Goal: Check status: Check status

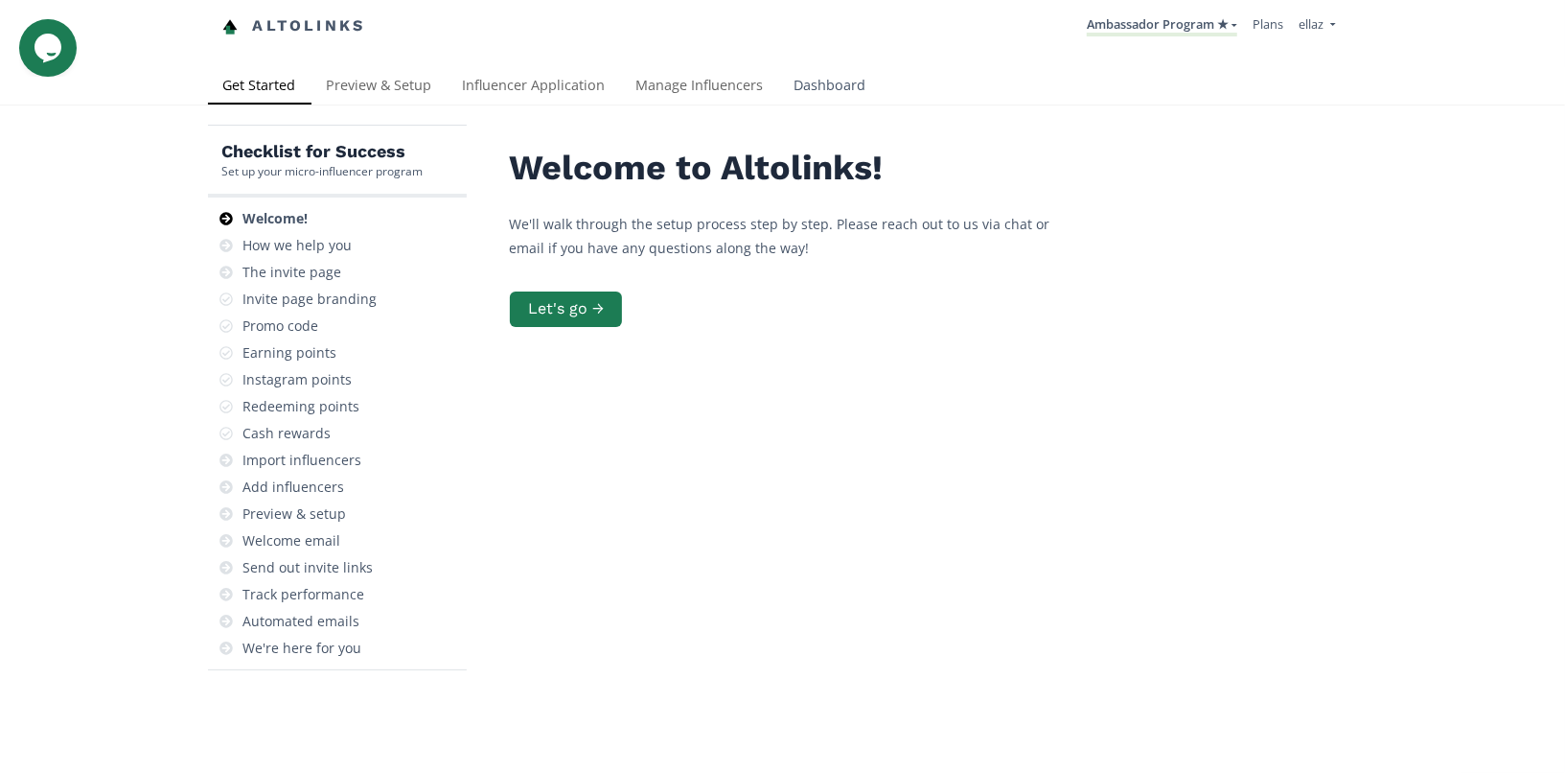
click at [793, 87] on link "Dashboard" at bounding box center [830, 87] width 103 height 38
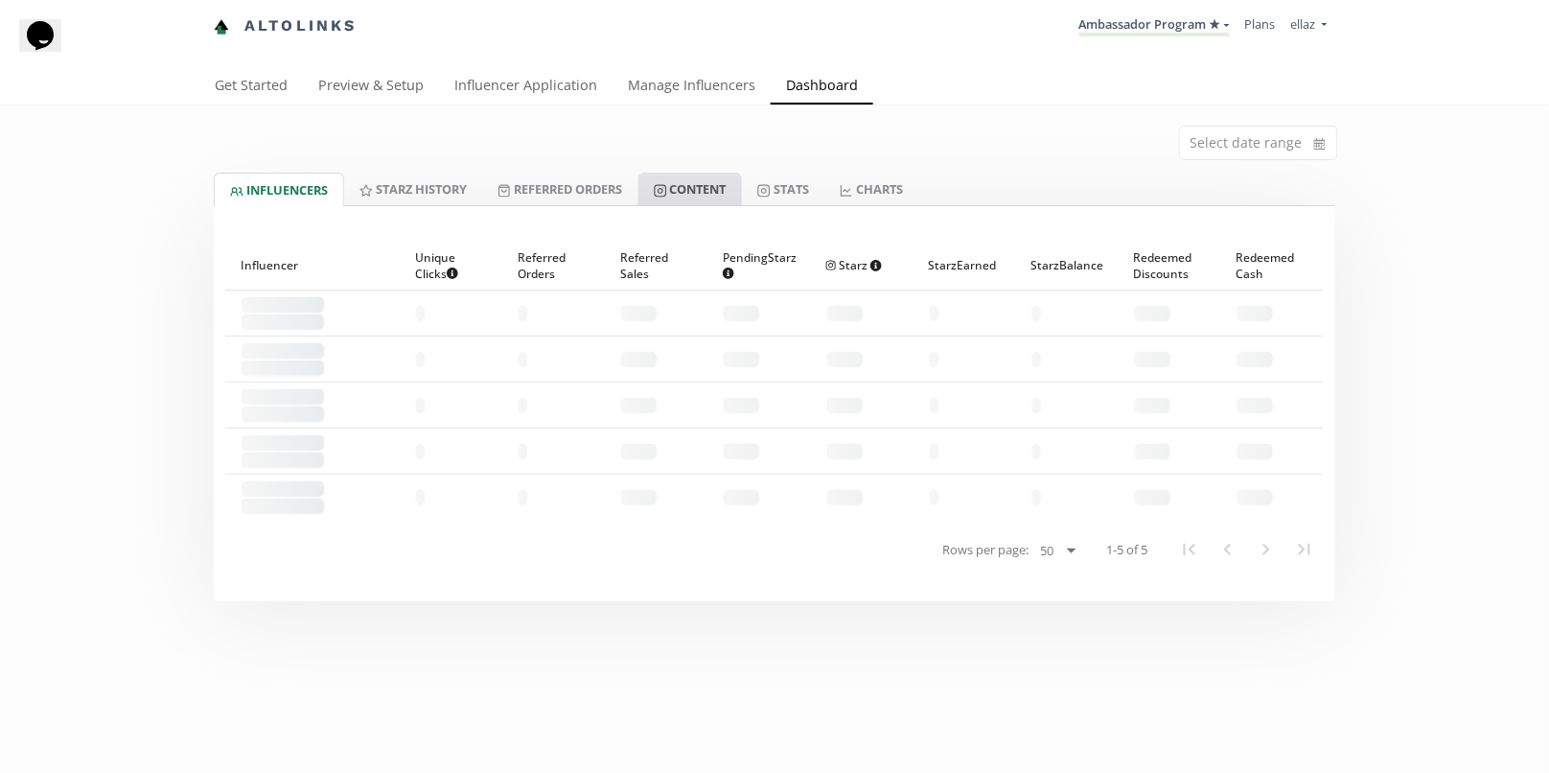
click at [689, 177] on link "Content" at bounding box center [690, 189] width 104 height 33
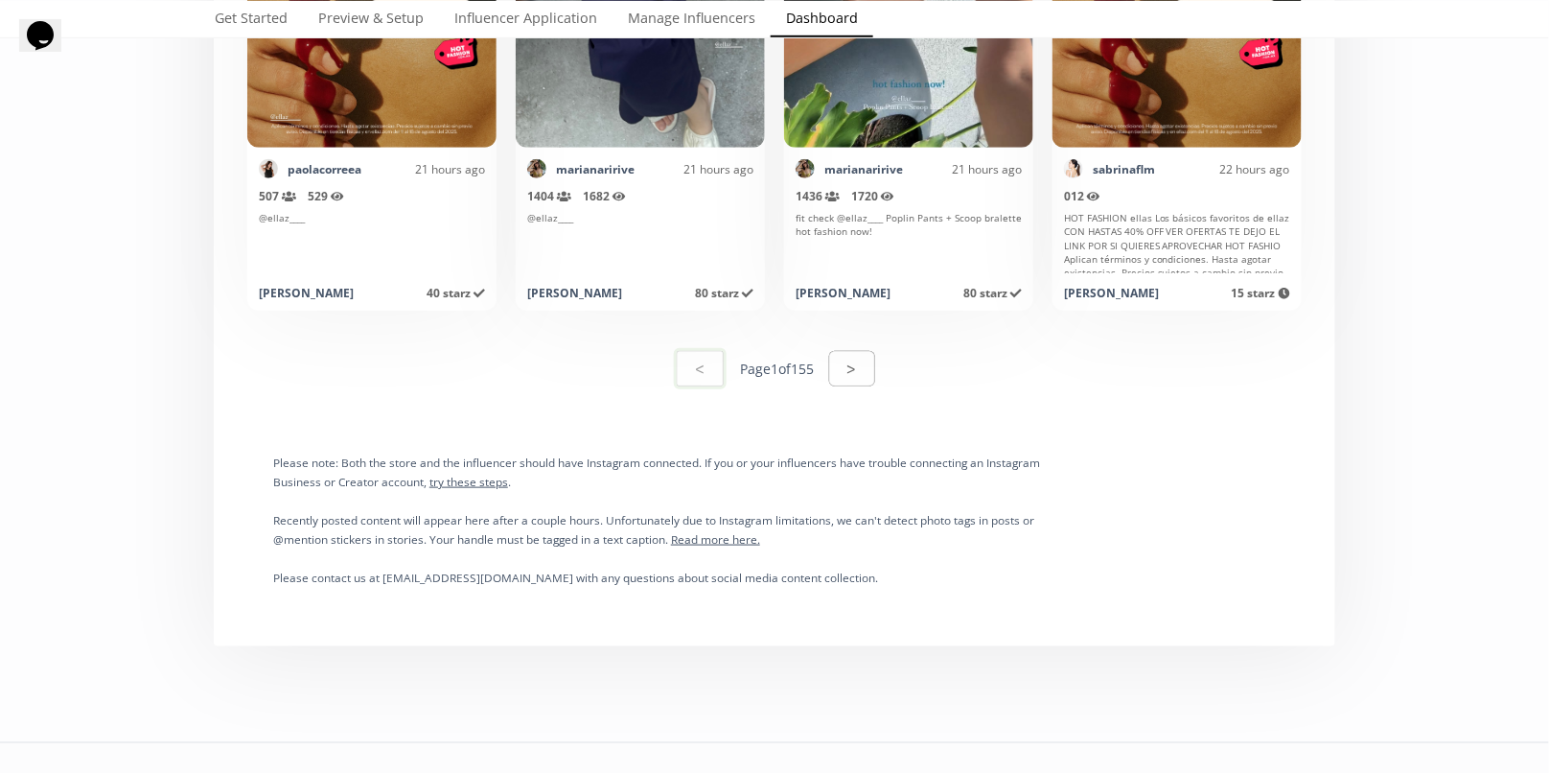
scroll to position [9768, 0]
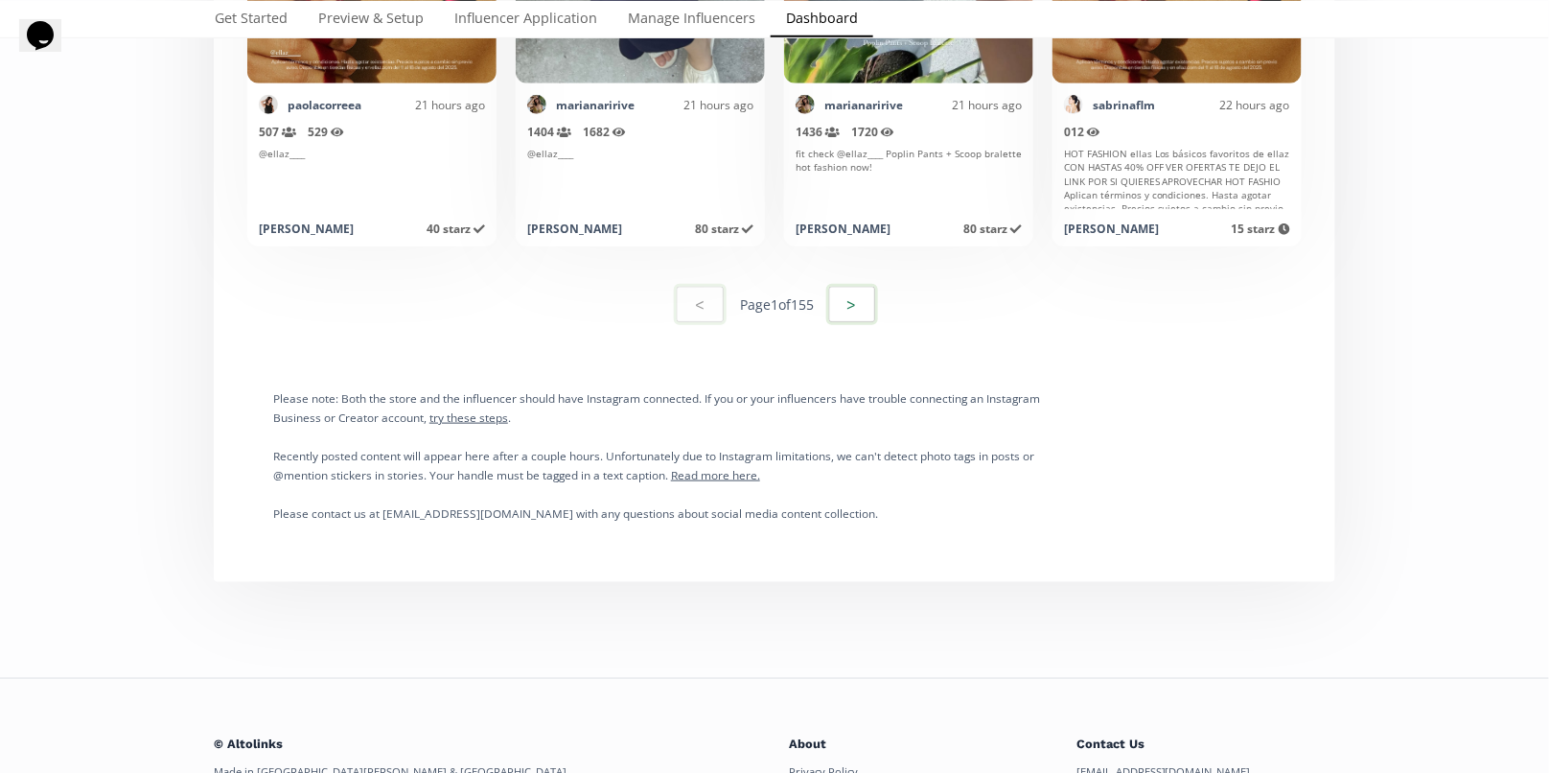
click at [867, 297] on button ">" at bounding box center [852, 304] width 52 height 41
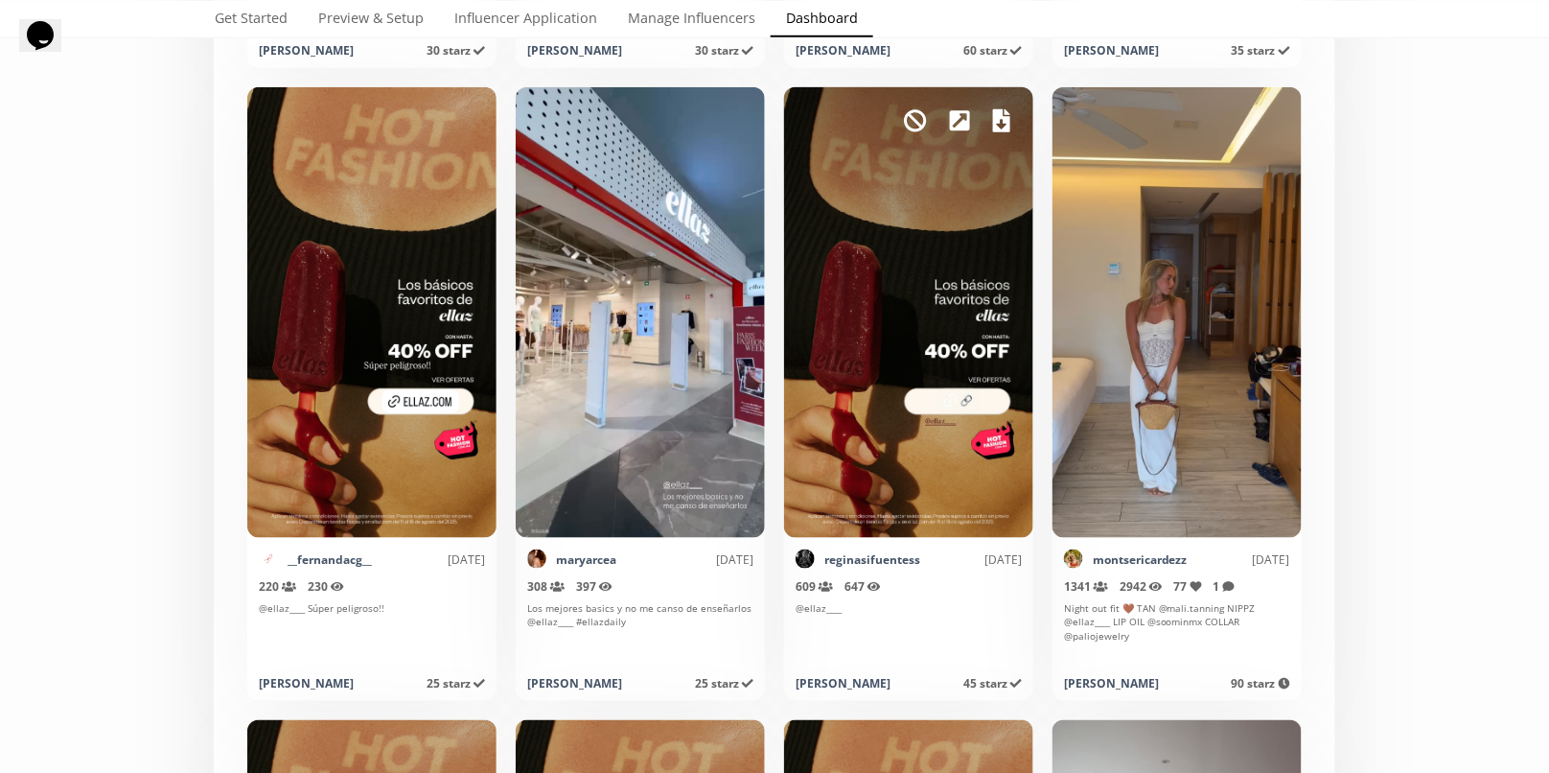
scroll to position [7411, 0]
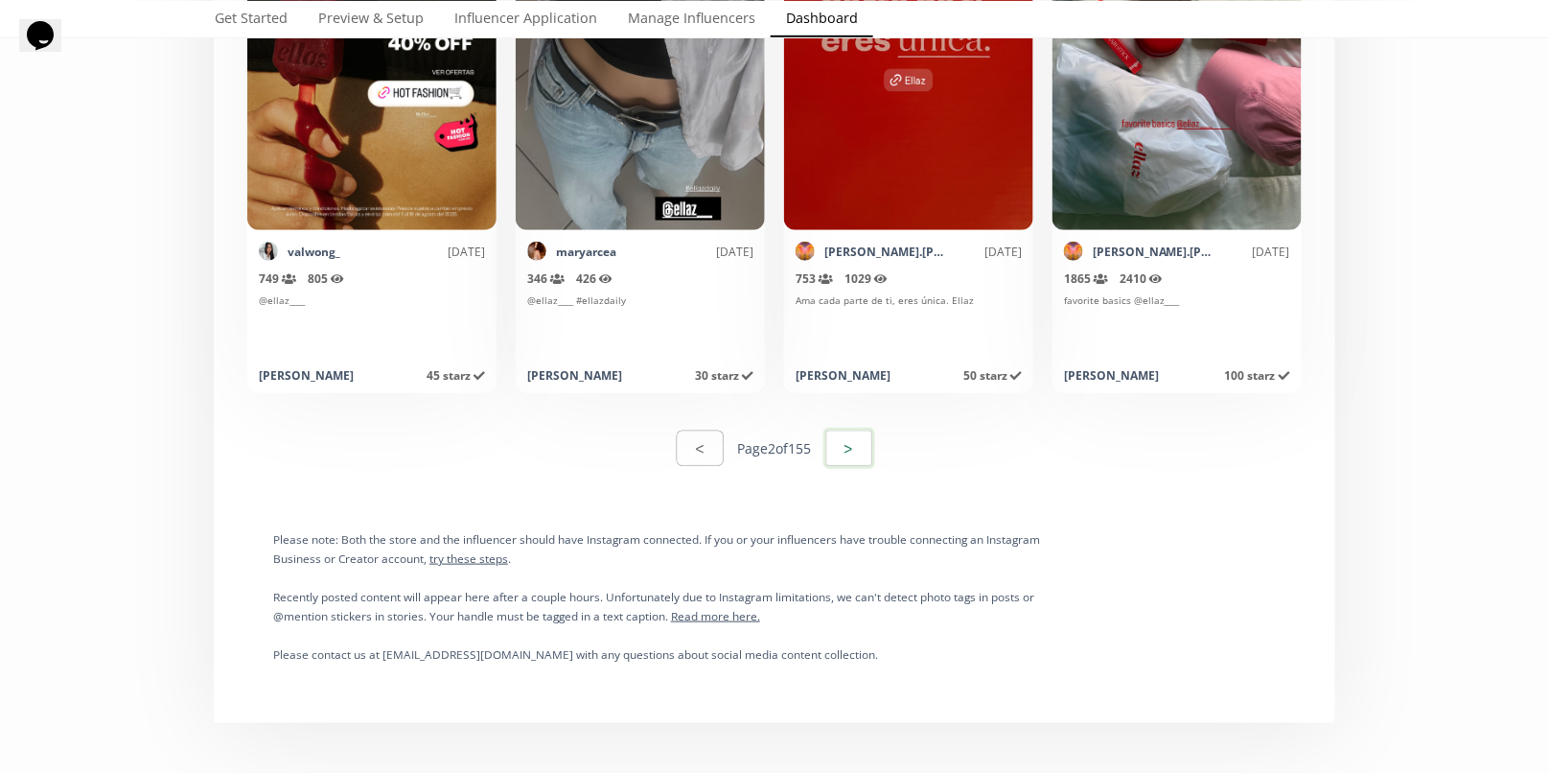
click at [851, 466] on button ">" at bounding box center [849, 448] width 52 height 41
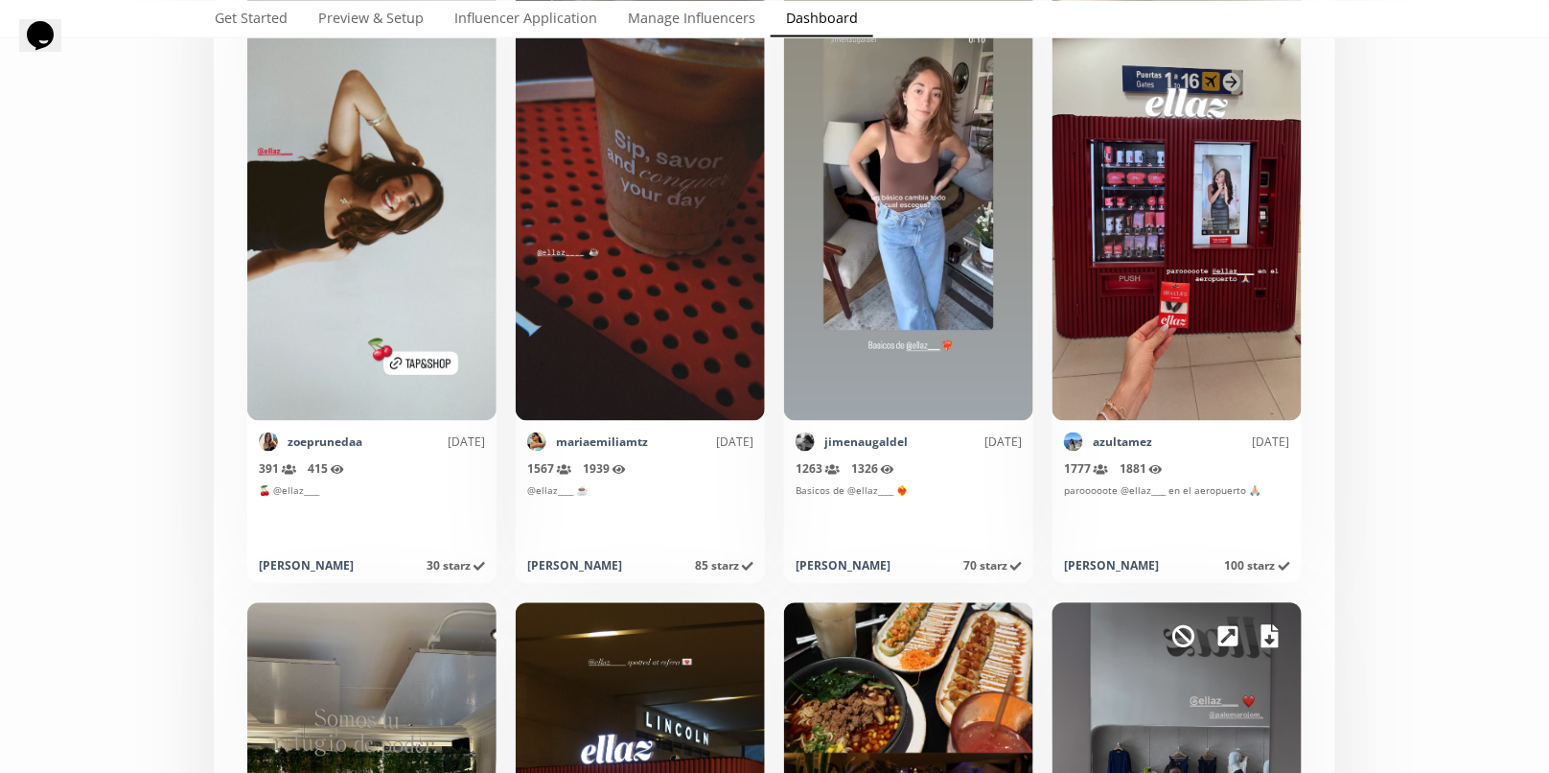
scroll to position [5575, 0]
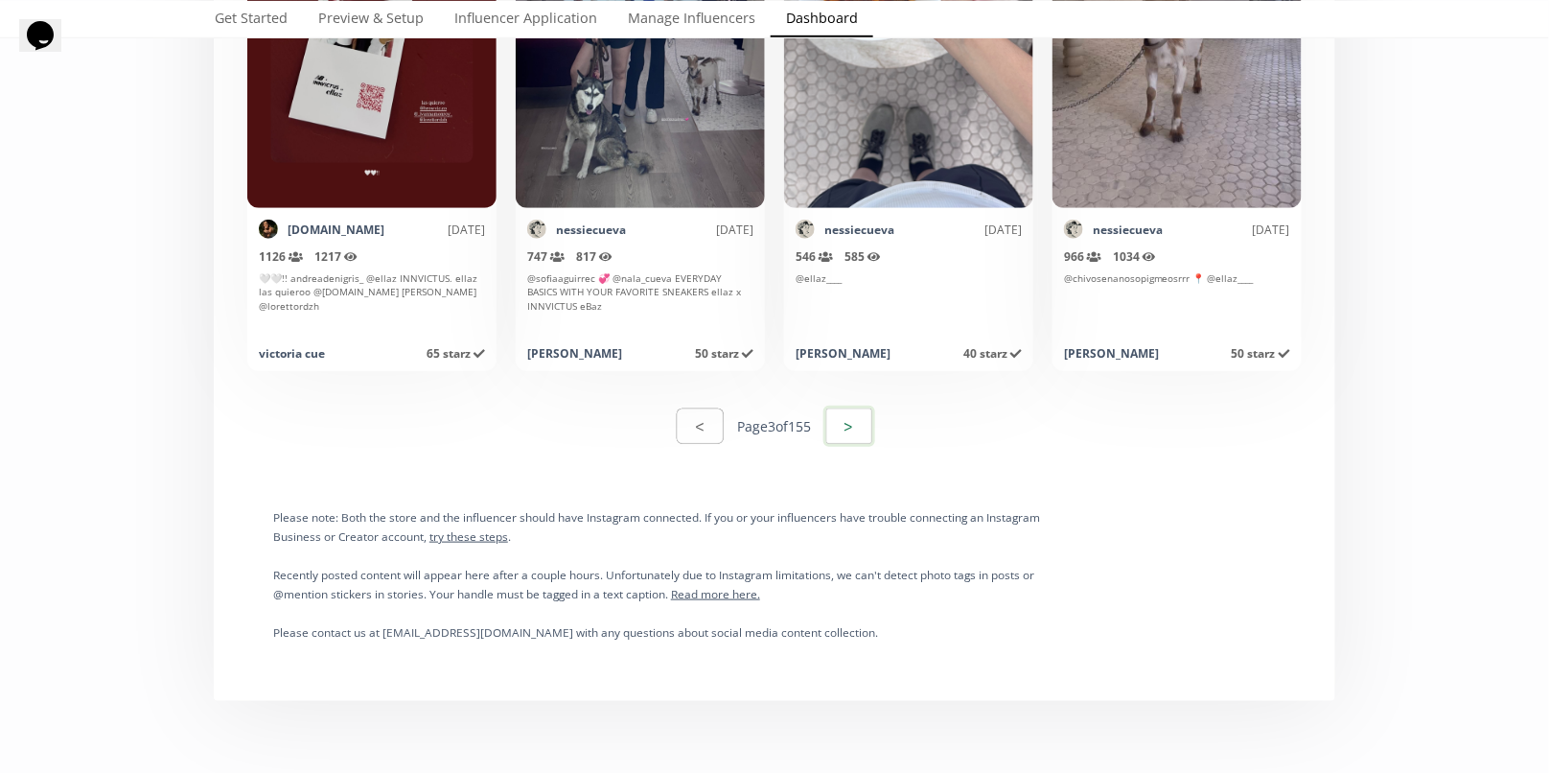
click at [843, 425] on button ">" at bounding box center [849, 425] width 52 height 41
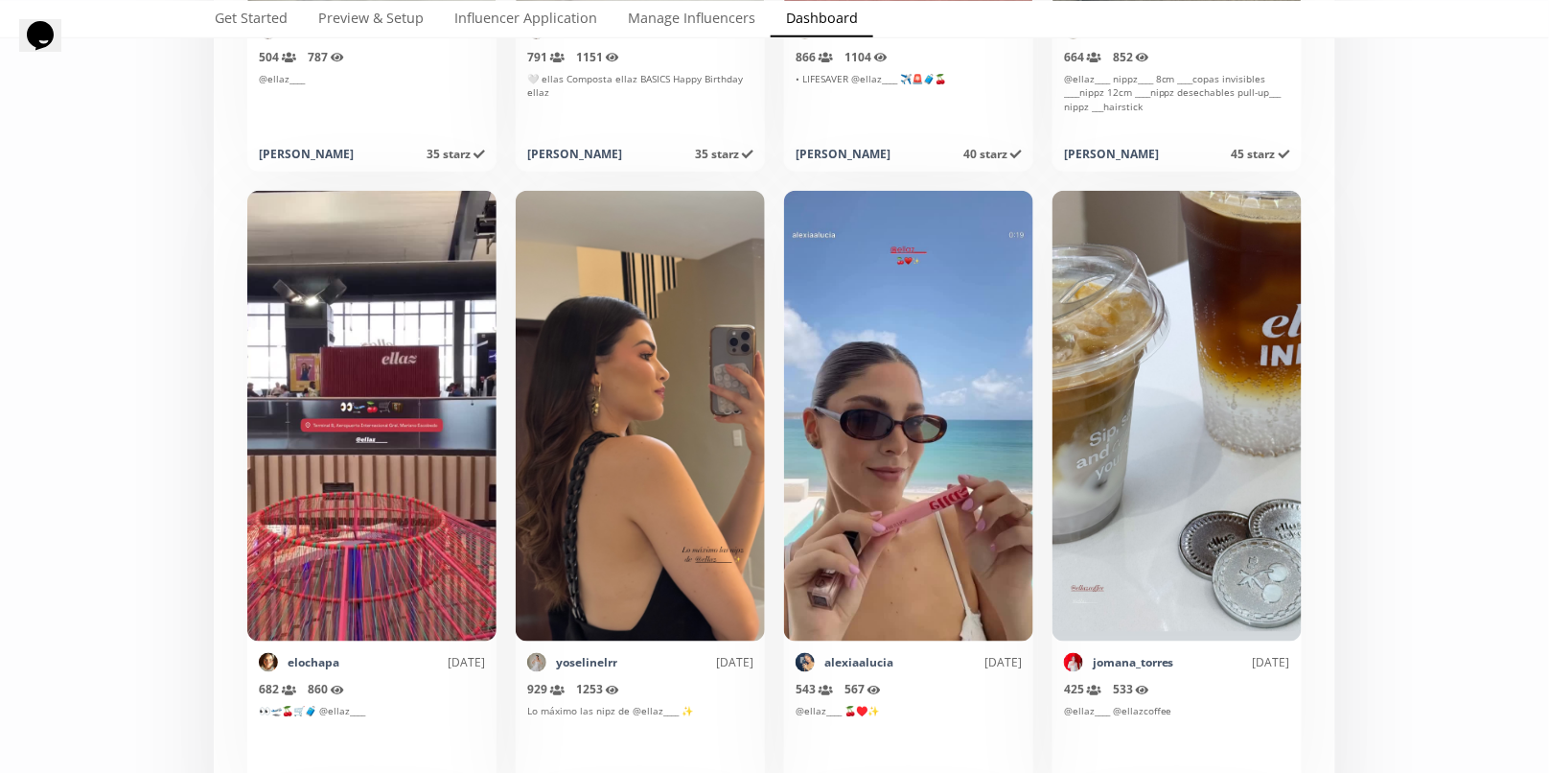
scroll to position [2883, 0]
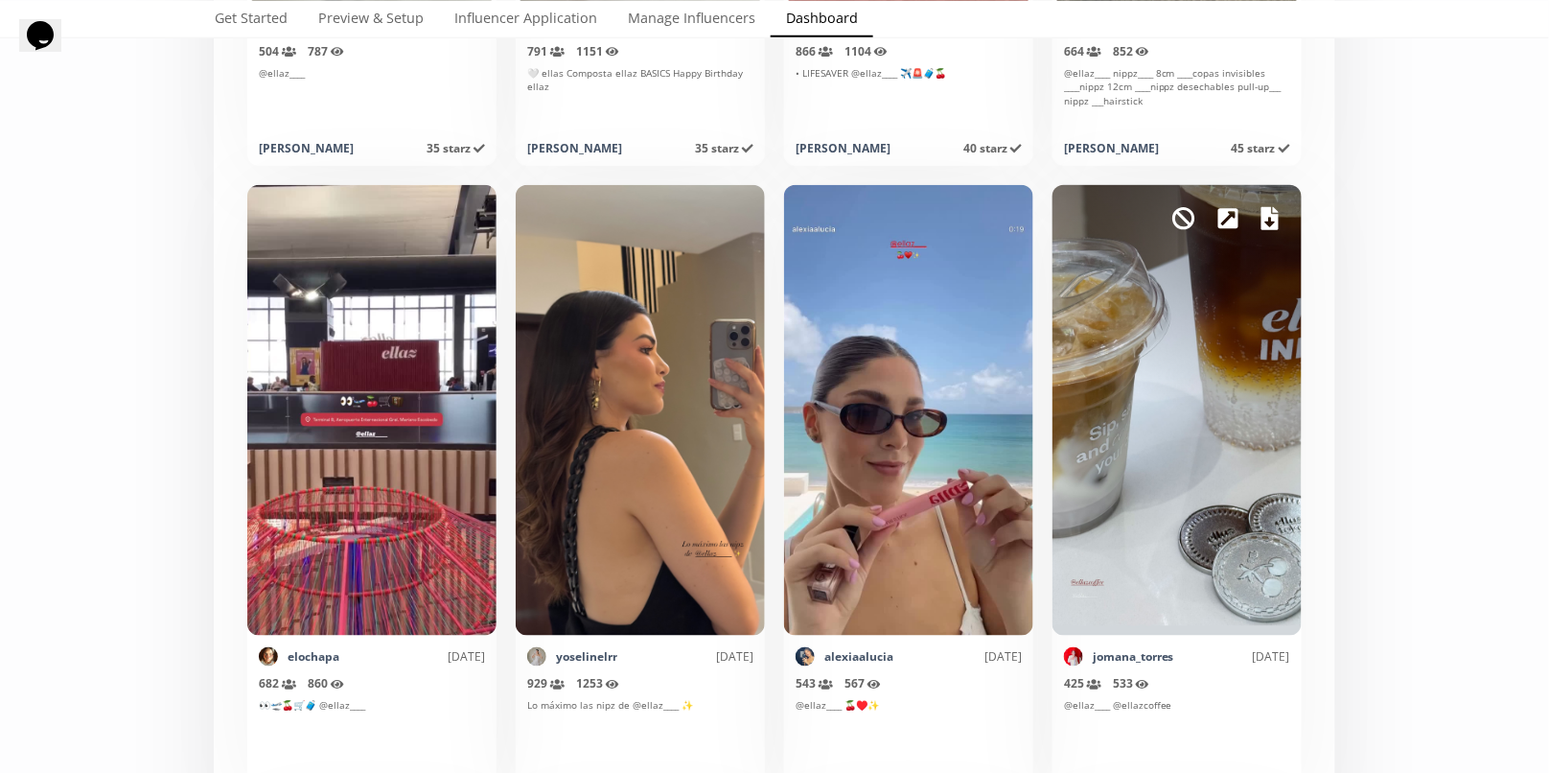
click at [1278, 212] on icon at bounding box center [1270, 218] width 17 height 23
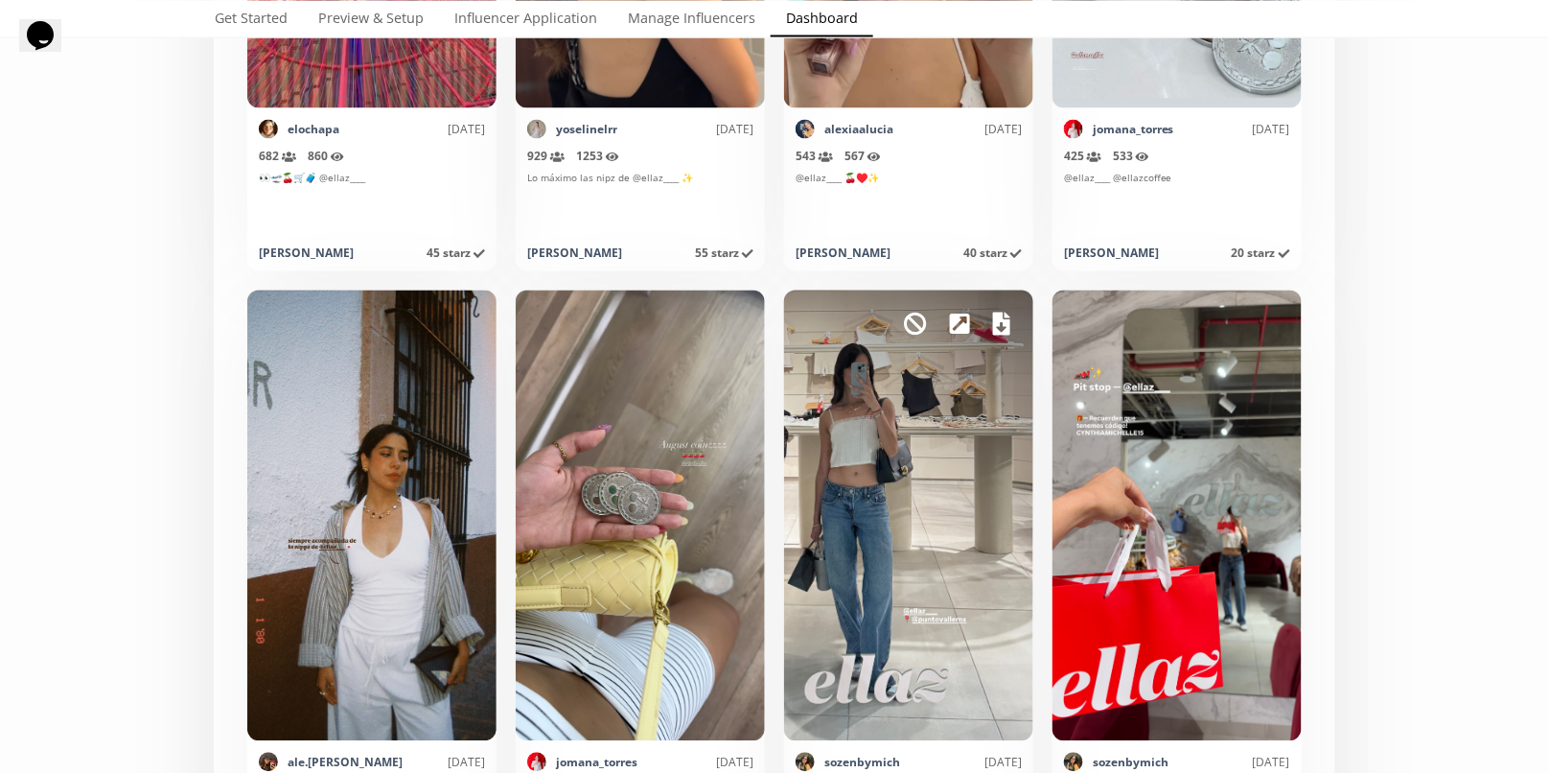
scroll to position [3421, 0]
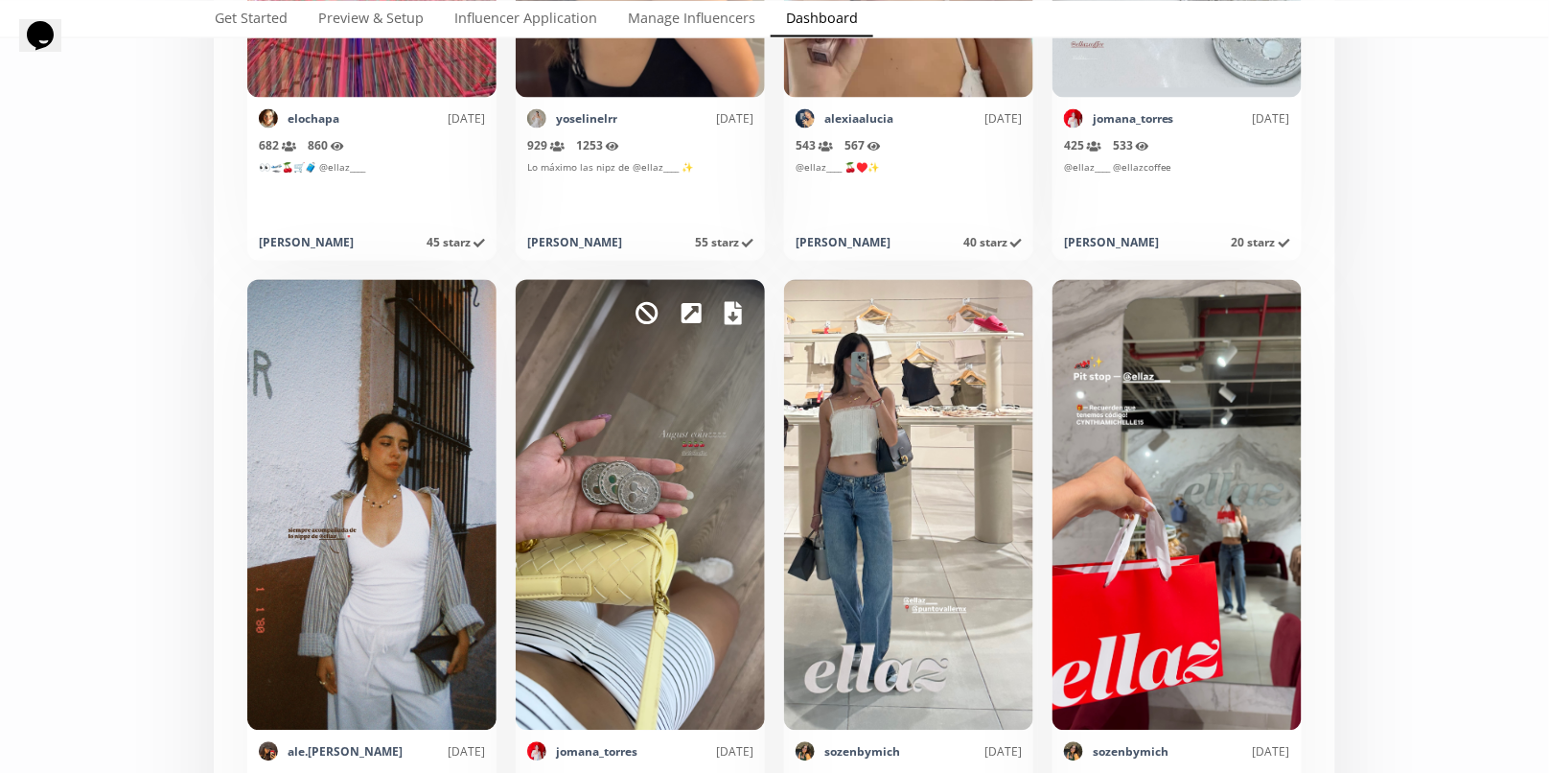
click at [739, 322] on icon at bounding box center [733, 313] width 17 height 23
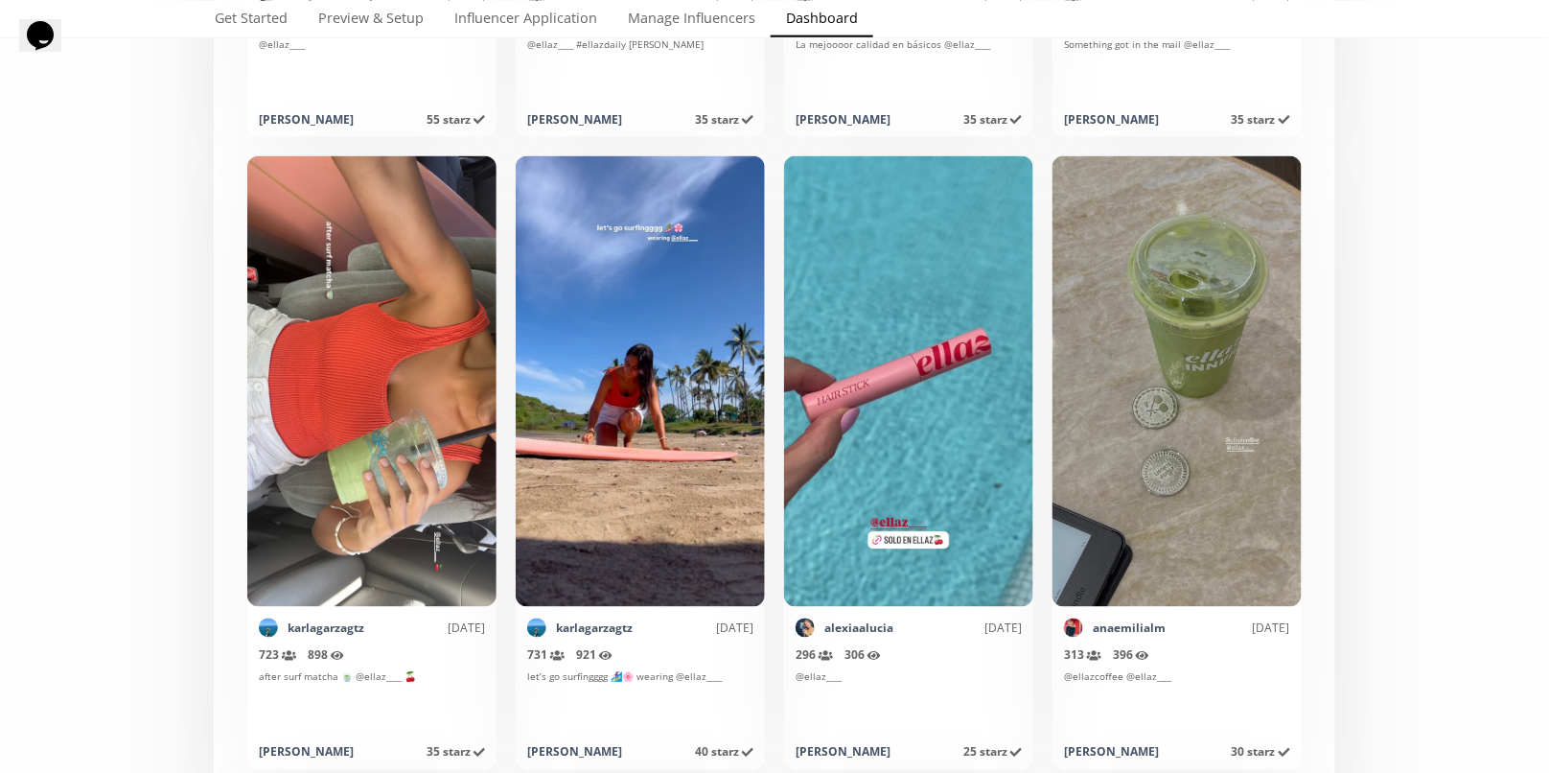
scroll to position [5448, 0]
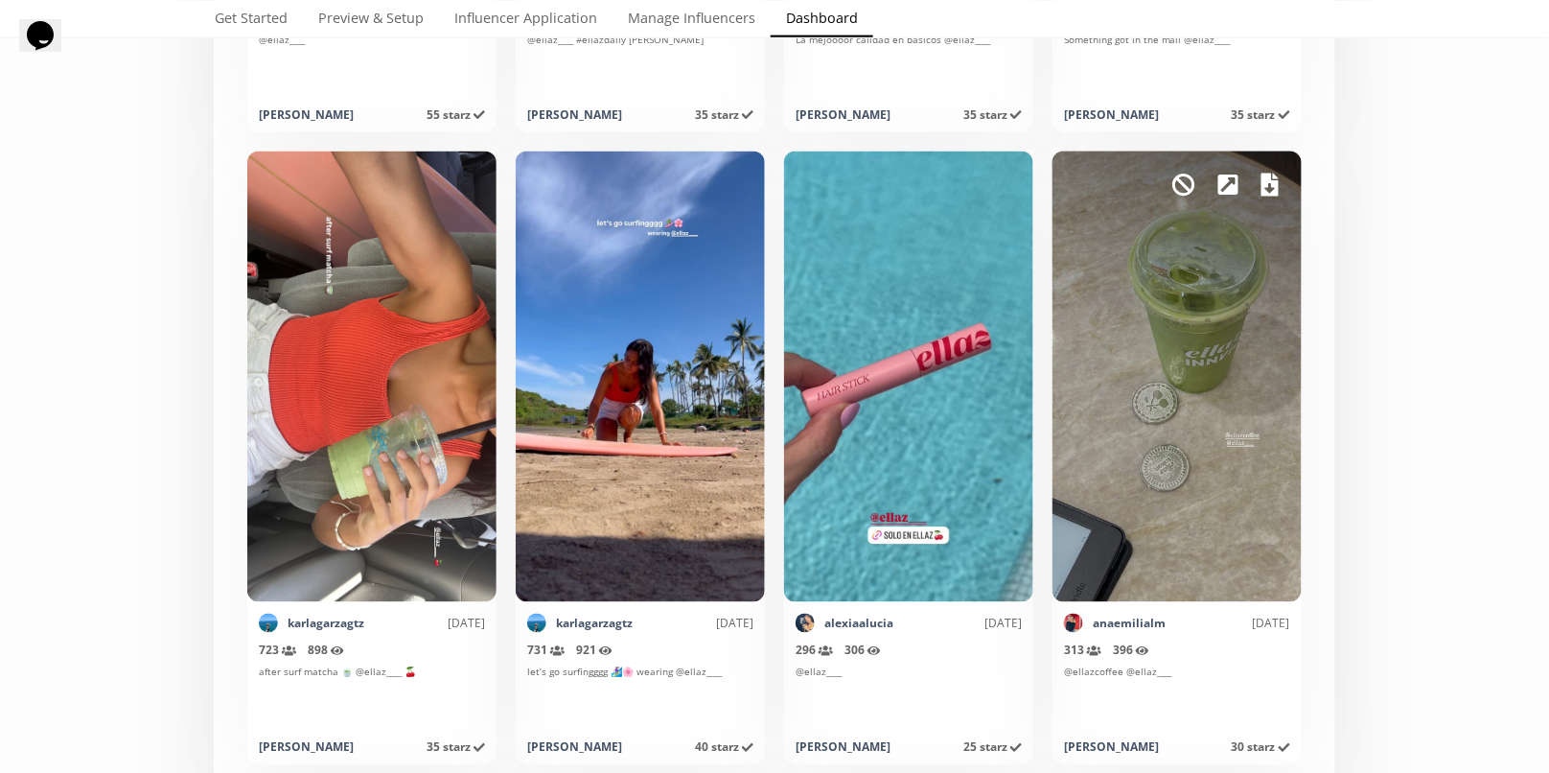
click at [1265, 190] on icon at bounding box center [1270, 185] width 17 height 23
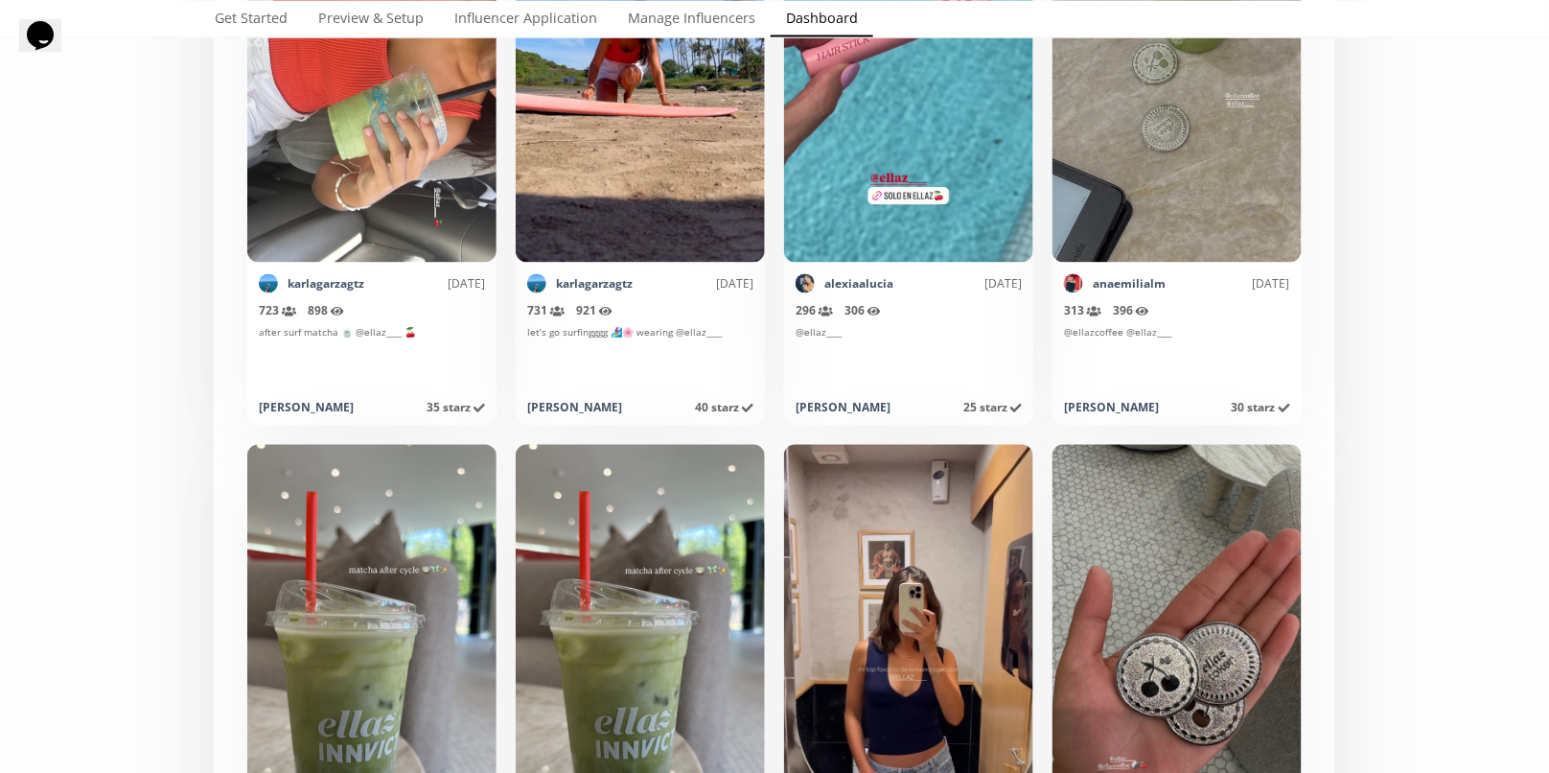
scroll to position [5888, 0]
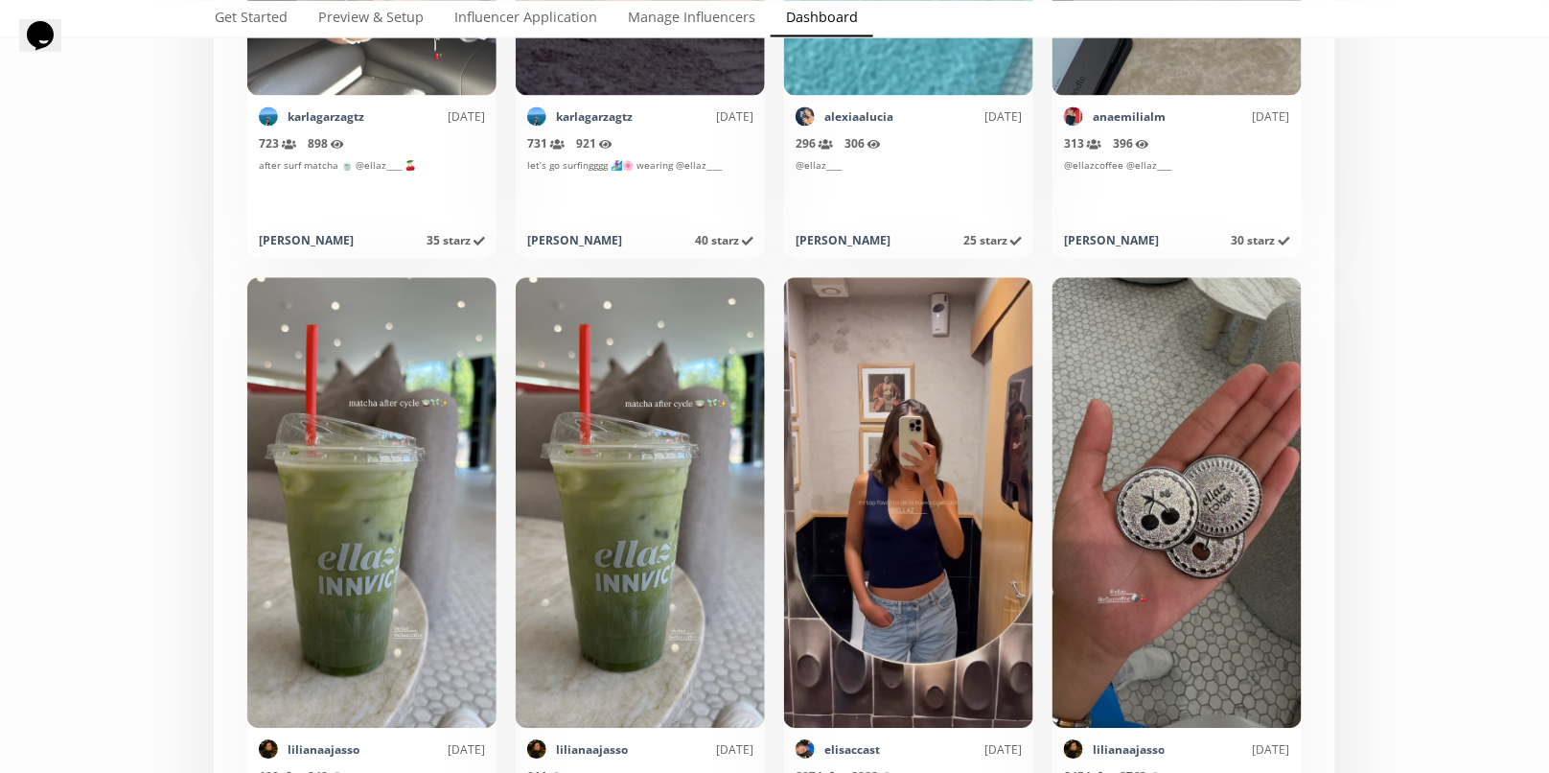
scroll to position [6088, 0]
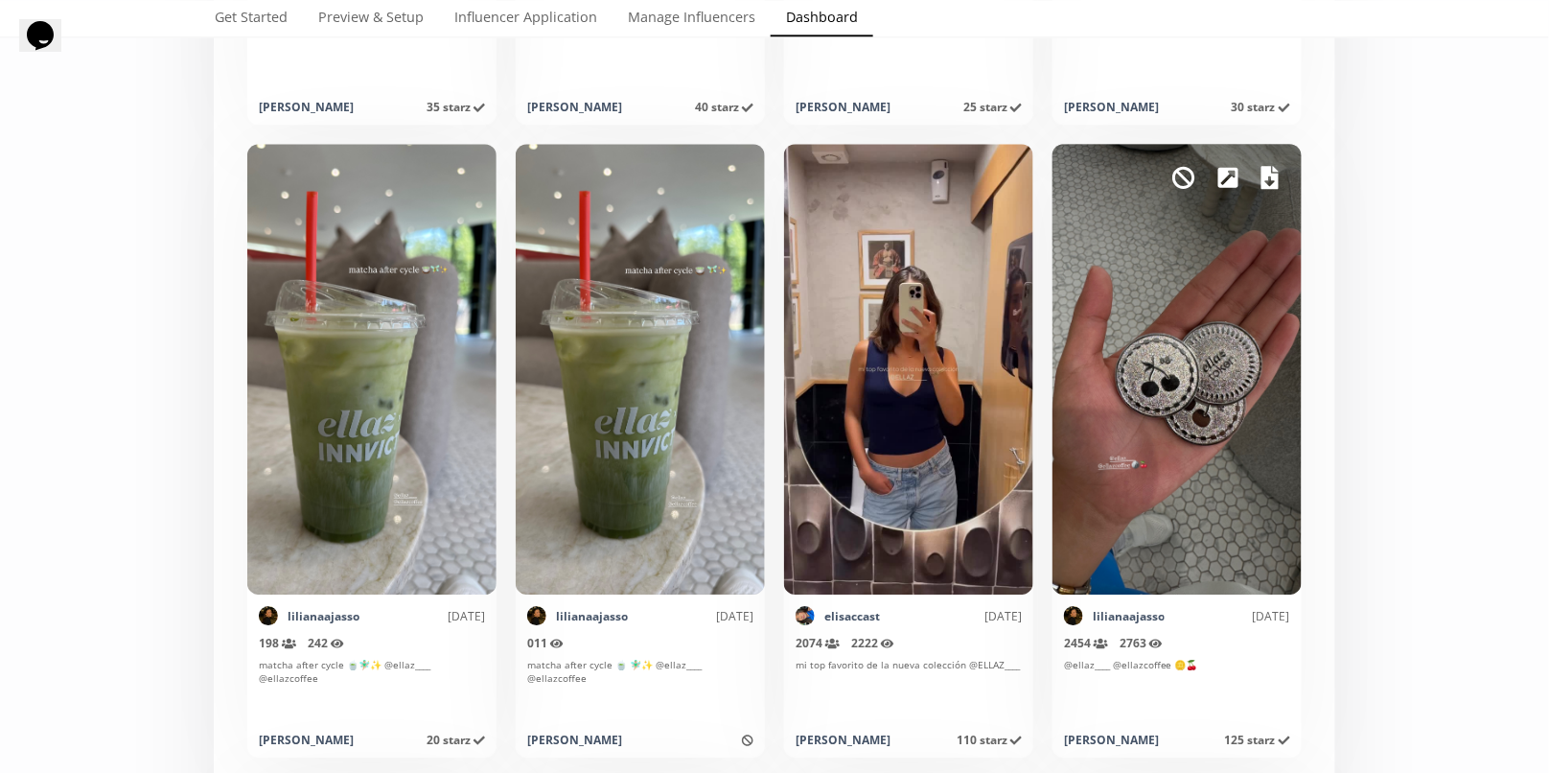
click at [1259, 176] on div "Mark as invalid so that no points awarded." at bounding box center [1177, 369] width 249 height 451
click at [1268, 181] on icon at bounding box center [1270, 177] width 17 height 23
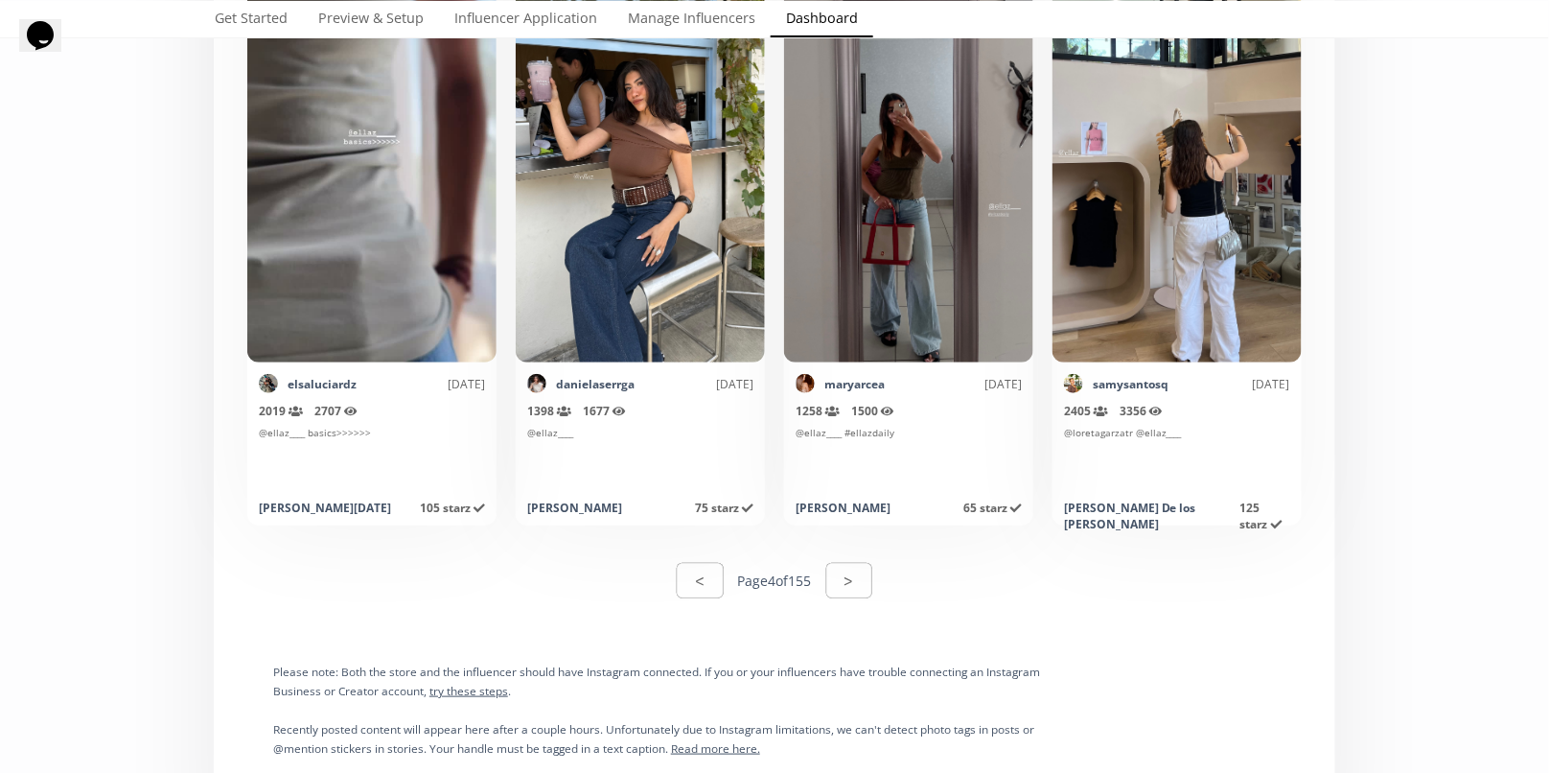
scroll to position [9519, 0]
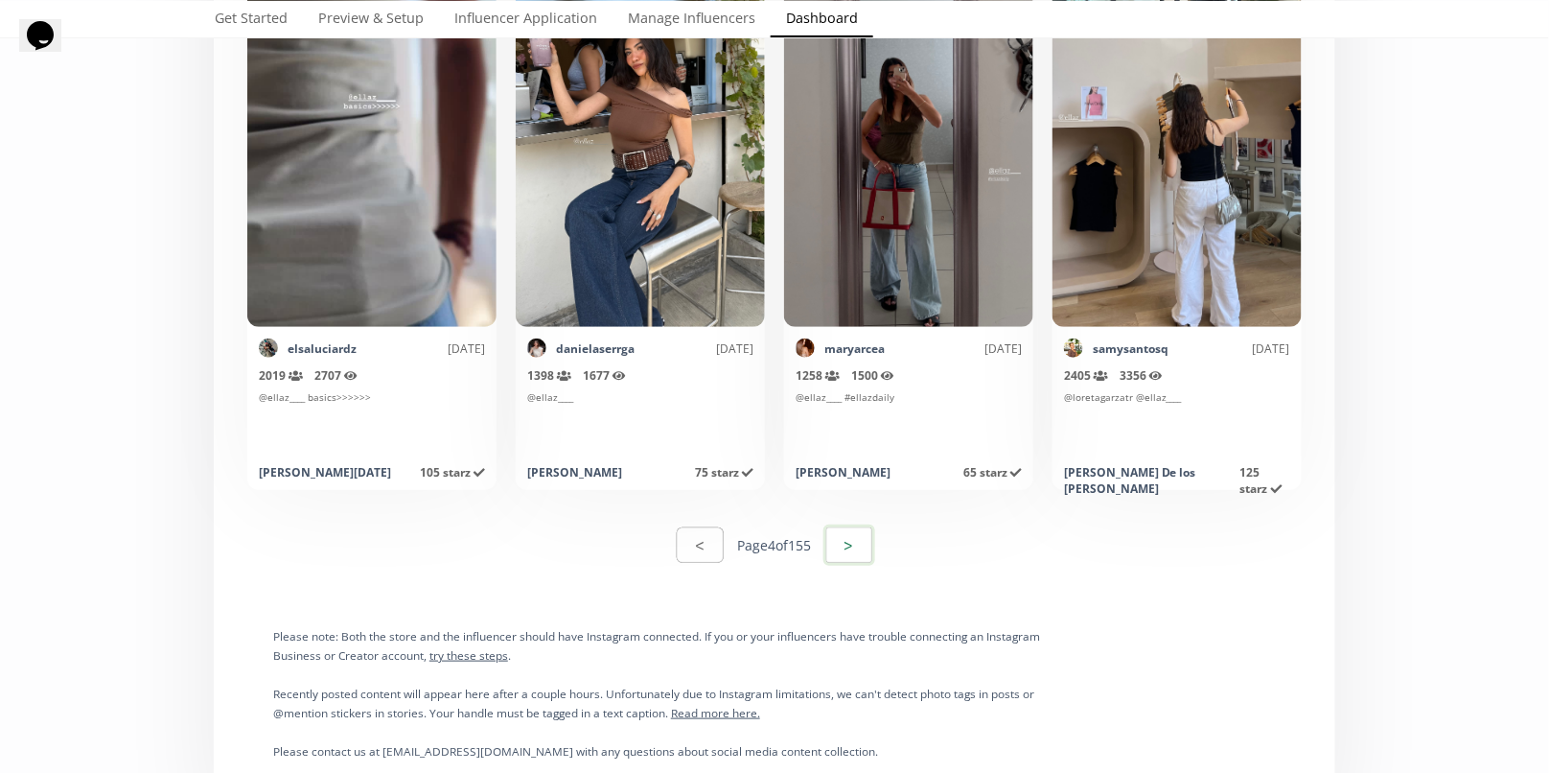
click at [835, 537] on button ">" at bounding box center [849, 544] width 52 height 41
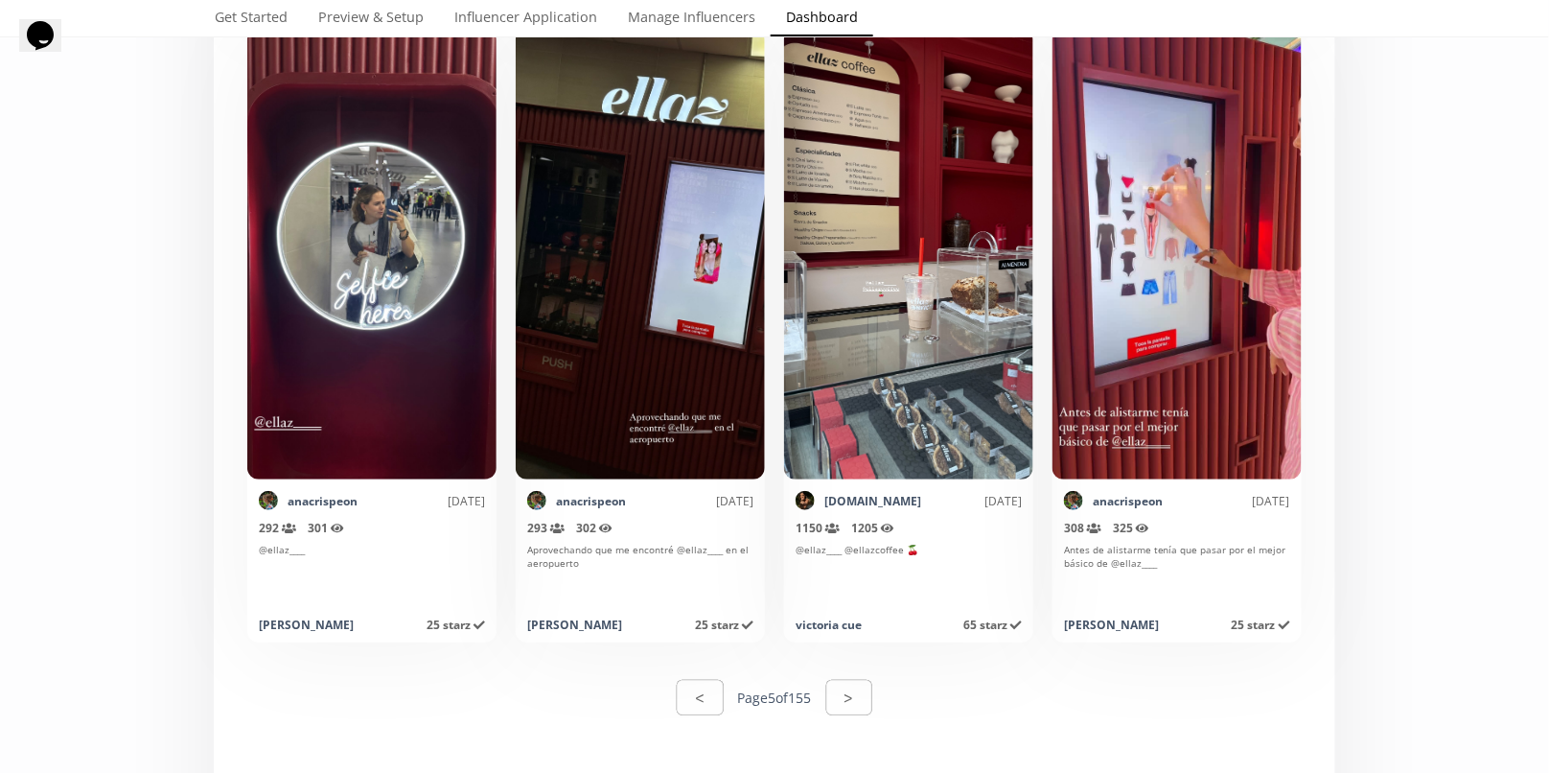
scroll to position [9644, 0]
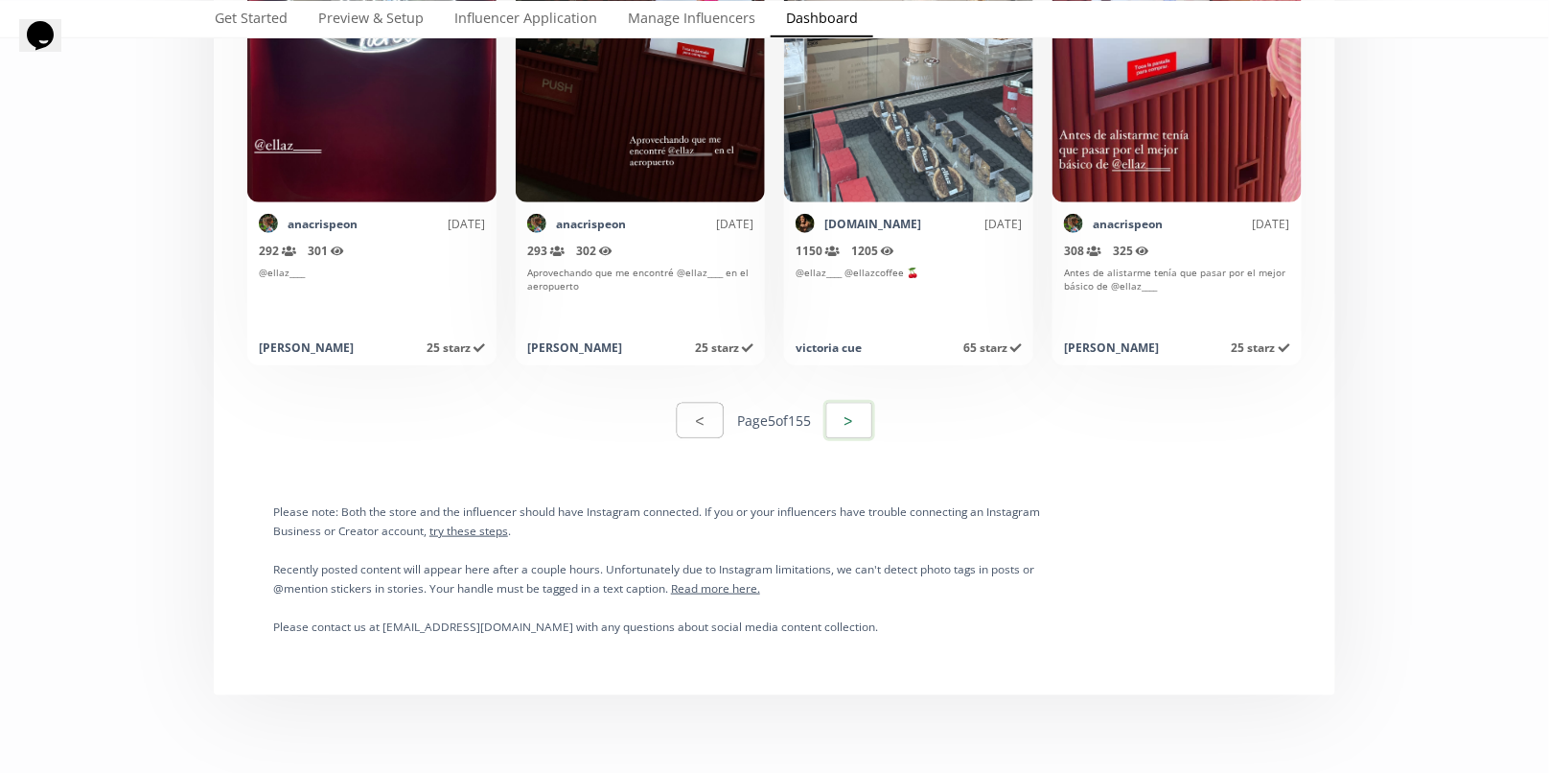
click at [851, 424] on button ">" at bounding box center [849, 420] width 52 height 41
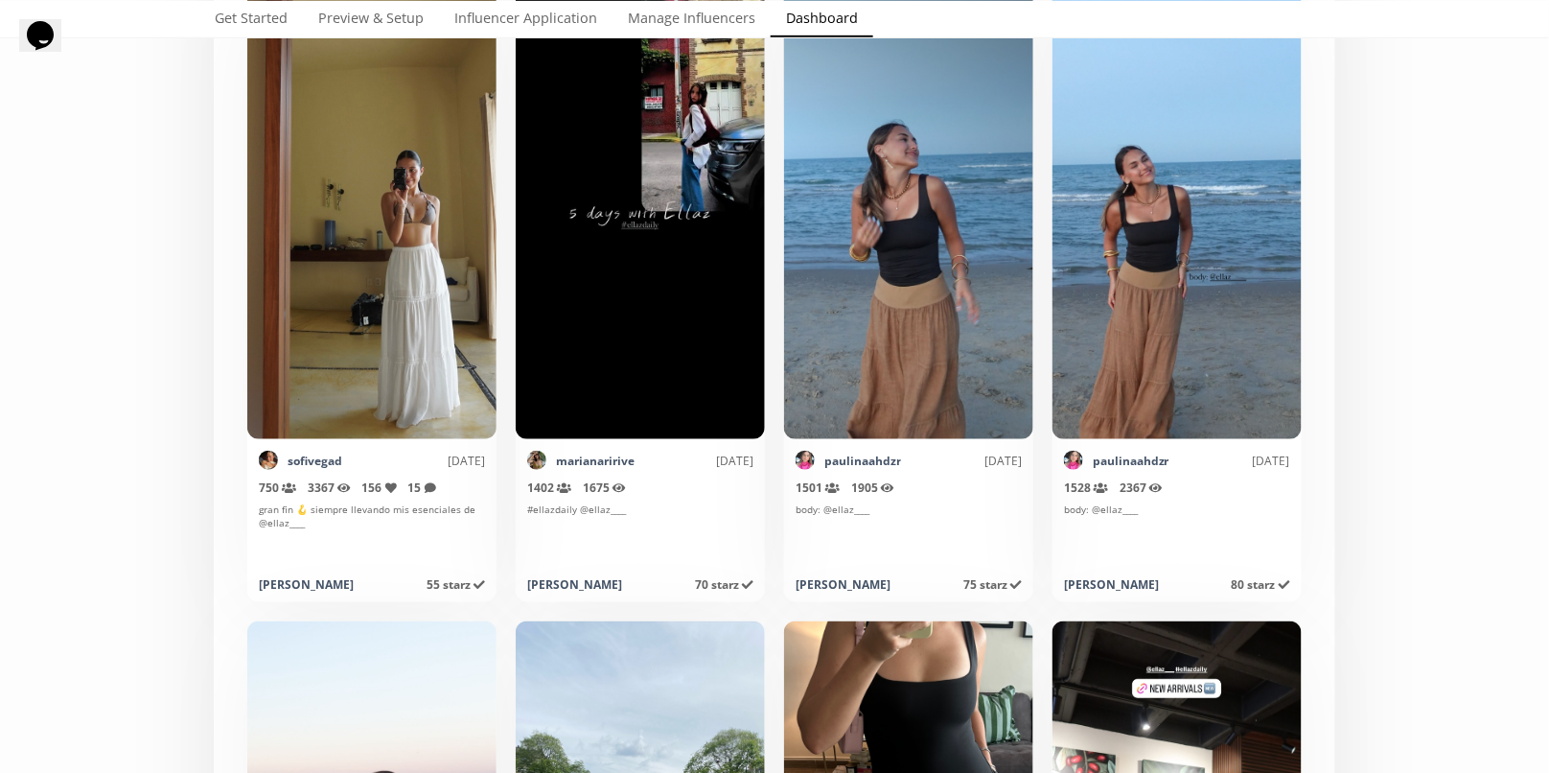
scroll to position [4932, 0]
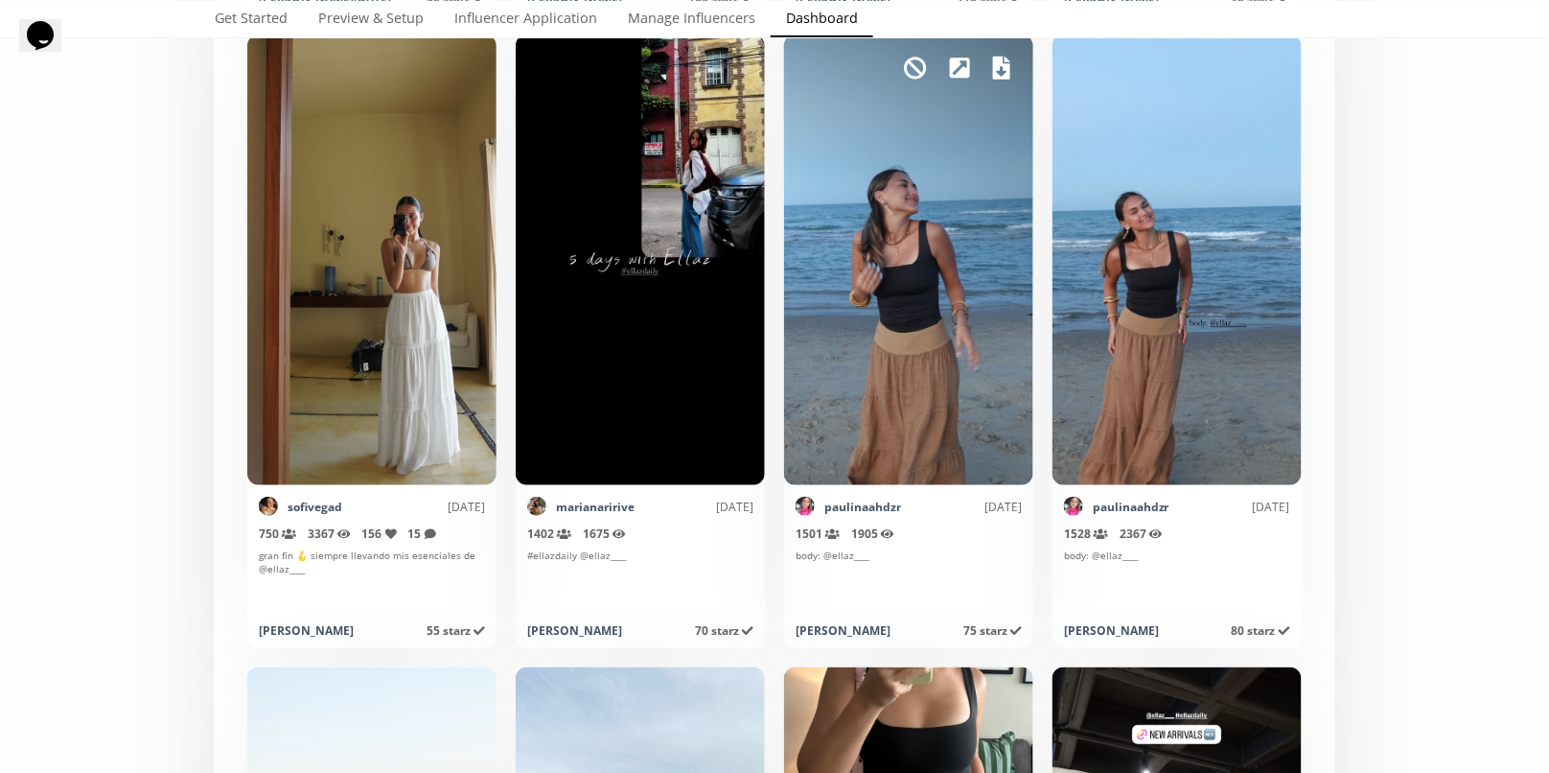
click at [998, 67] on icon at bounding box center [1001, 68] width 17 height 23
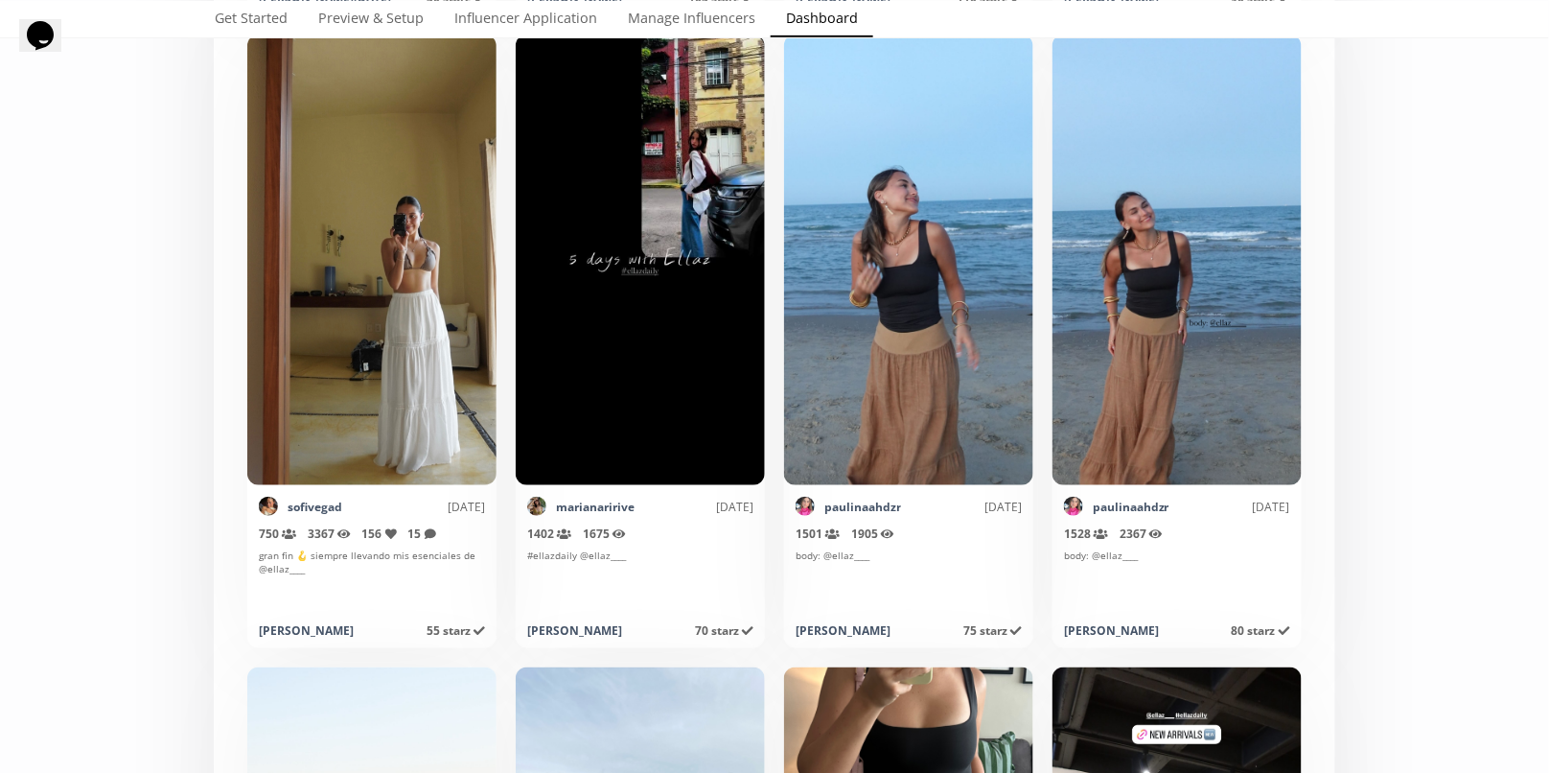
click at [1405, 540] on div "Select date range INFLUENCERS Starz HISTORY Referred Orders Content Stats CHART…" at bounding box center [774, 289] width 1549 height 10233
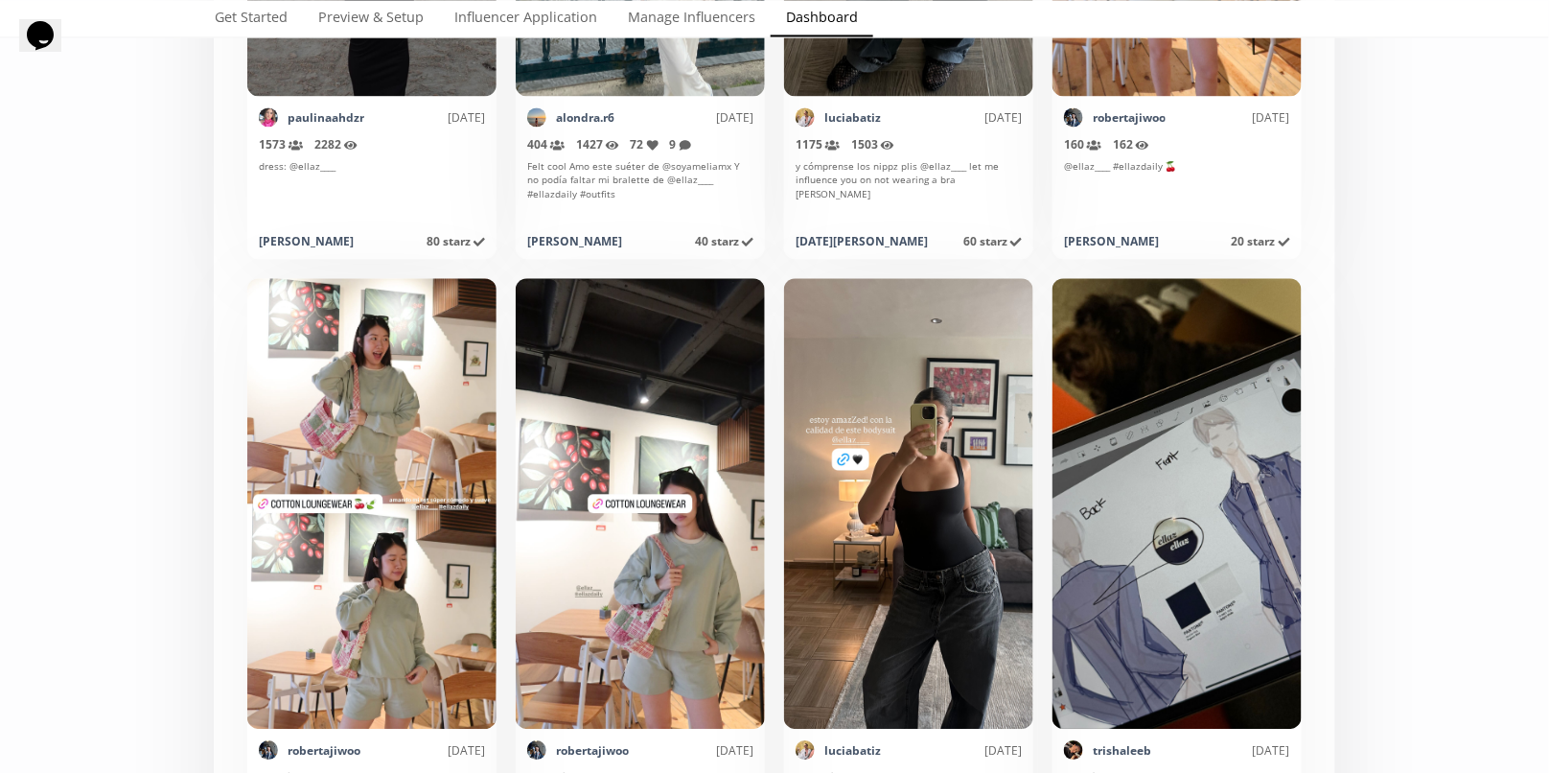
scroll to position [5960, 0]
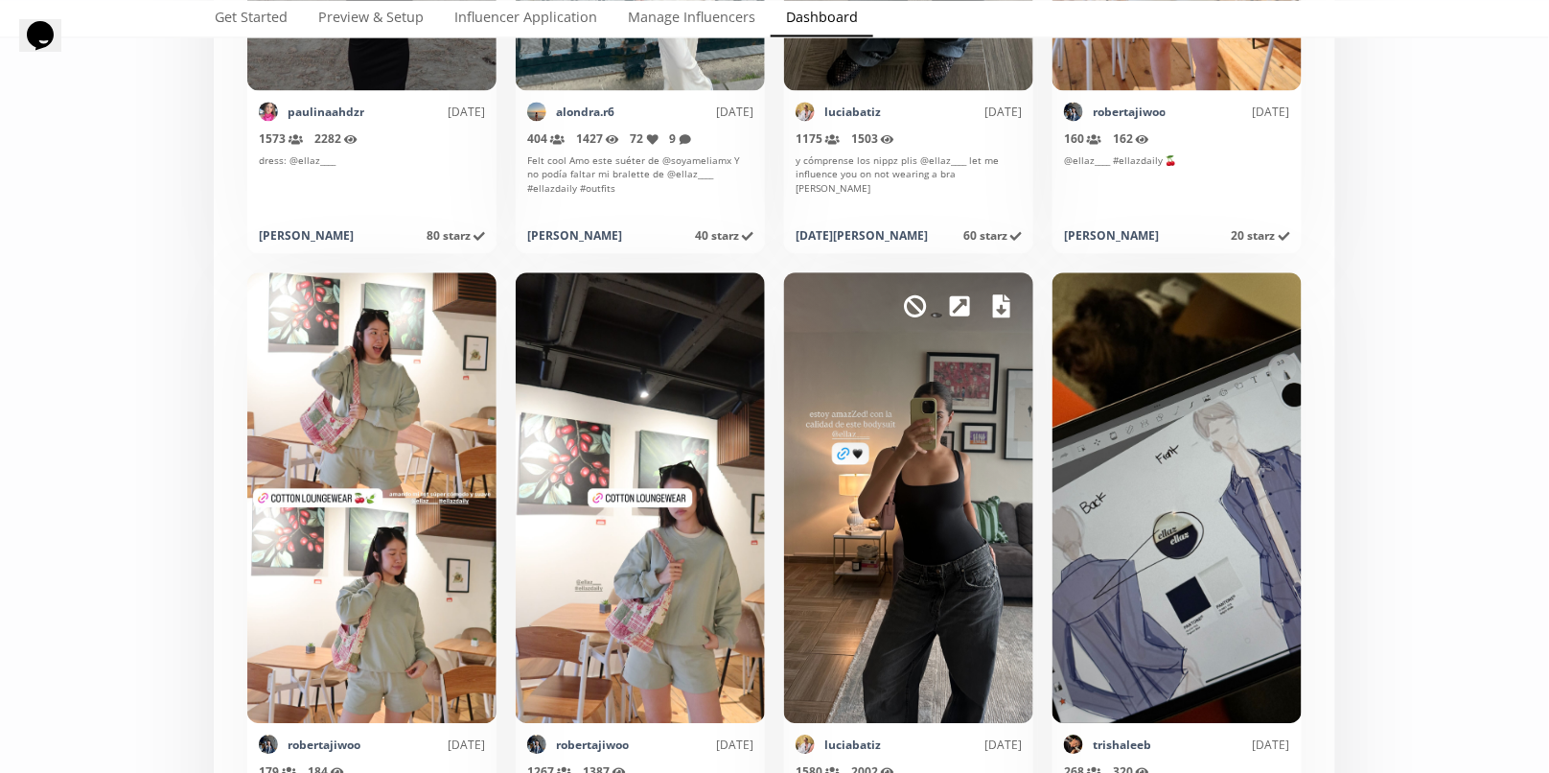
click at [1000, 298] on icon at bounding box center [1001, 305] width 17 height 23
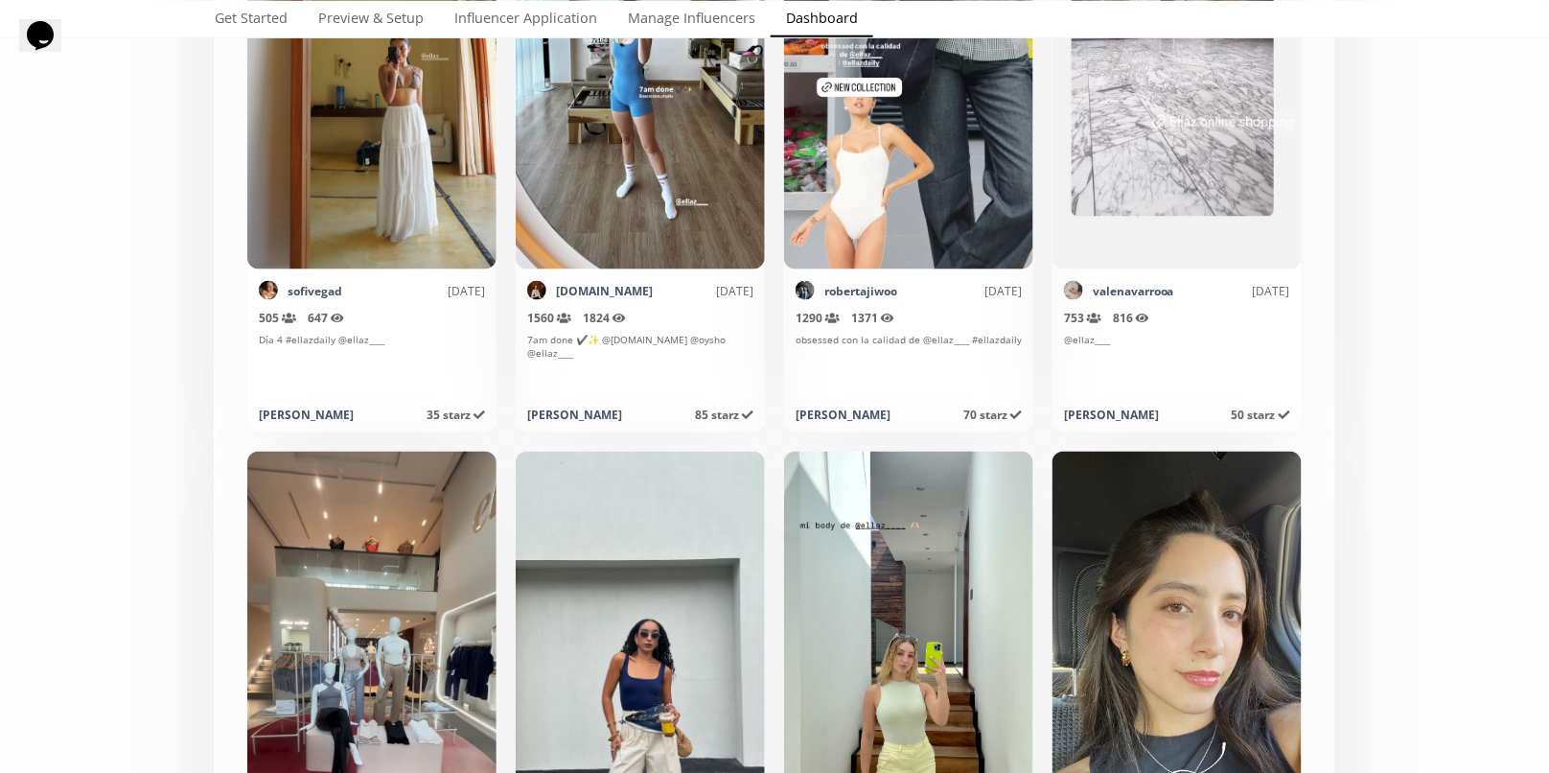
scroll to position [7866, 0]
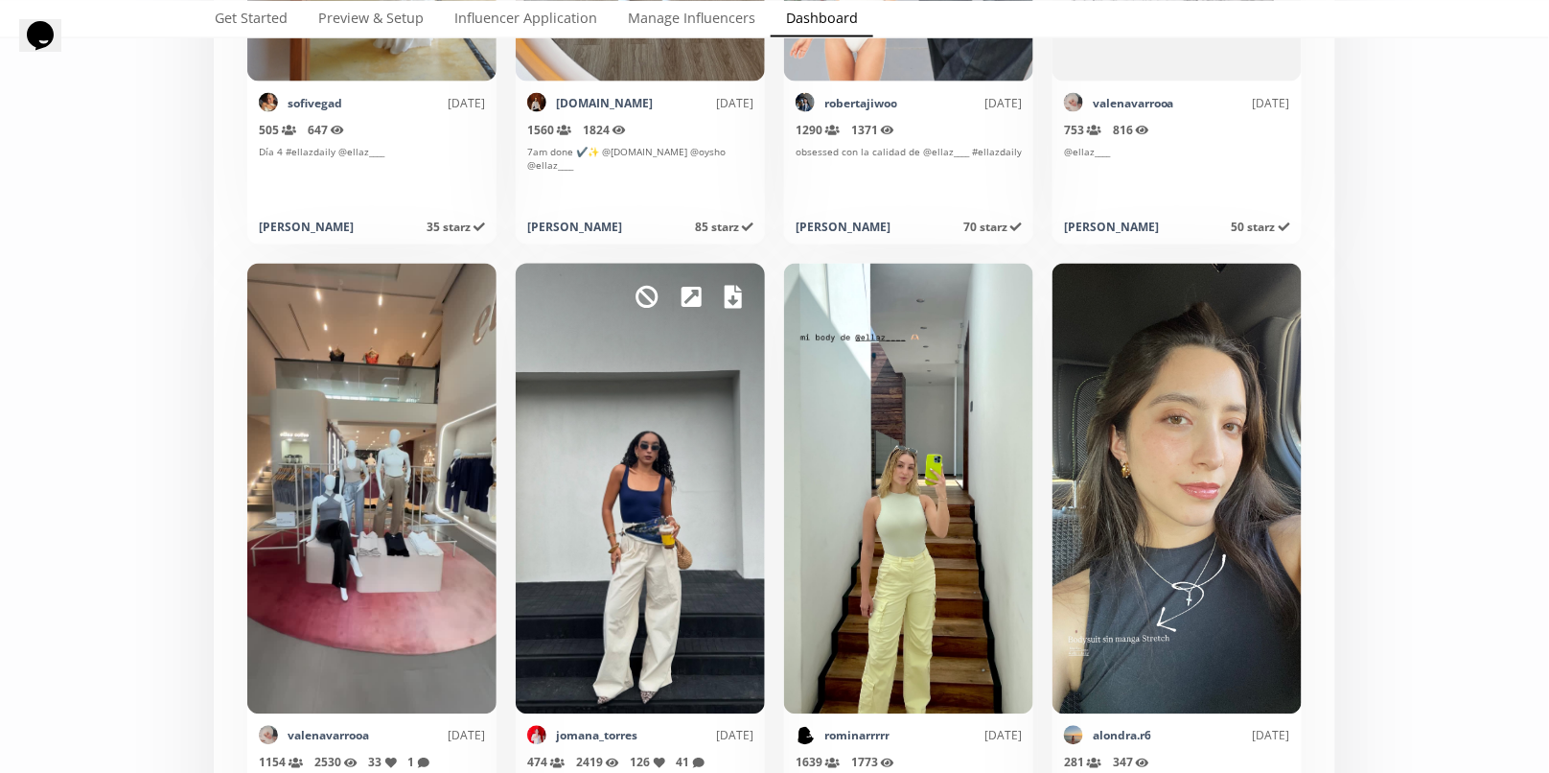
click at [736, 304] on icon at bounding box center [733, 297] width 17 height 23
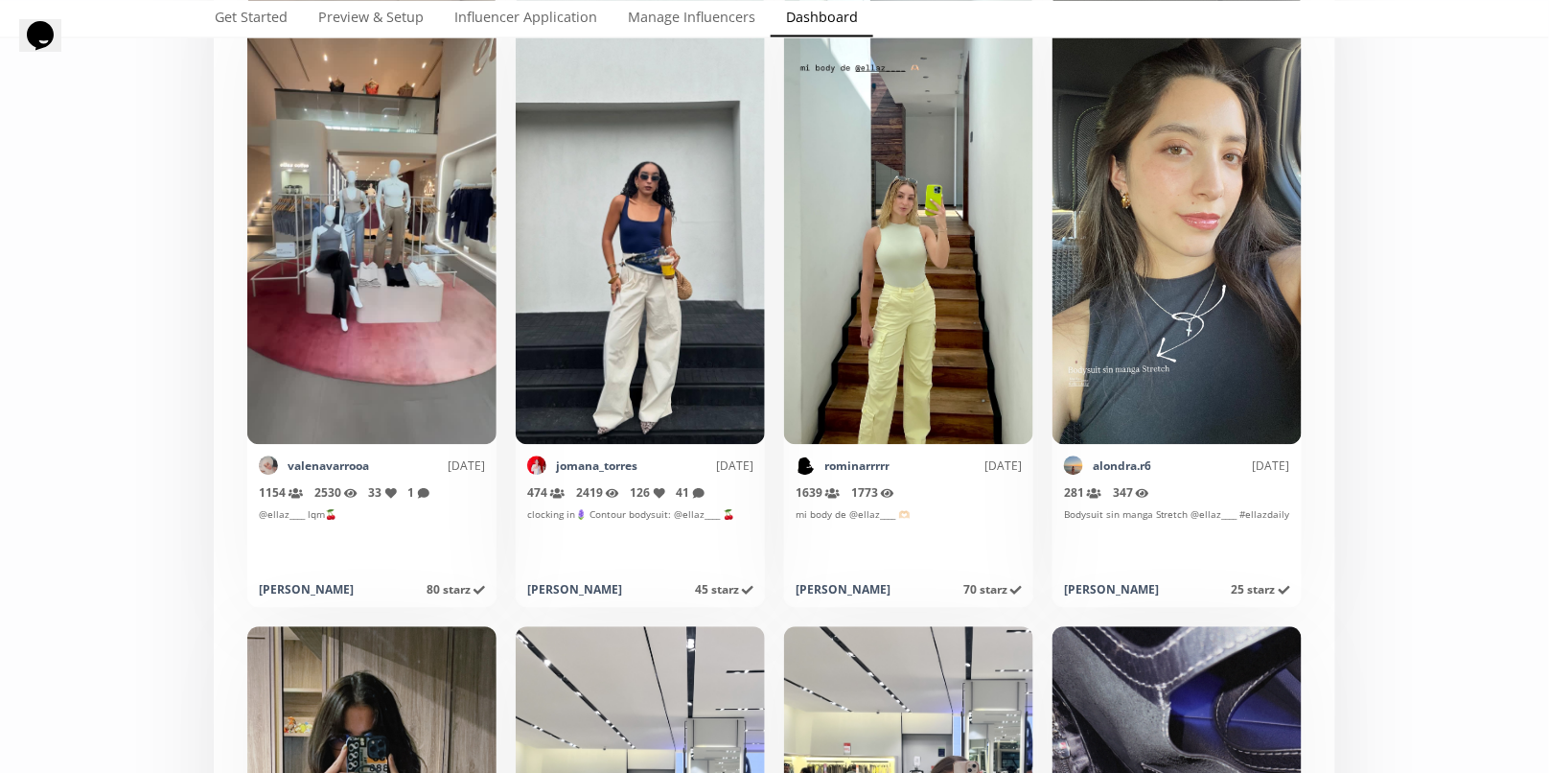
scroll to position [8566, 0]
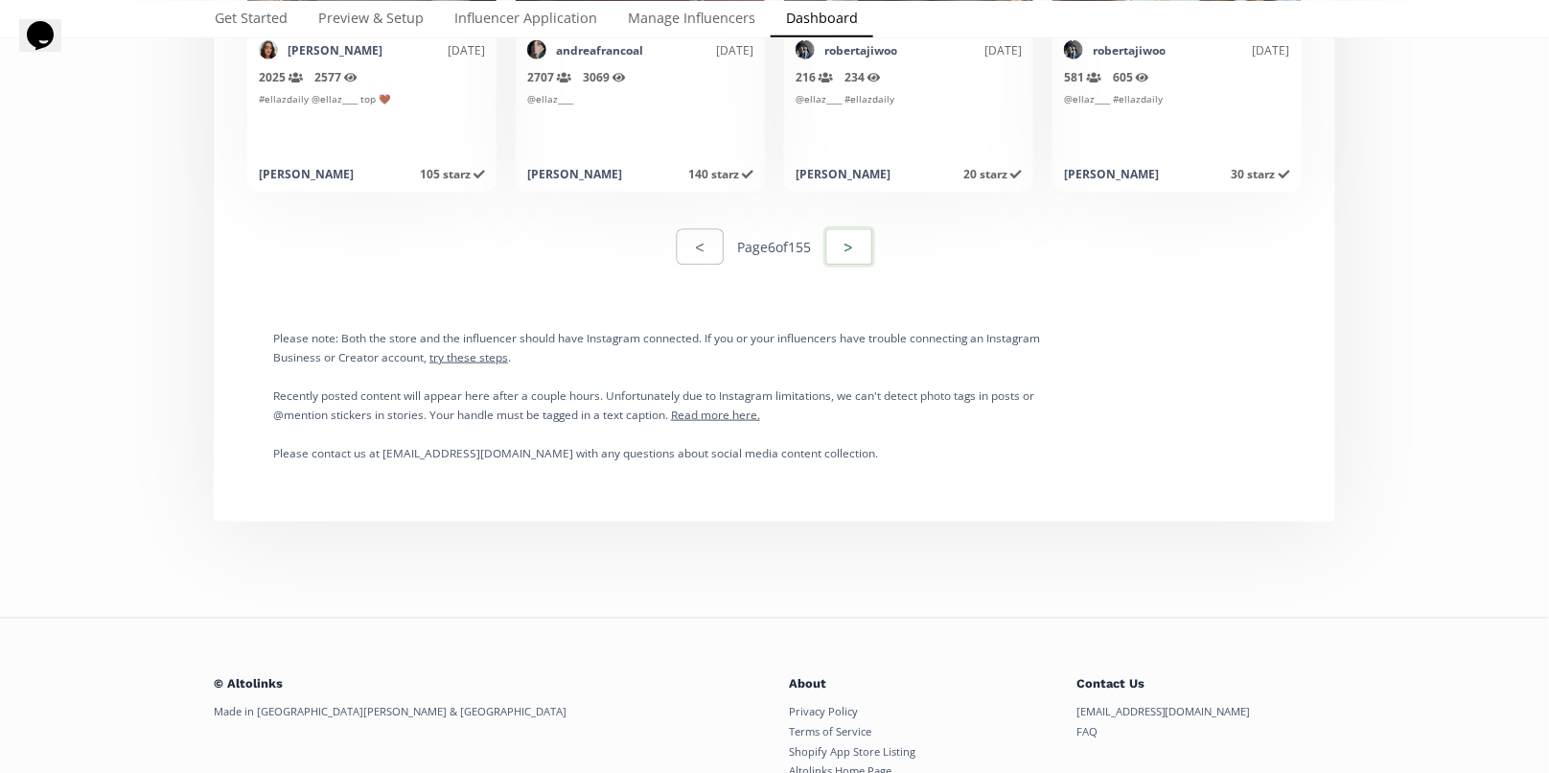
click at [841, 248] on button ">" at bounding box center [849, 246] width 52 height 41
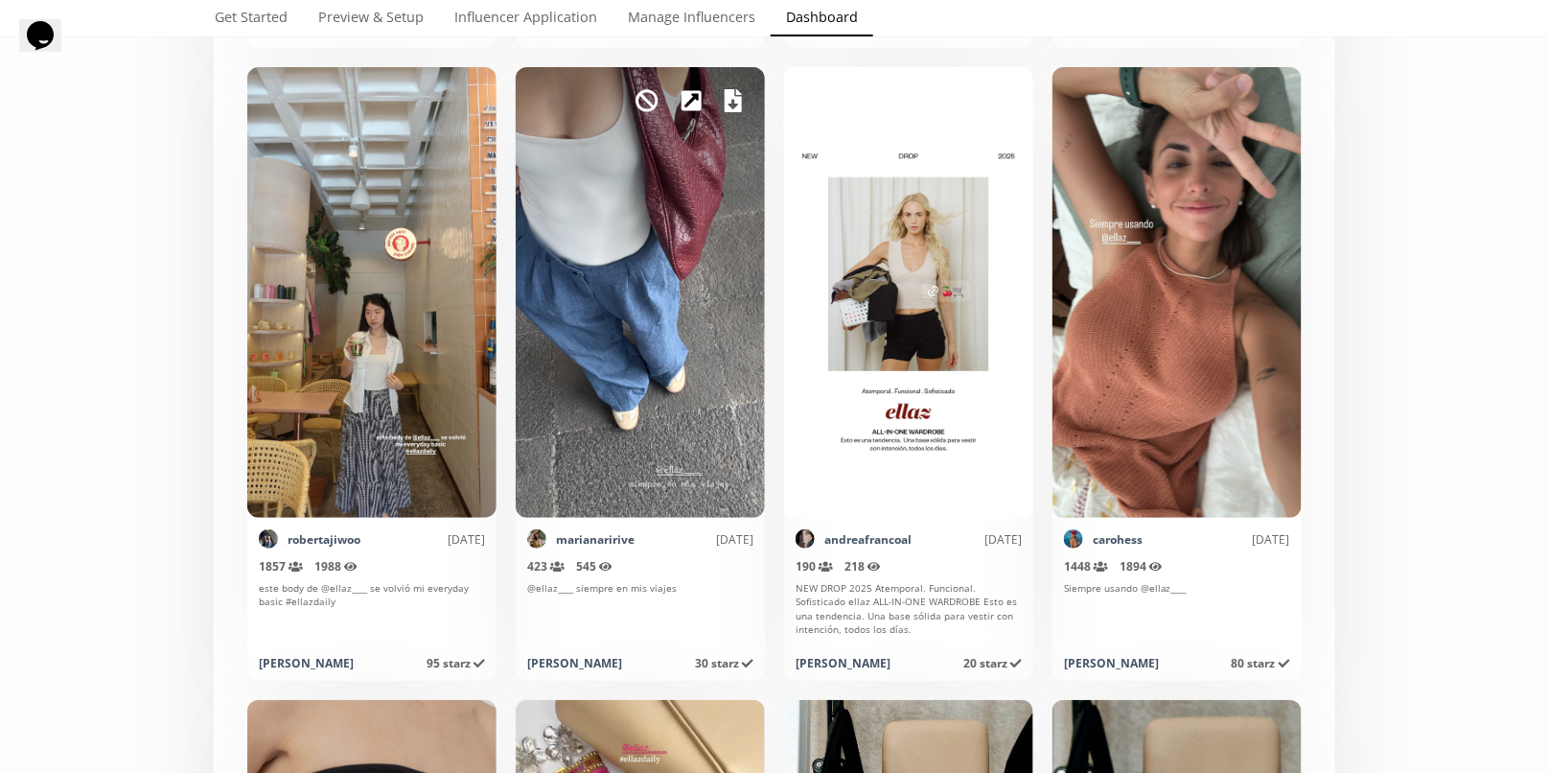
scroll to position [2365, 0]
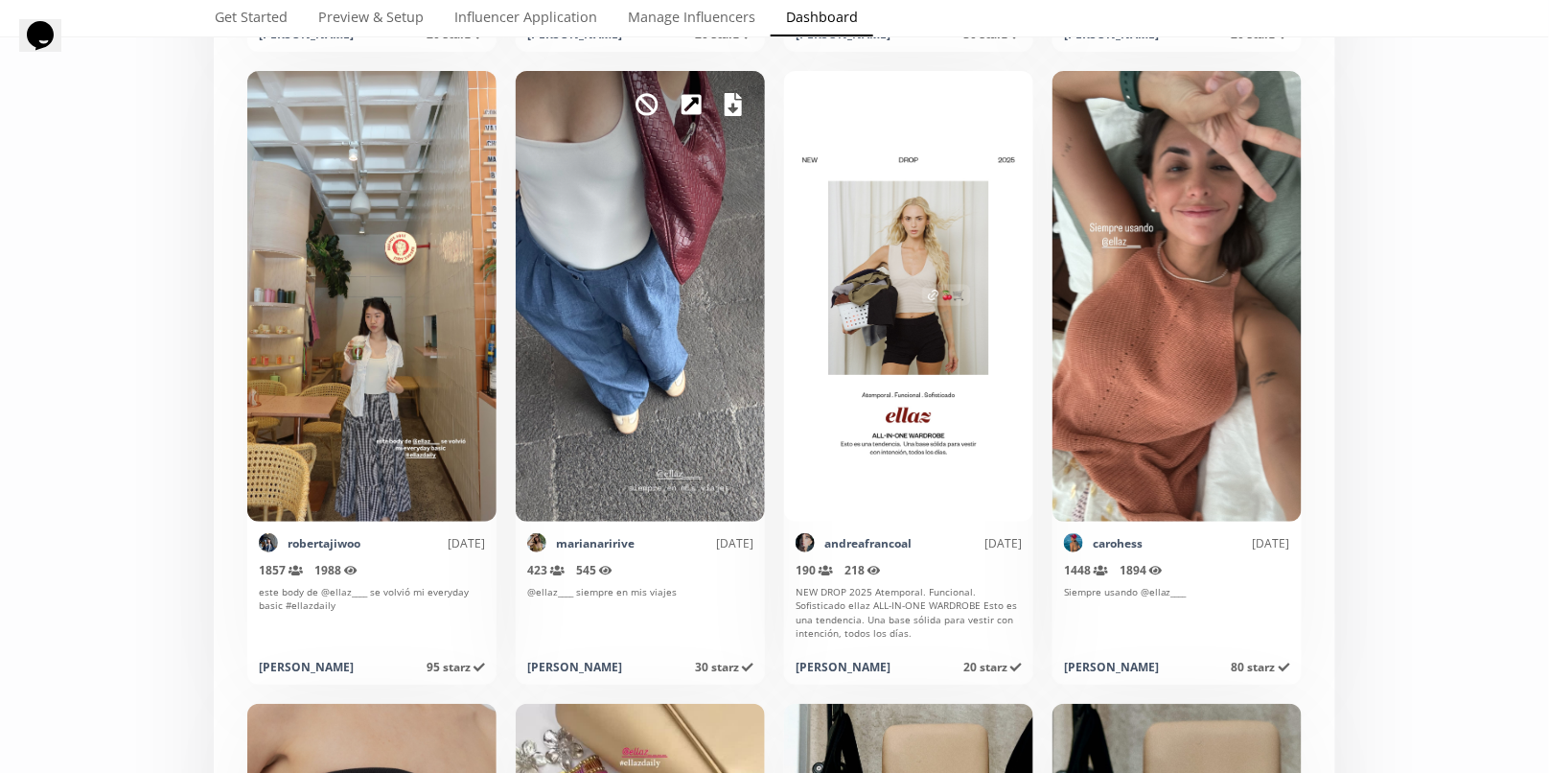
click at [739, 105] on icon at bounding box center [733, 104] width 17 height 23
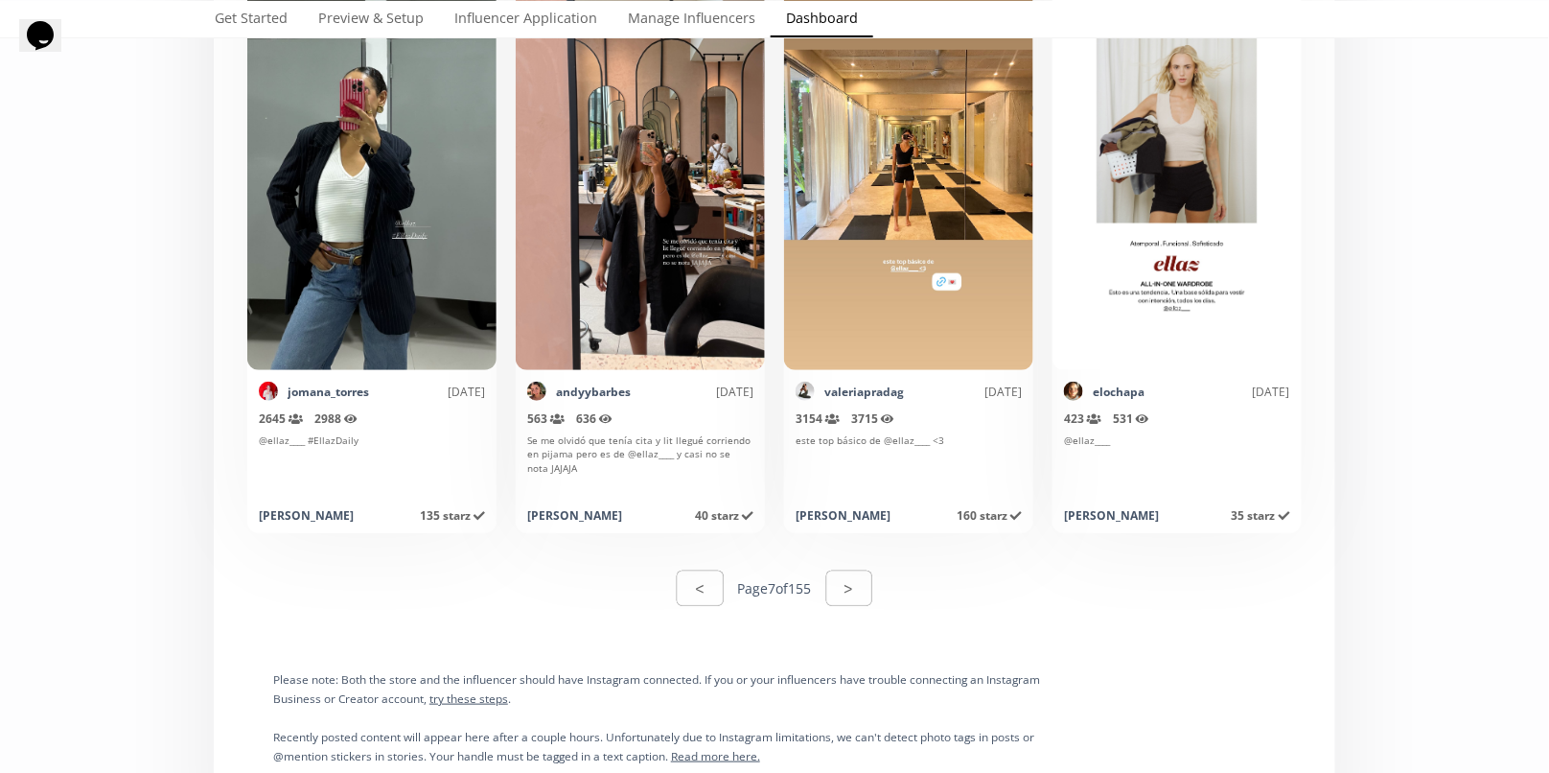
scroll to position [9880, 0]
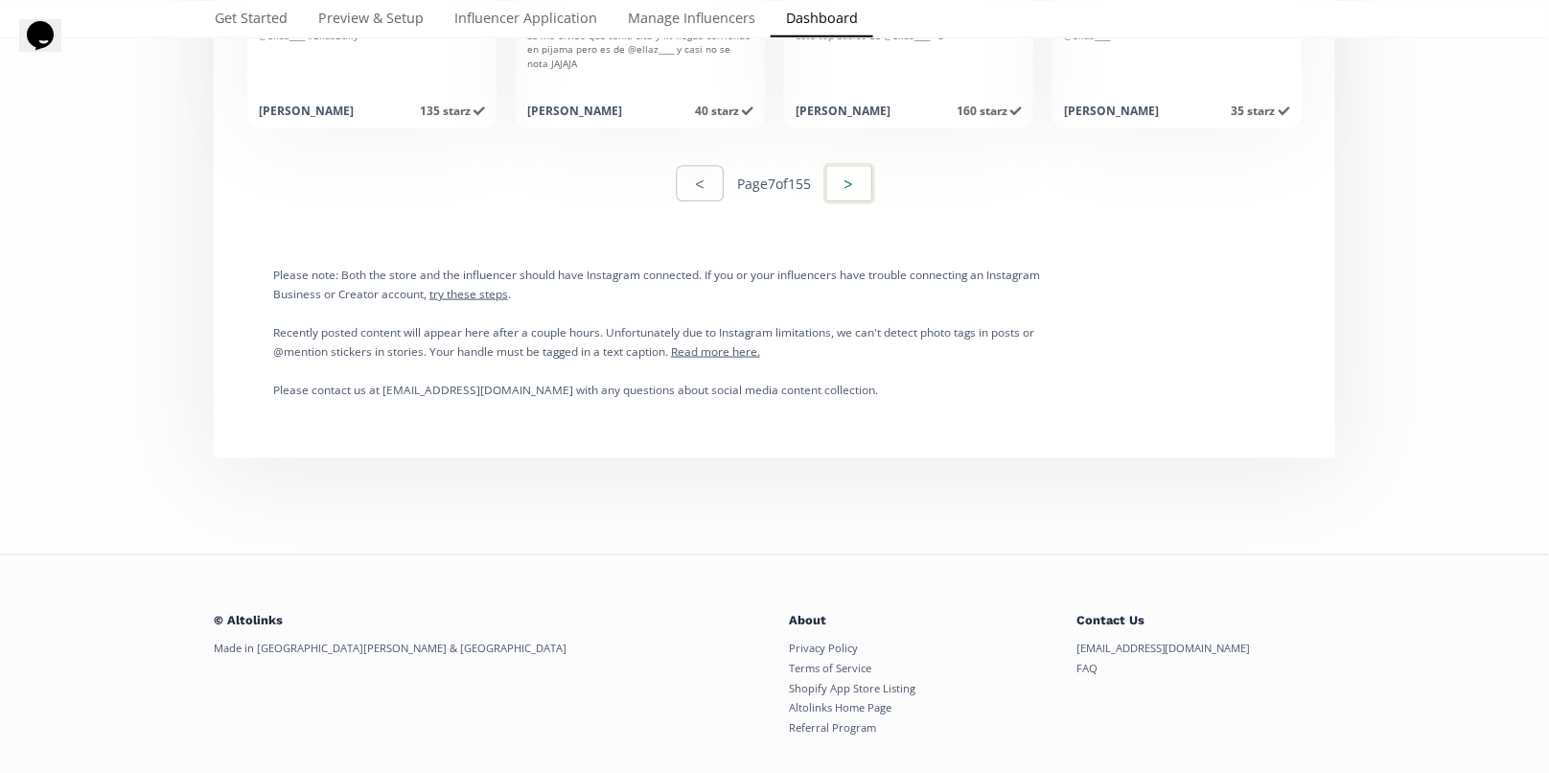
click at [848, 182] on button ">" at bounding box center [849, 183] width 52 height 41
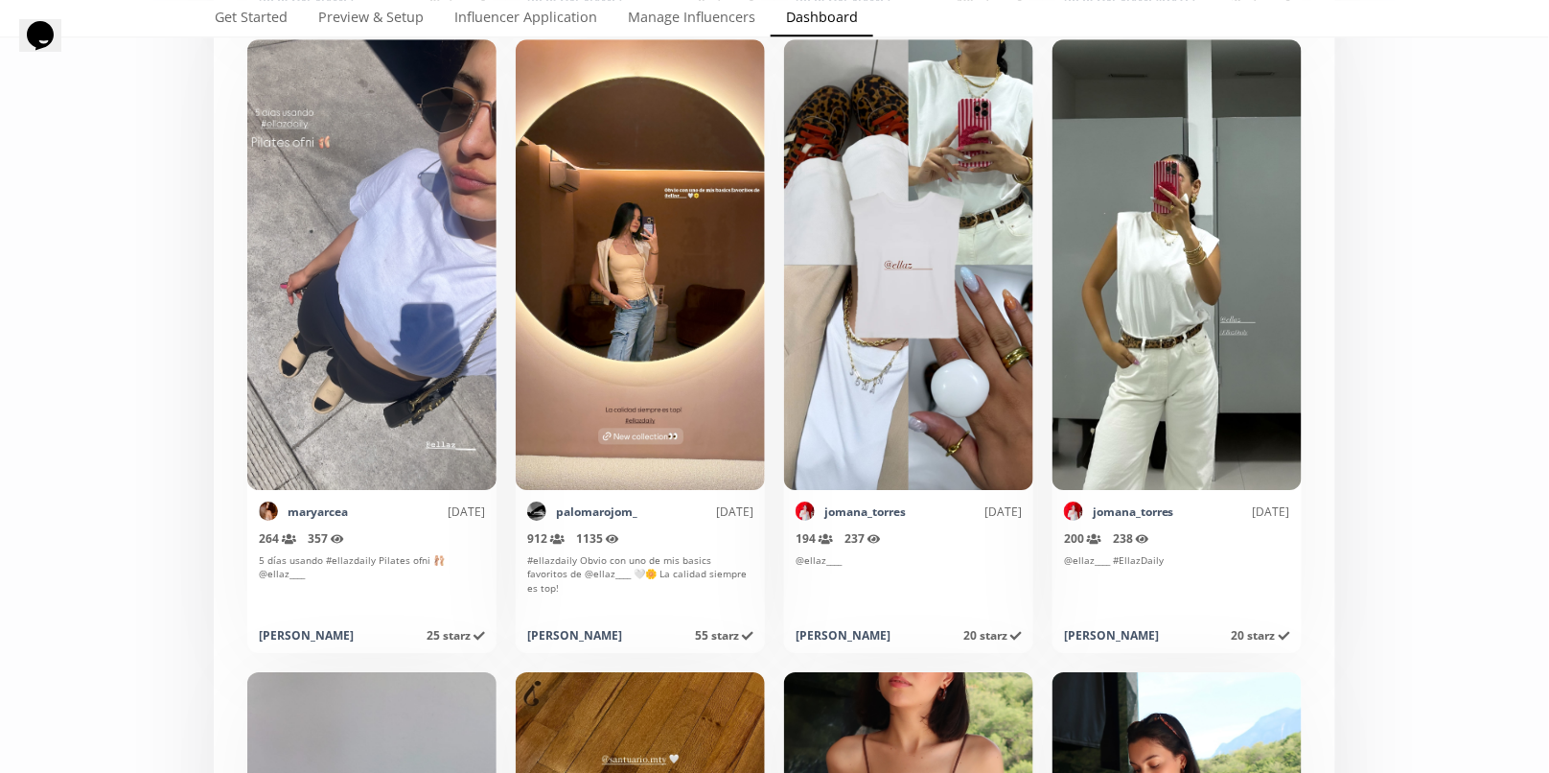
scroll to position [9521, 0]
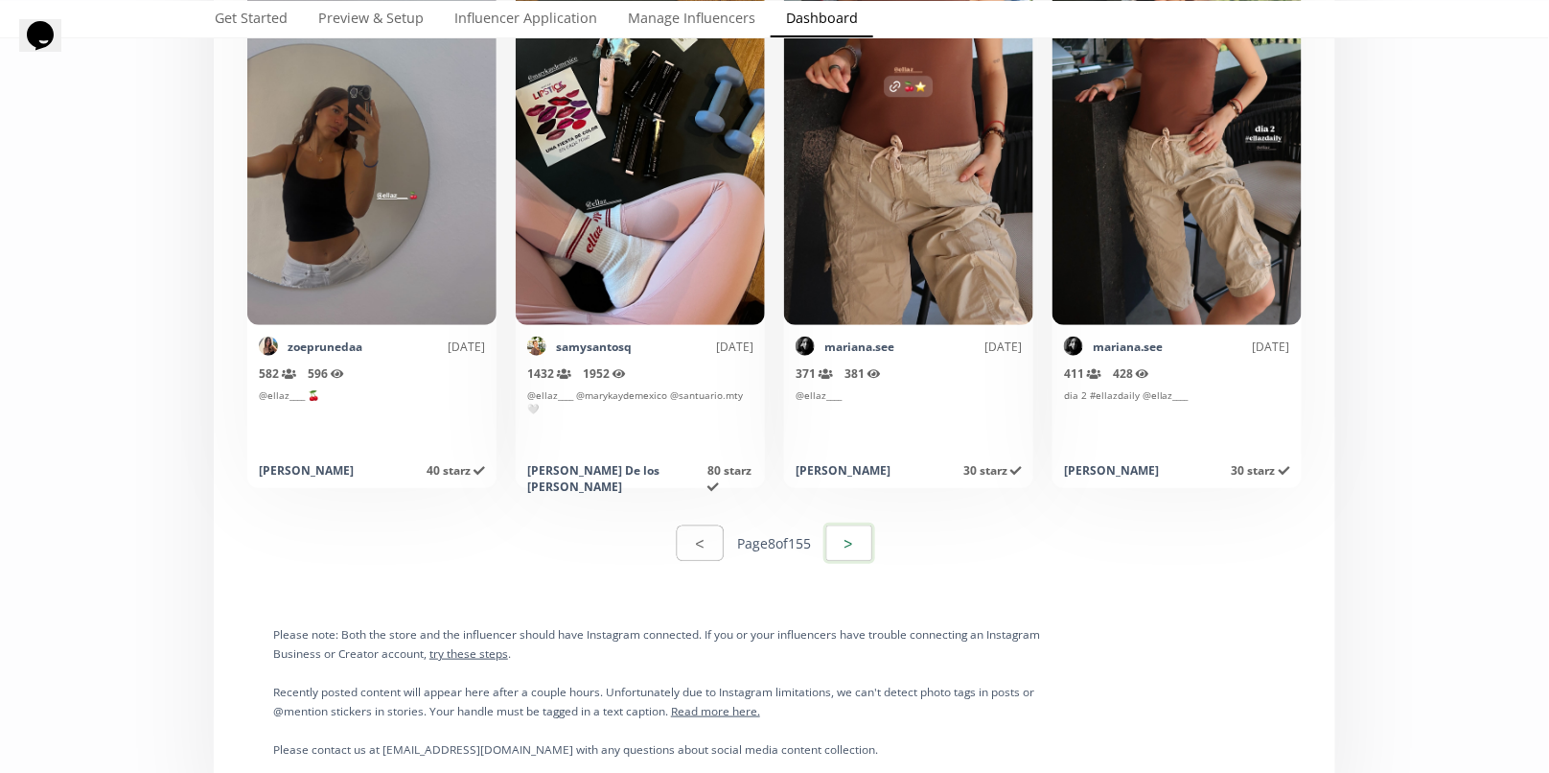
click at [848, 548] on button ">" at bounding box center [849, 542] width 52 height 41
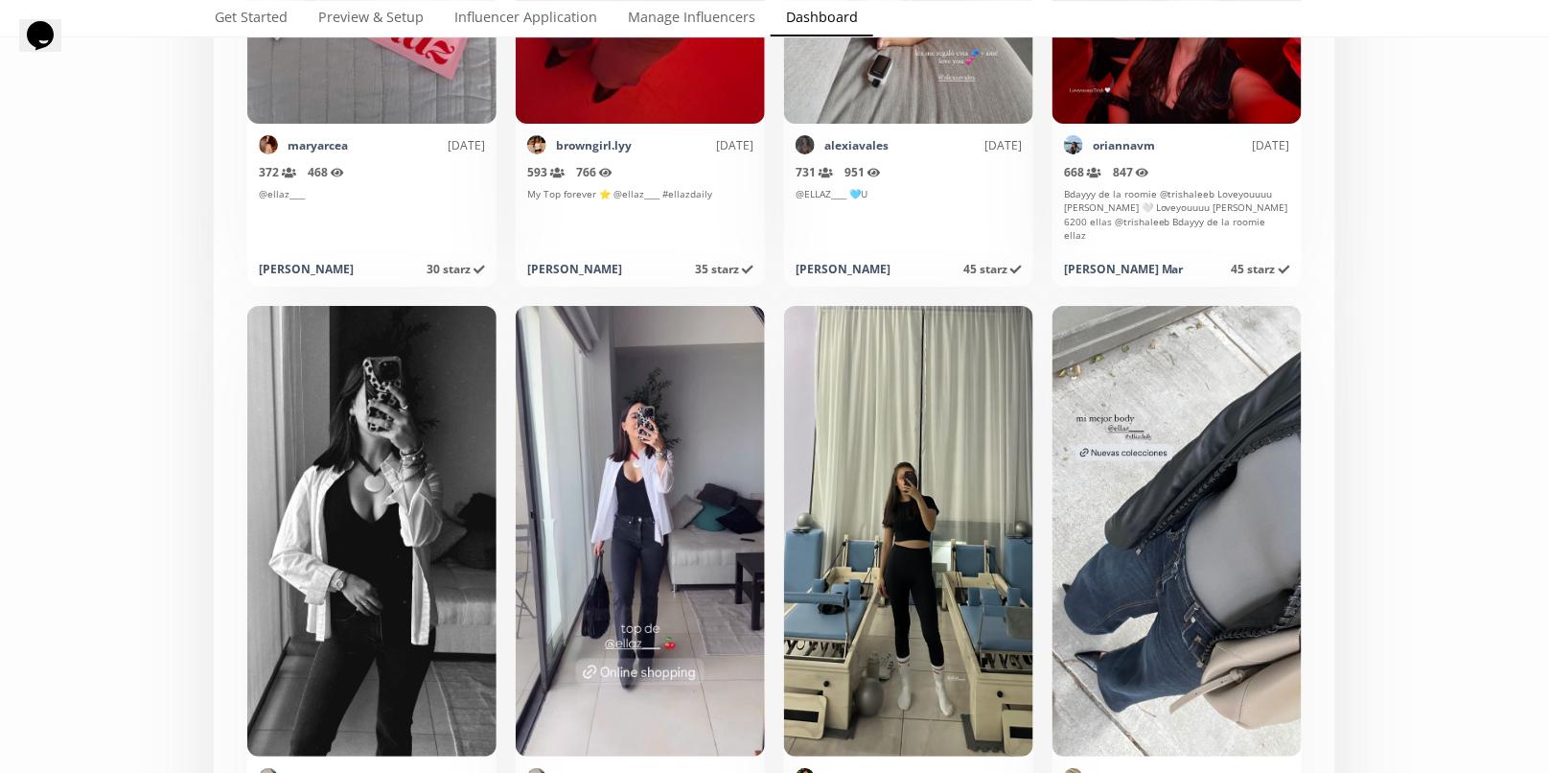
scroll to position [9511, 0]
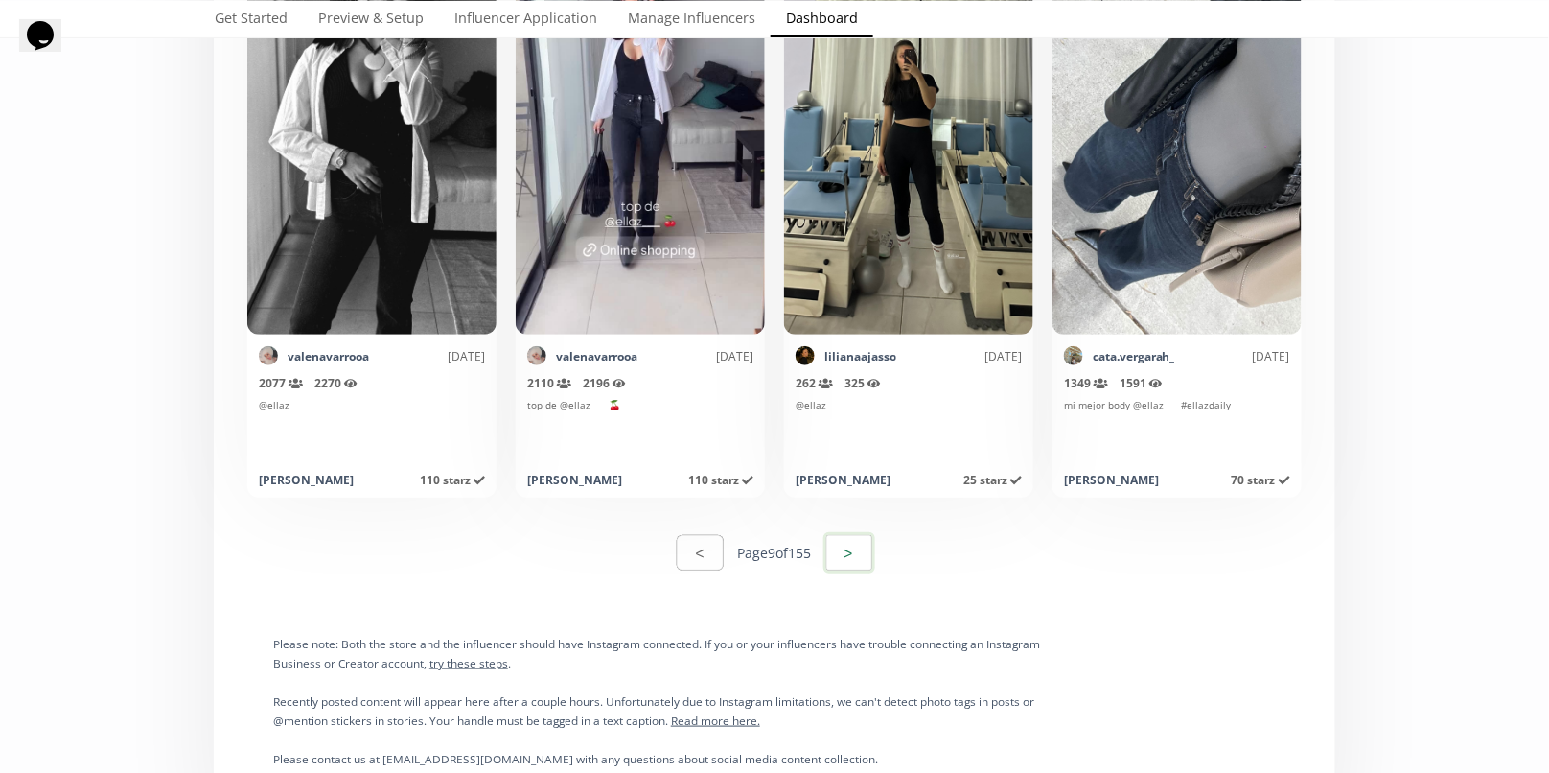
click at [850, 566] on button ">" at bounding box center [849, 552] width 52 height 41
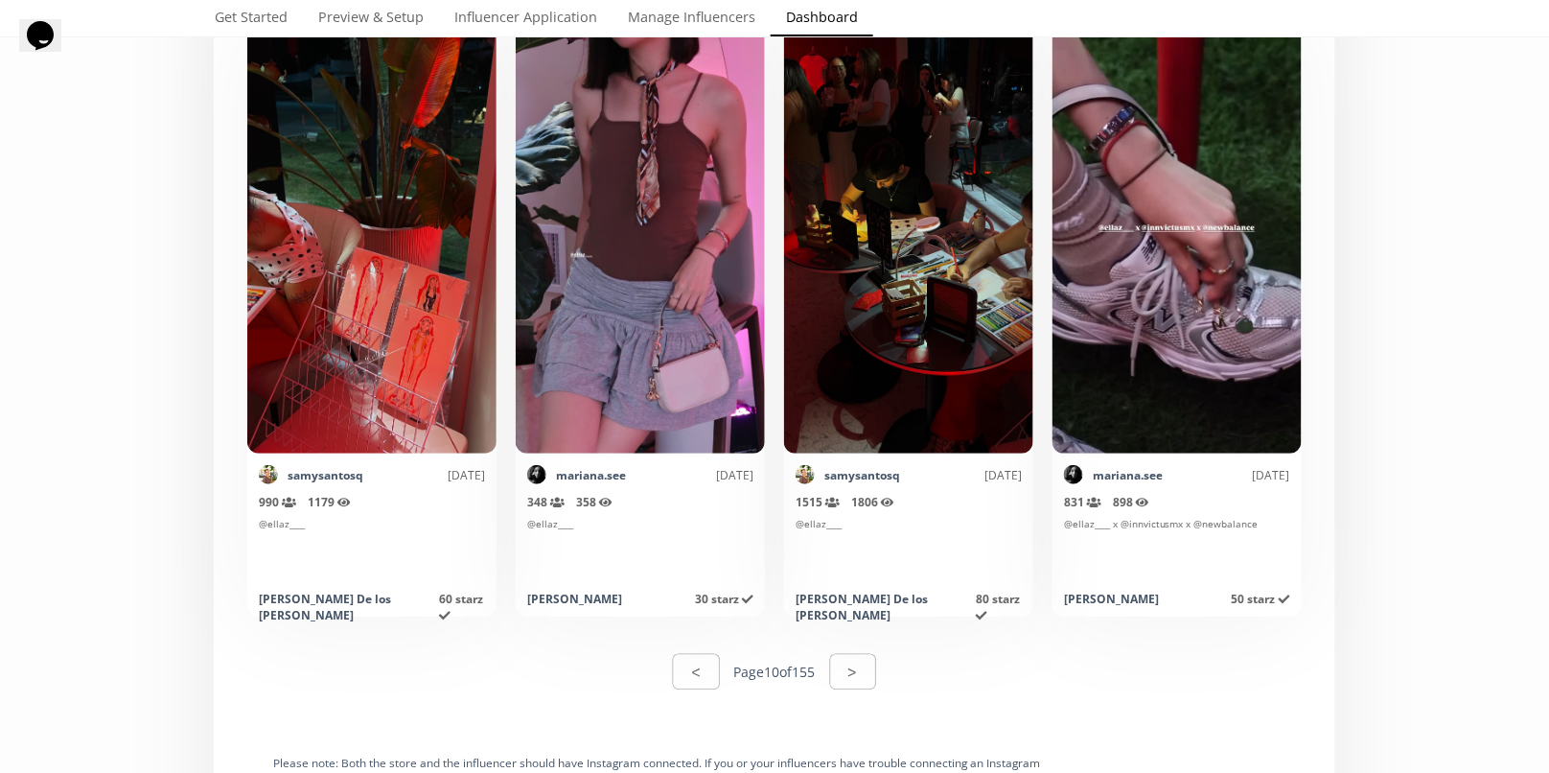
scroll to position [9393, 0]
click at [874, 671] on button ">" at bounding box center [853, 670] width 46 height 35
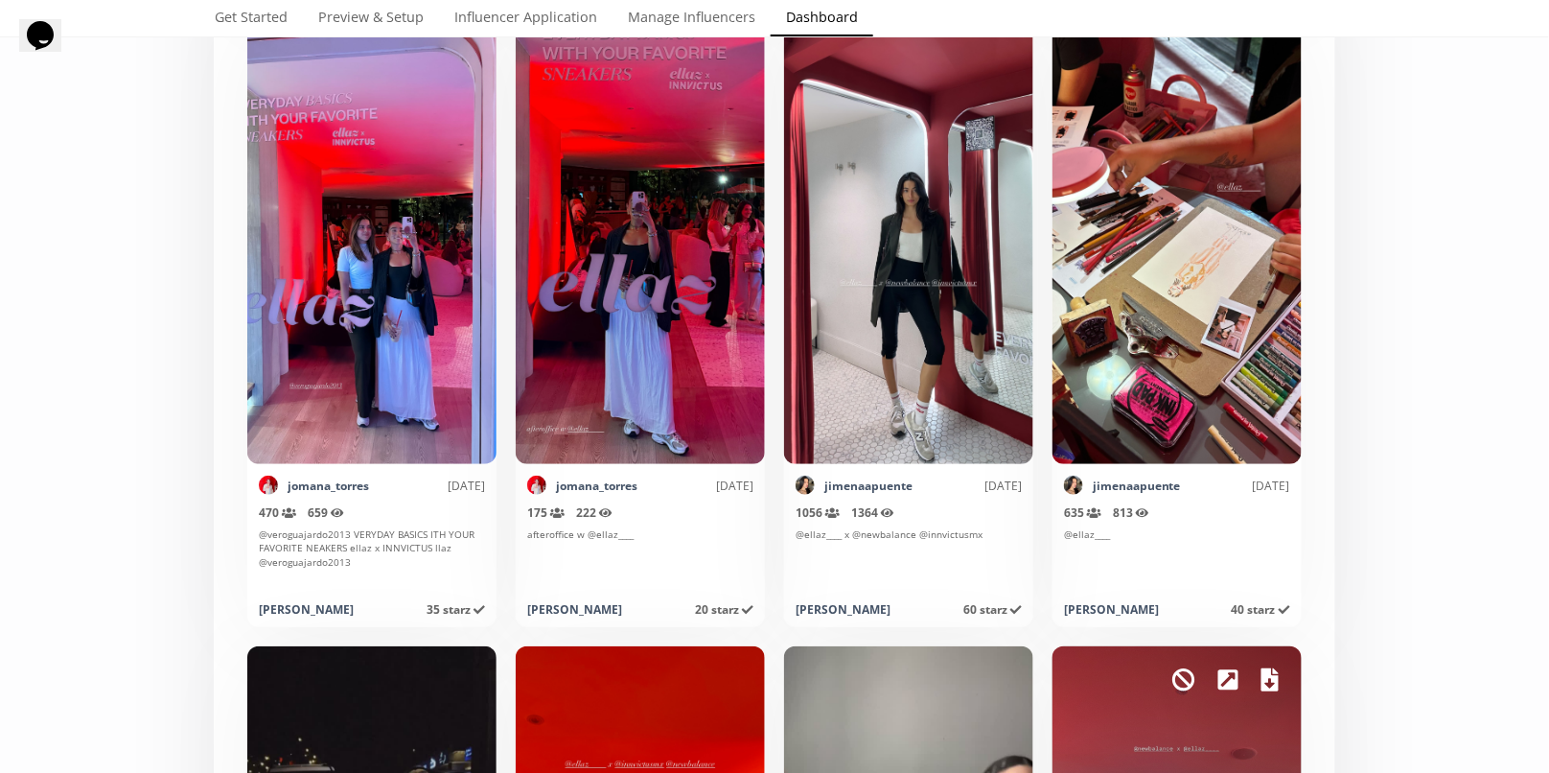
scroll to position [2862, 0]
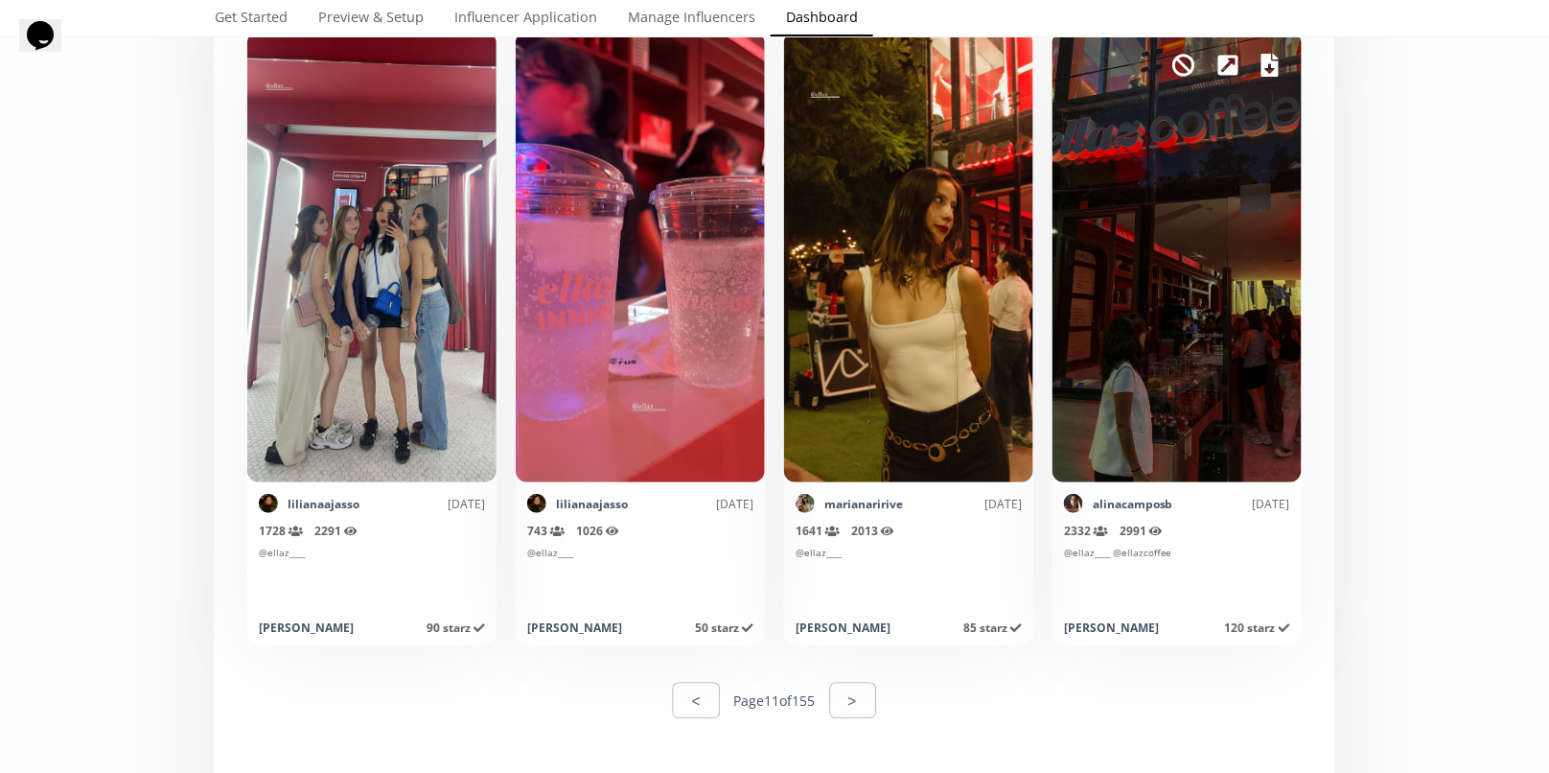
scroll to position [9272, 0]
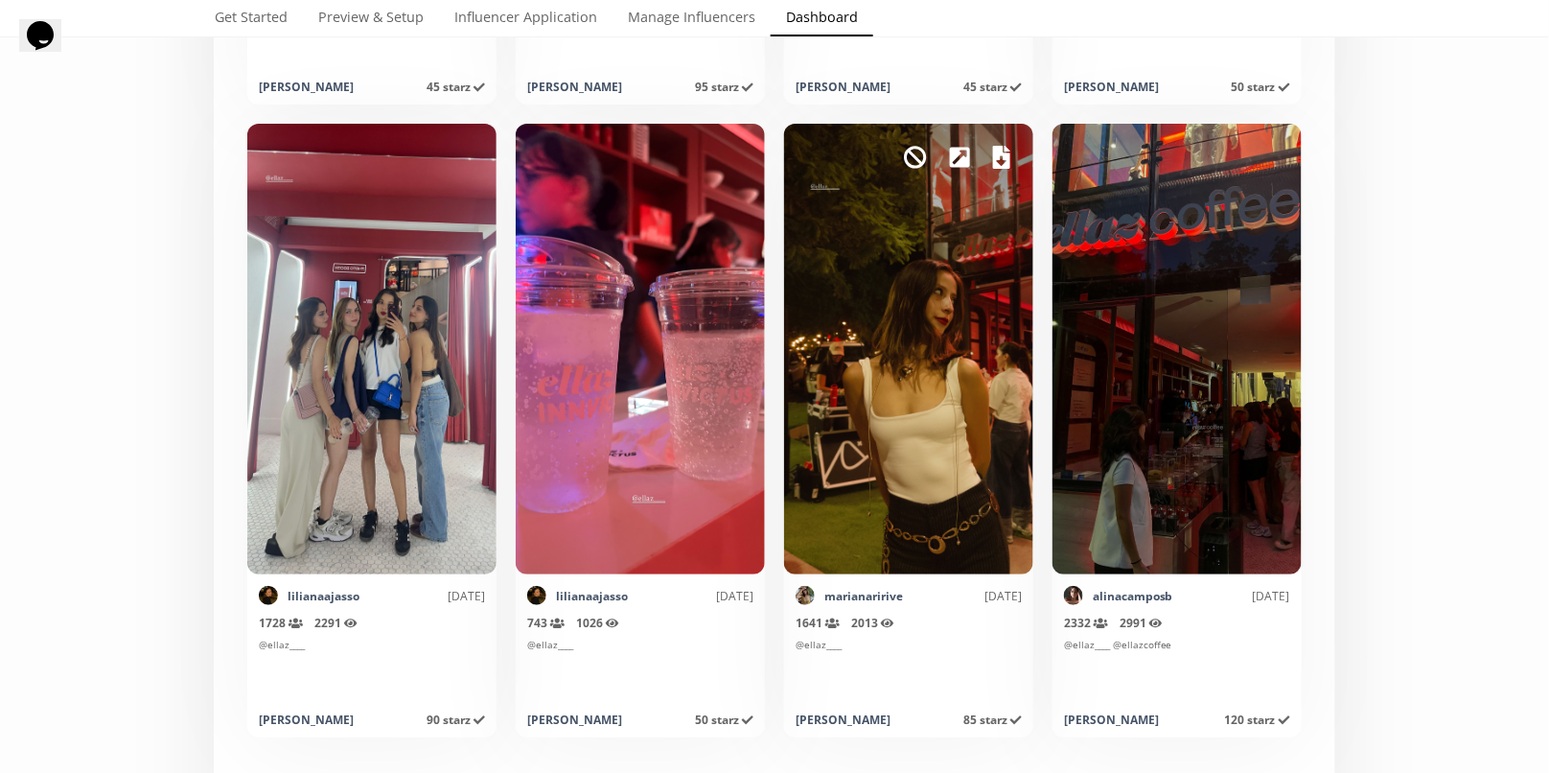
click at [1006, 159] on icon at bounding box center [1001, 157] width 17 height 23
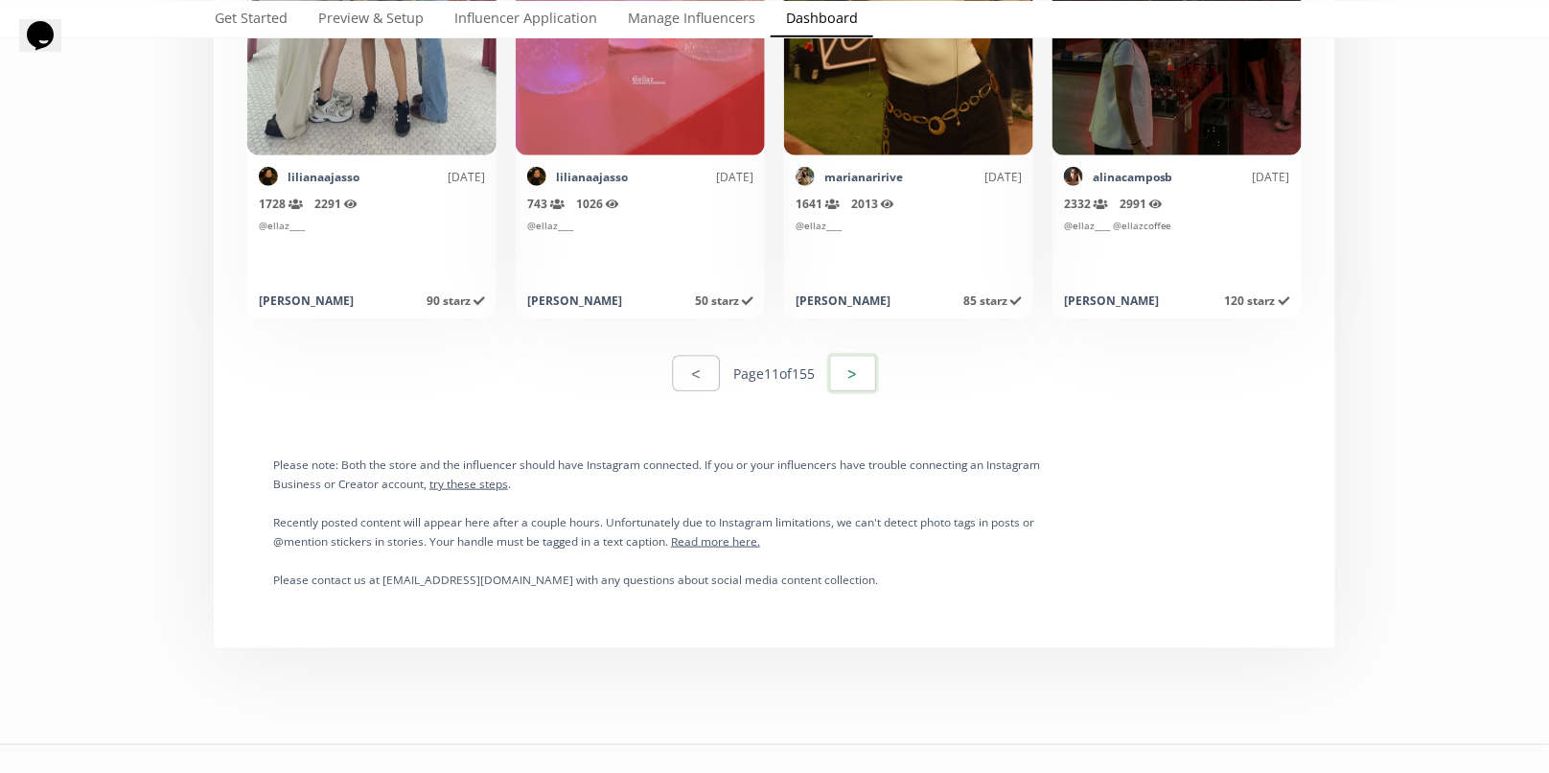
click at [868, 365] on button ">" at bounding box center [853, 373] width 52 height 41
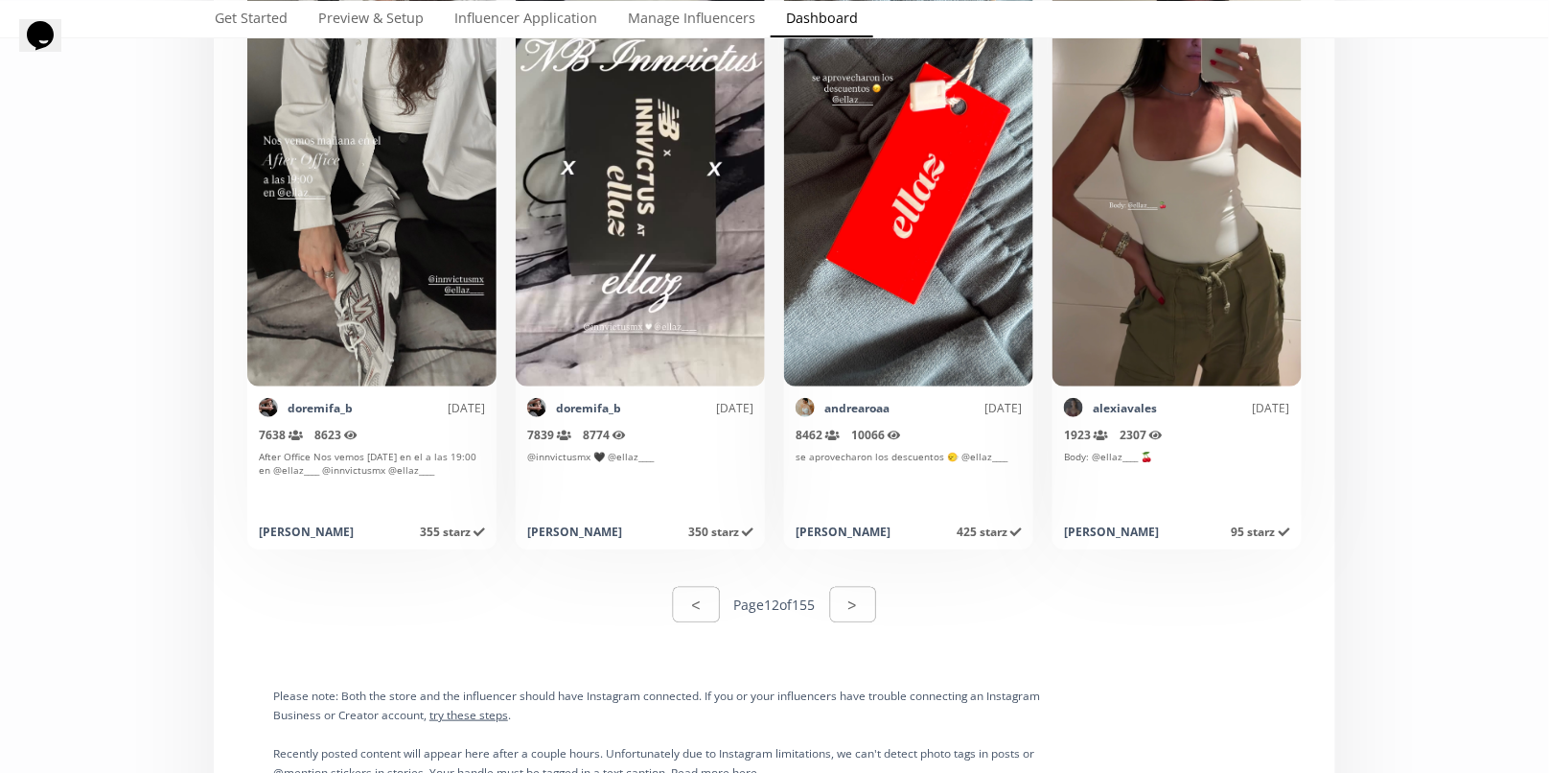
scroll to position [9494, 0]
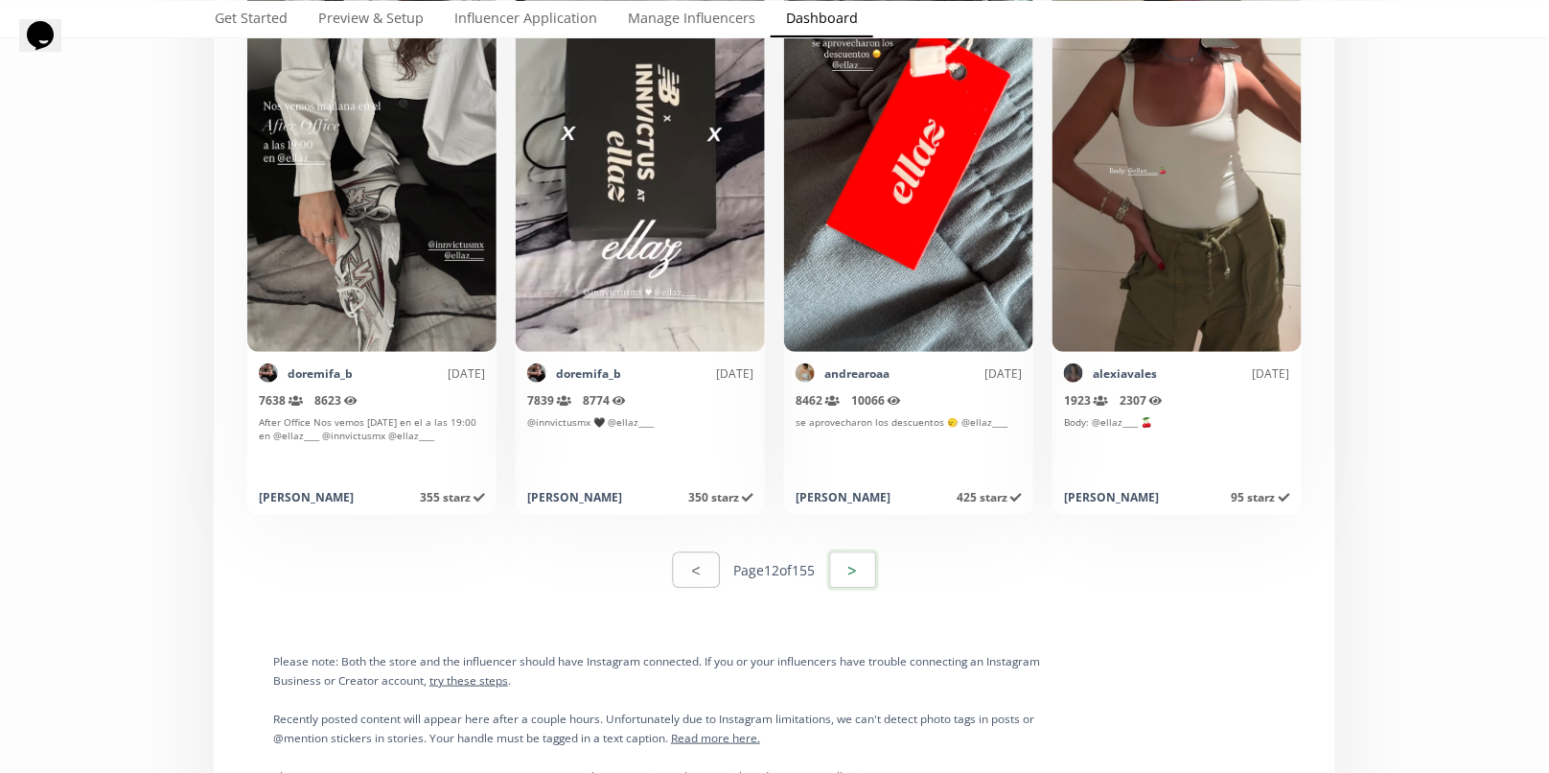
click at [864, 567] on button ">" at bounding box center [853, 569] width 52 height 41
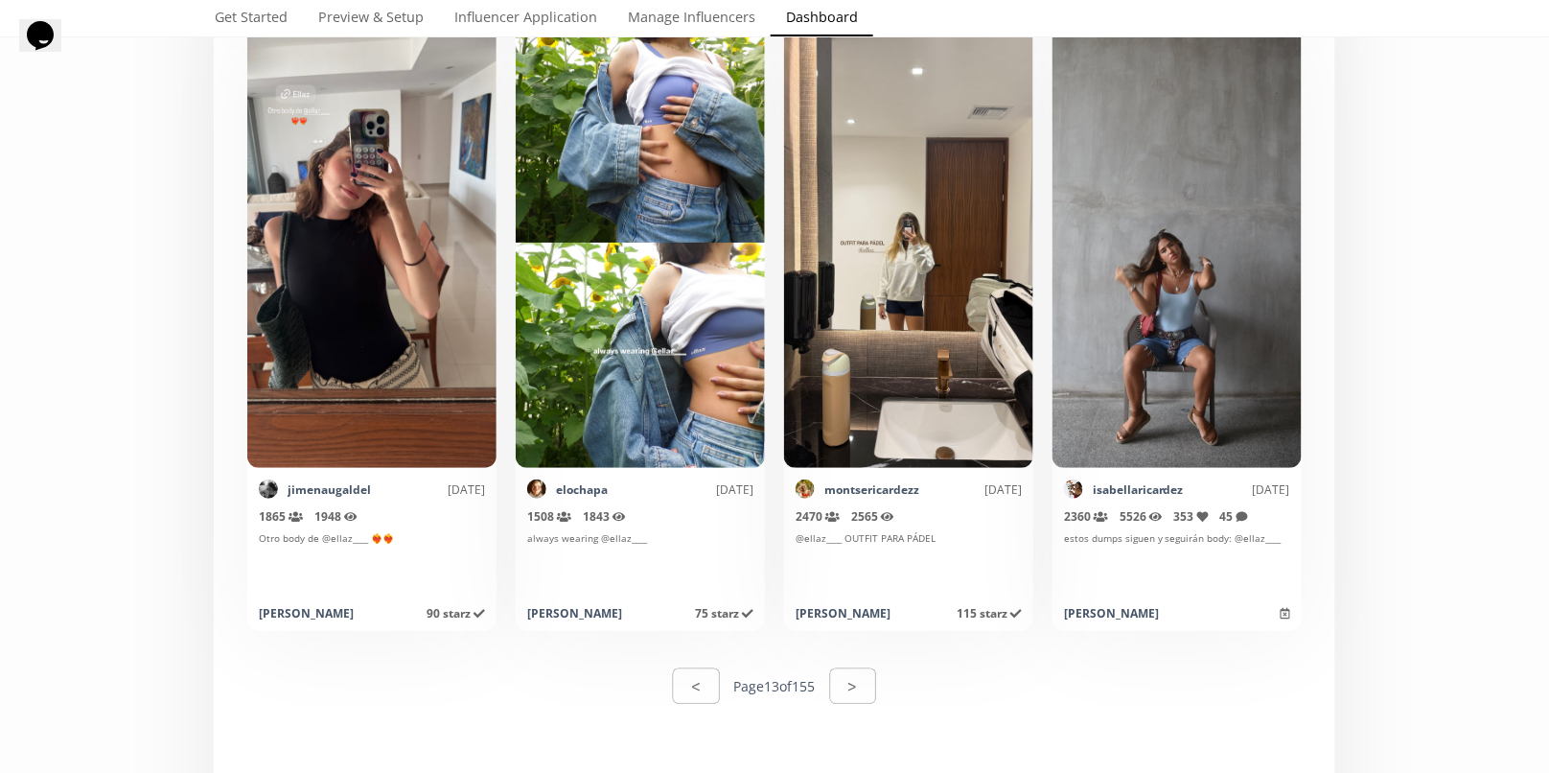
scroll to position [9406, 0]
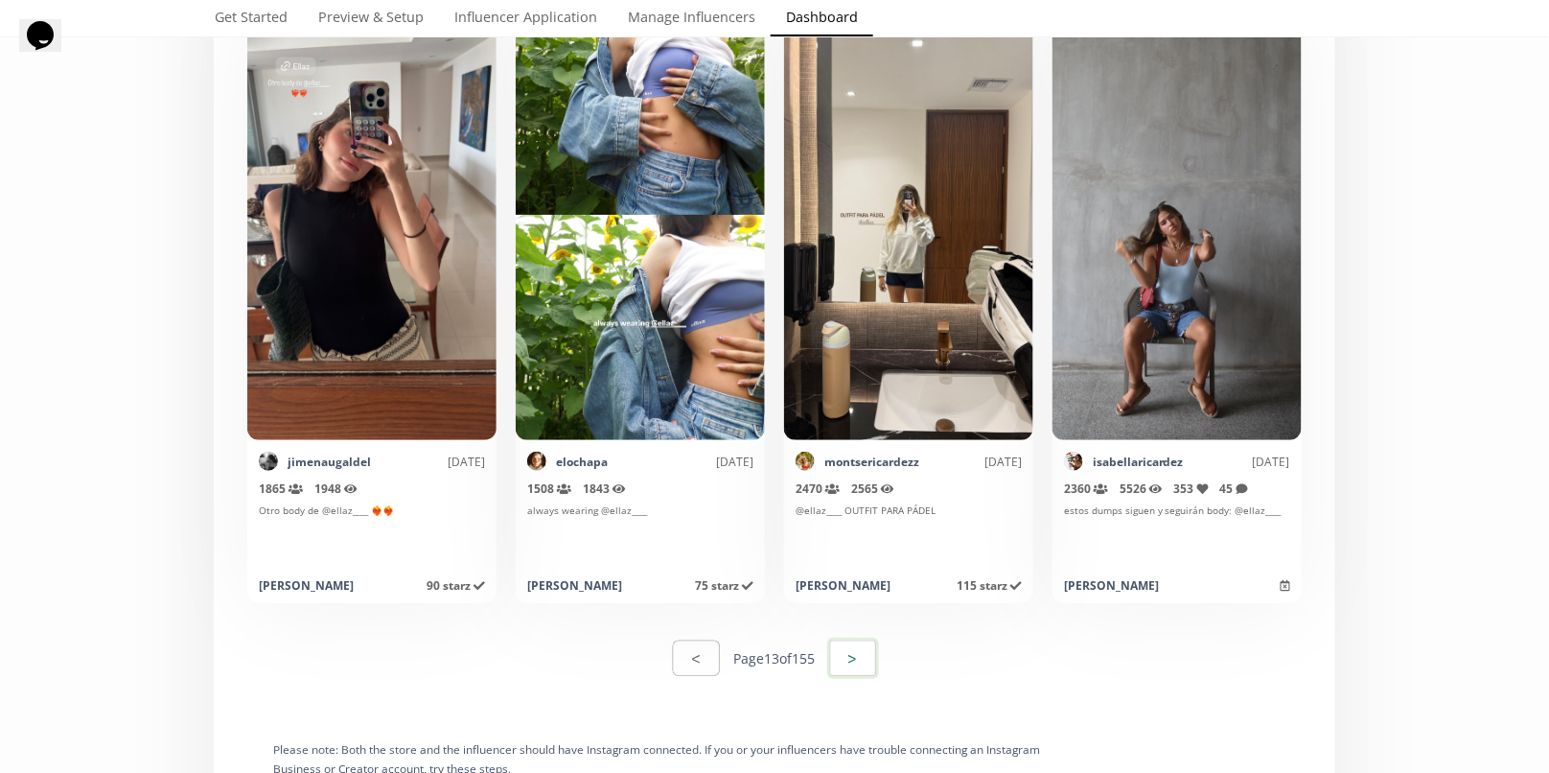
click at [859, 649] on button ">" at bounding box center [853, 657] width 52 height 41
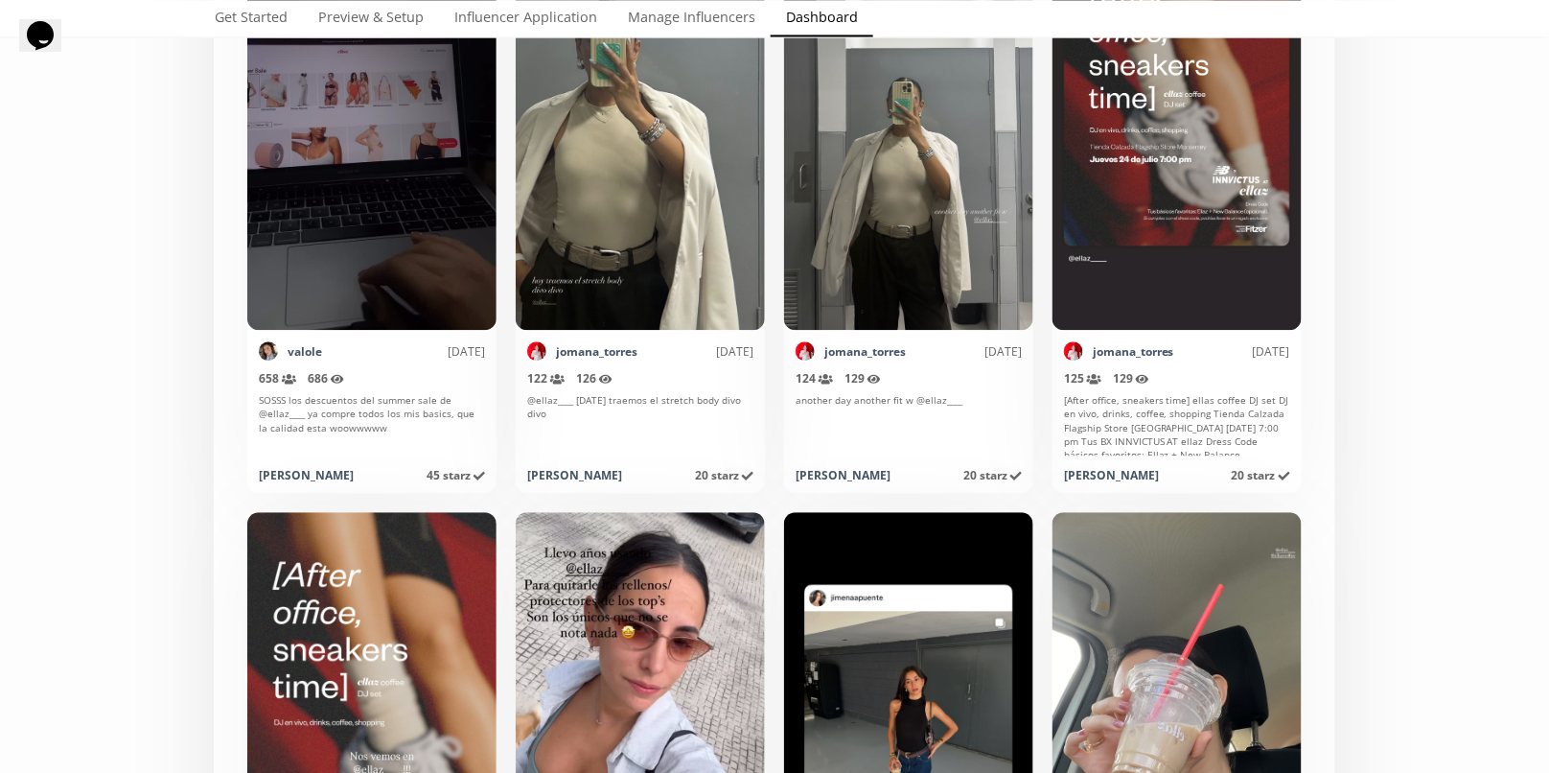
scroll to position [34, 0]
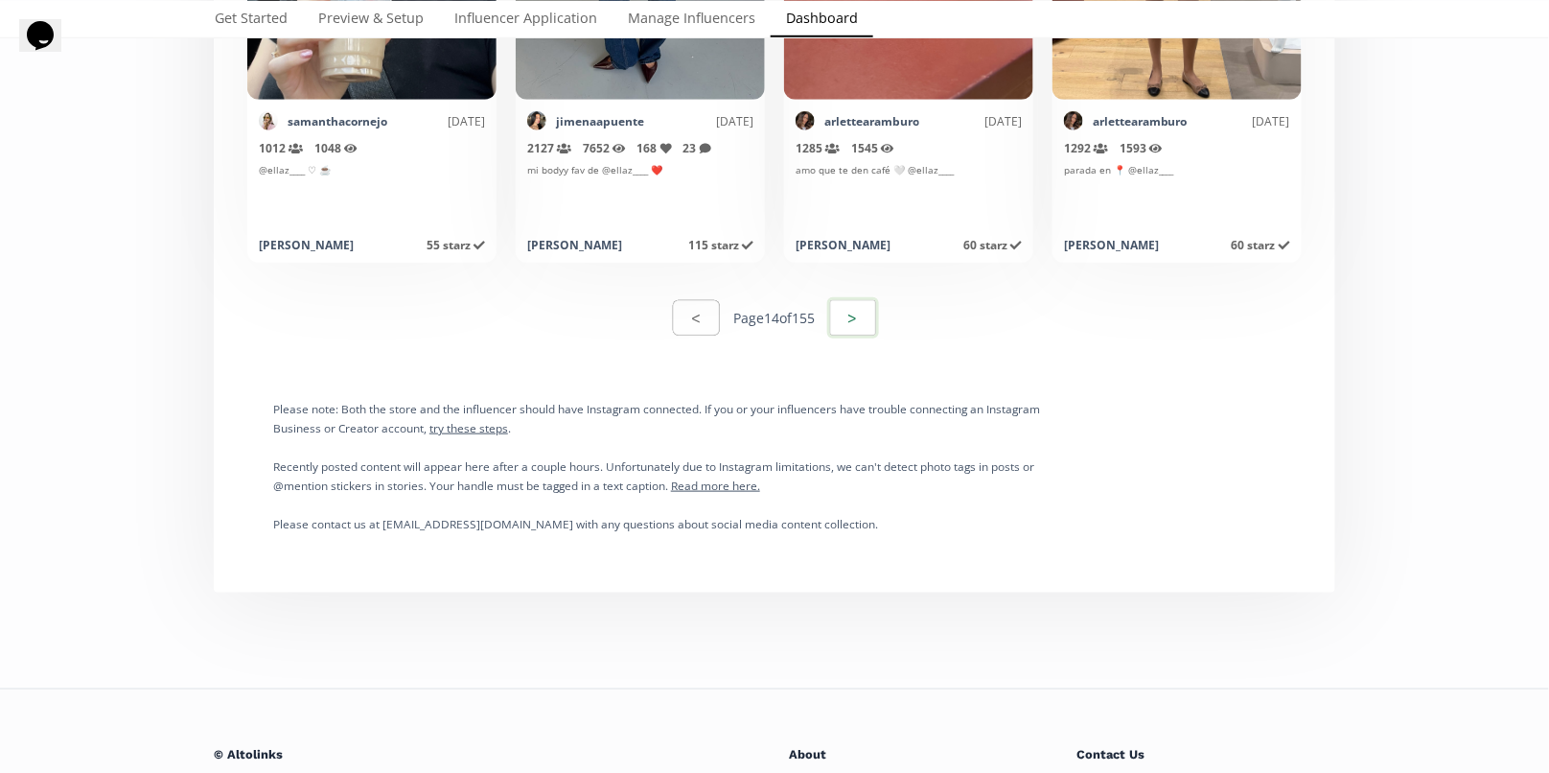
click at [866, 320] on button ">" at bounding box center [853, 317] width 52 height 41
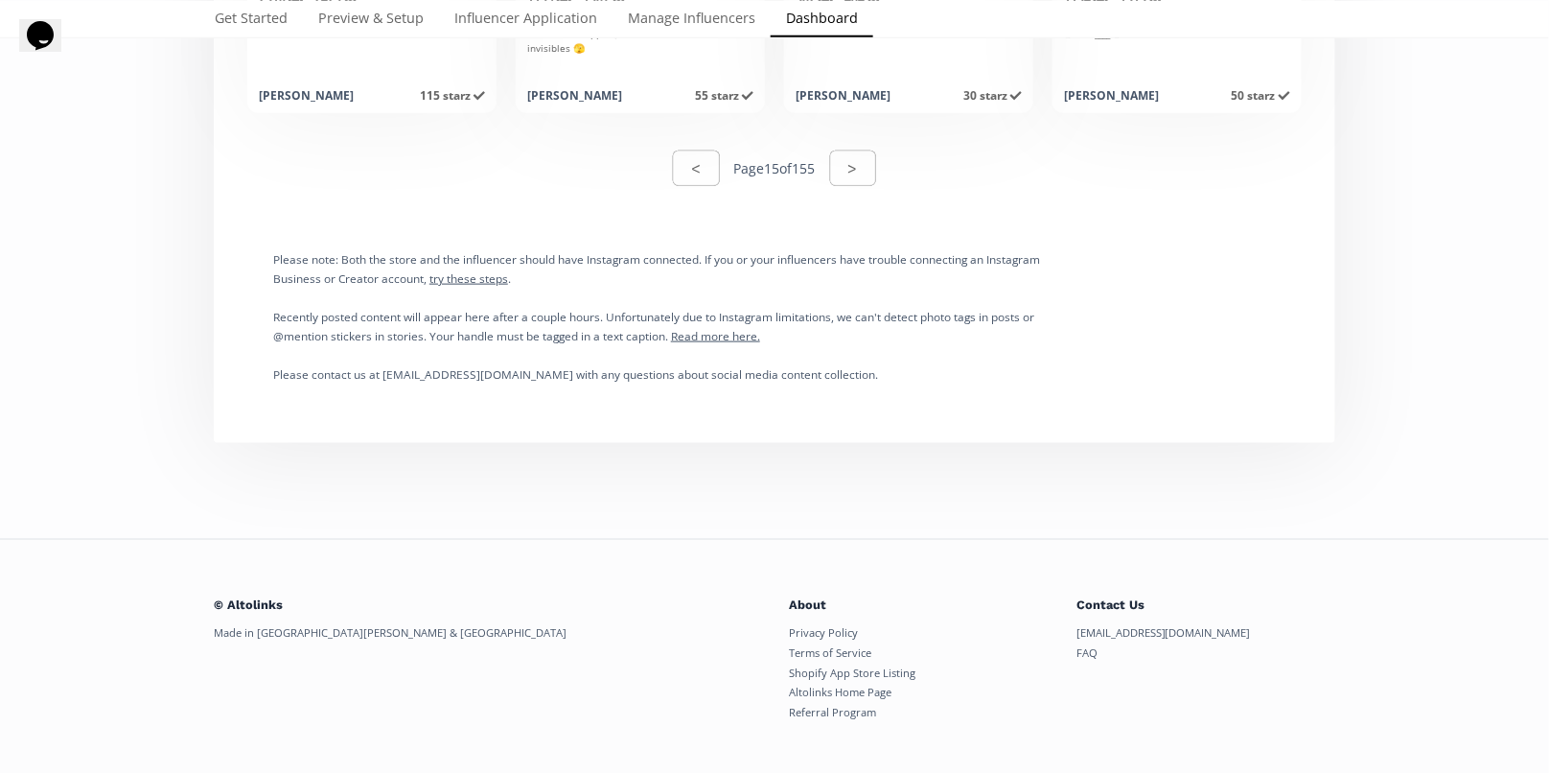
scroll to position [9912, 0]
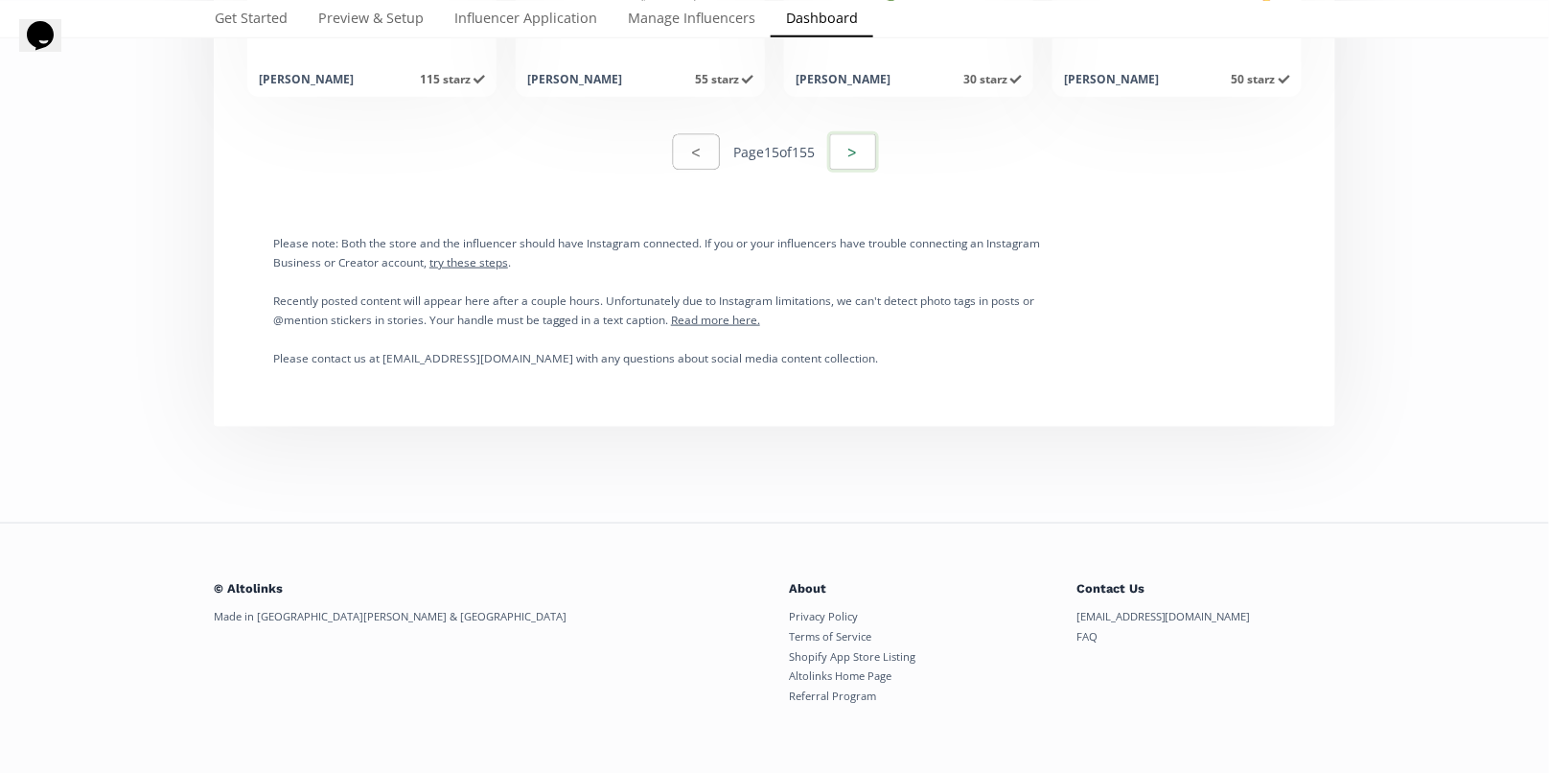
click at [856, 151] on button ">" at bounding box center [853, 151] width 52 height 41
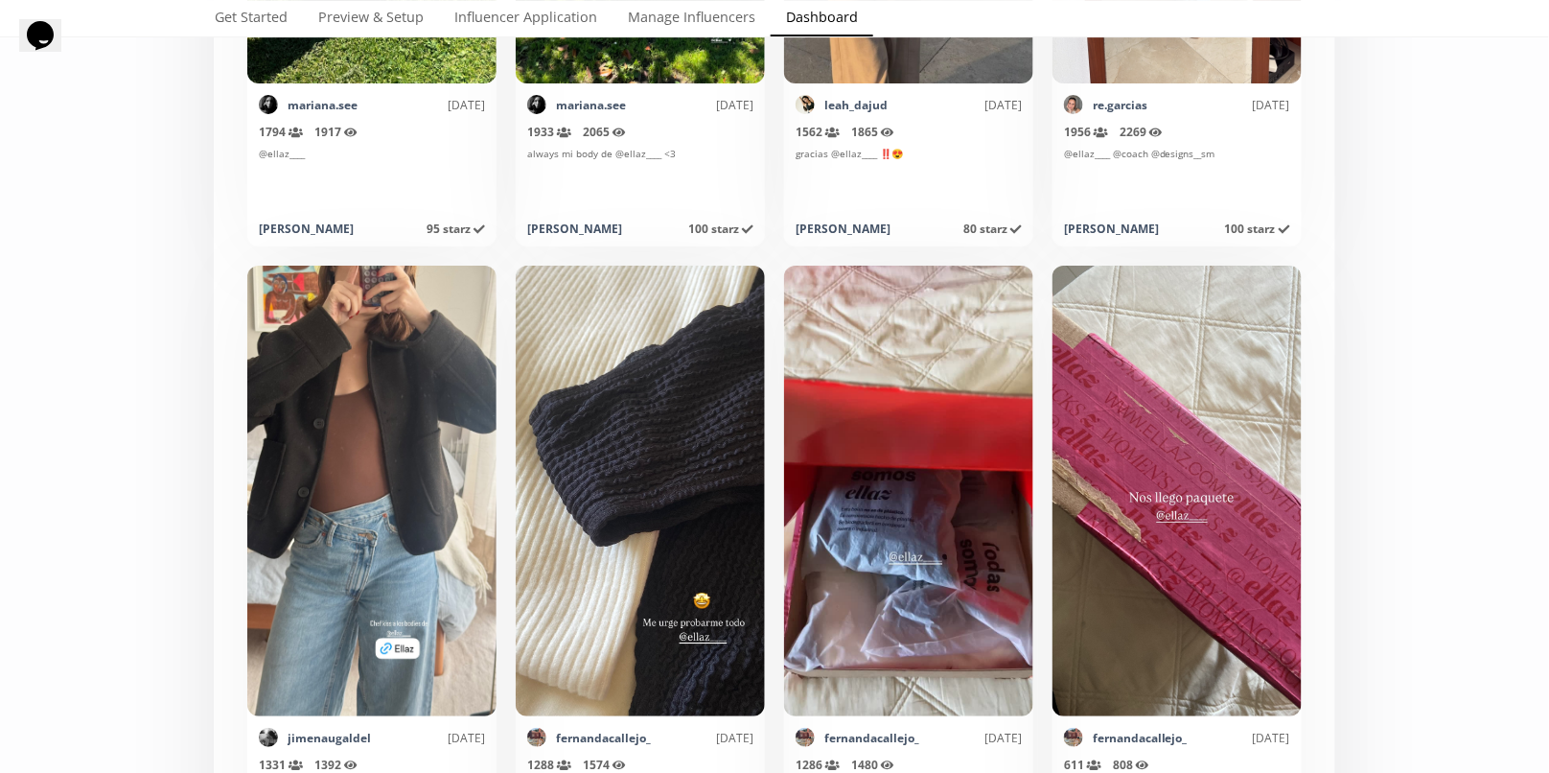
scroll to position [9529, 0]
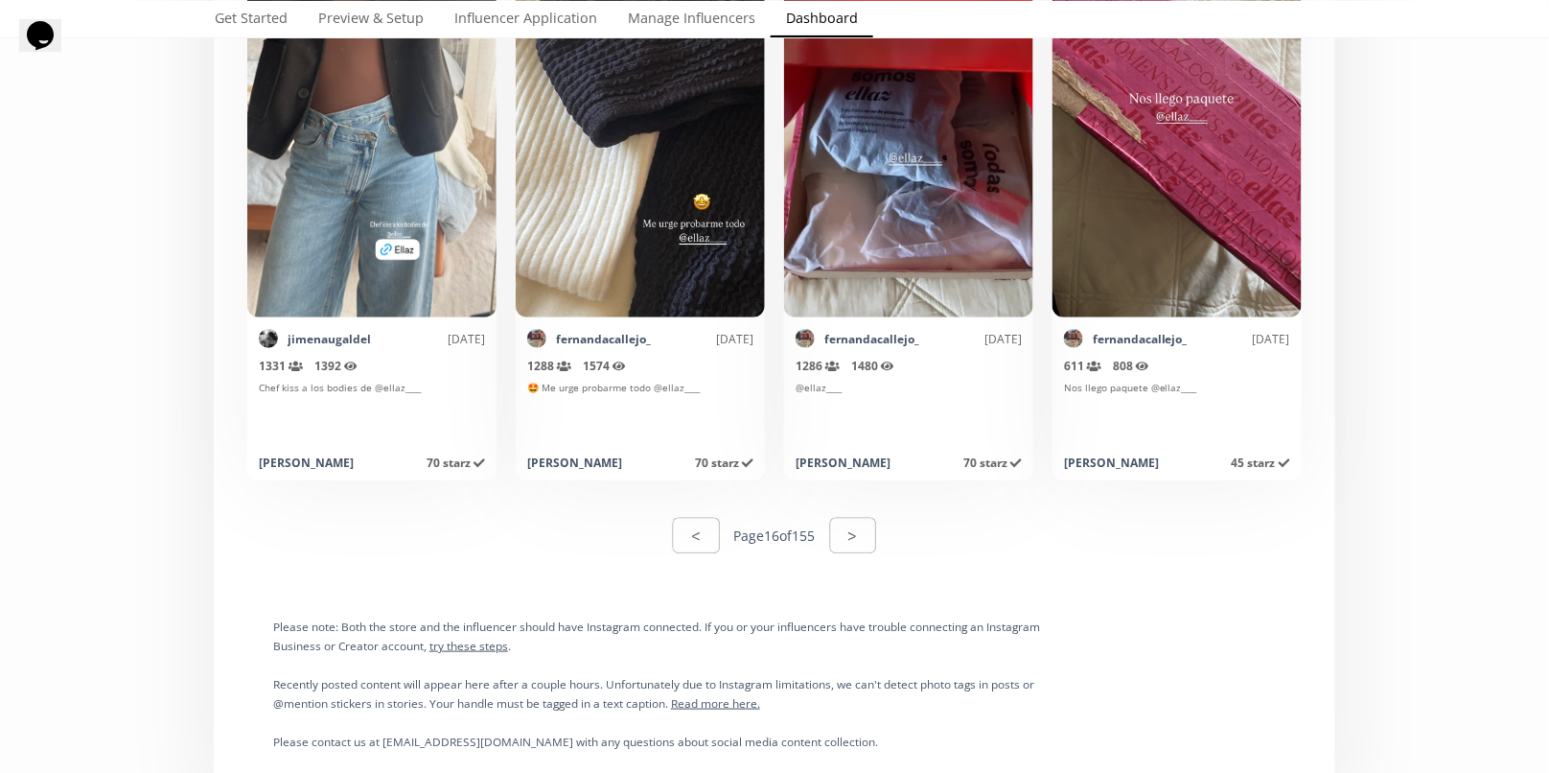
click at [914, 565] on div "< Page 16 of 155 >" at bounding box center [774, 535] width 1099 height 66
click at [833, 535] on button ">" at bounding box center [853, 535] width 52 height 41
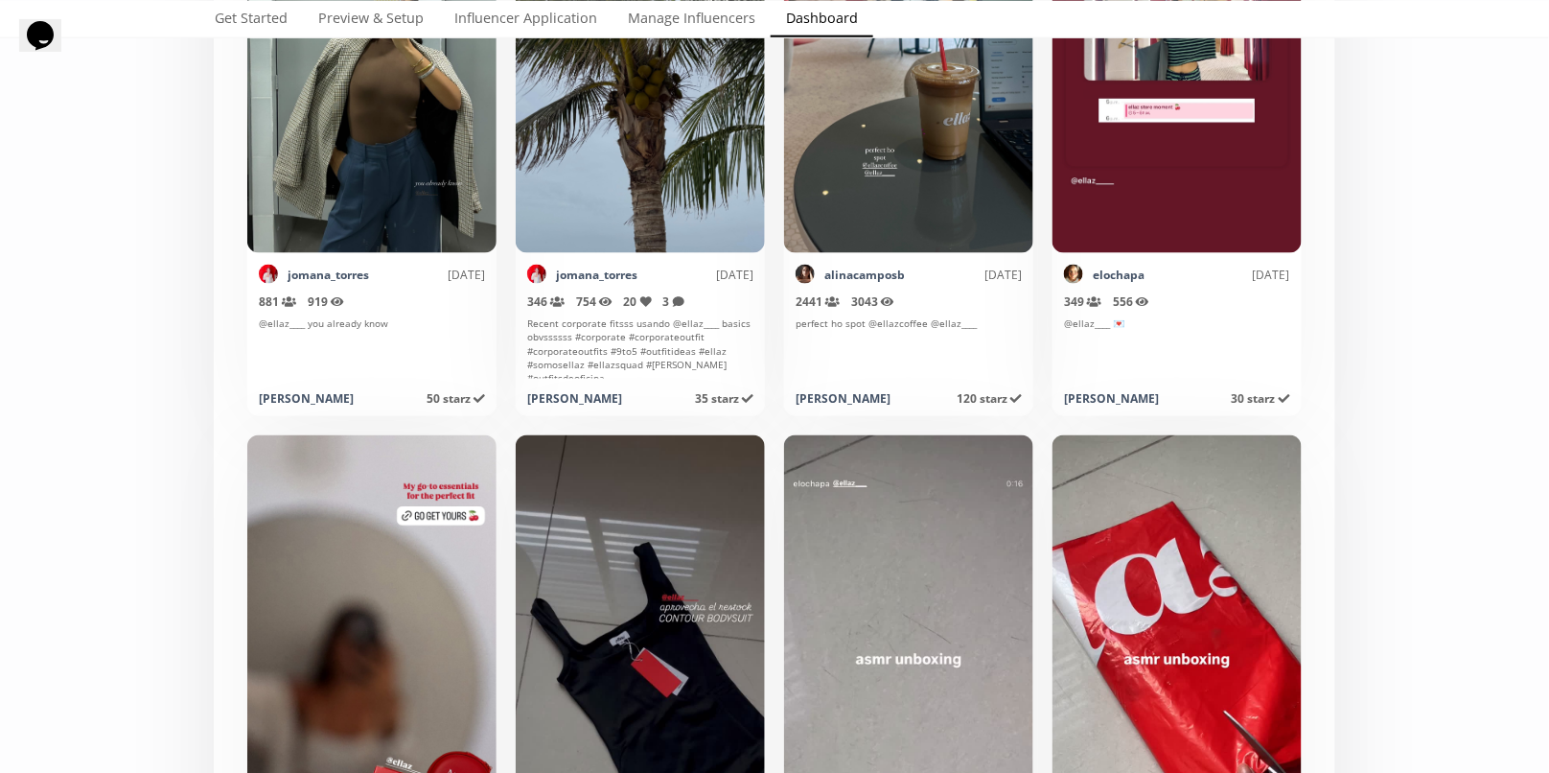
scroll to position [1114, 0]
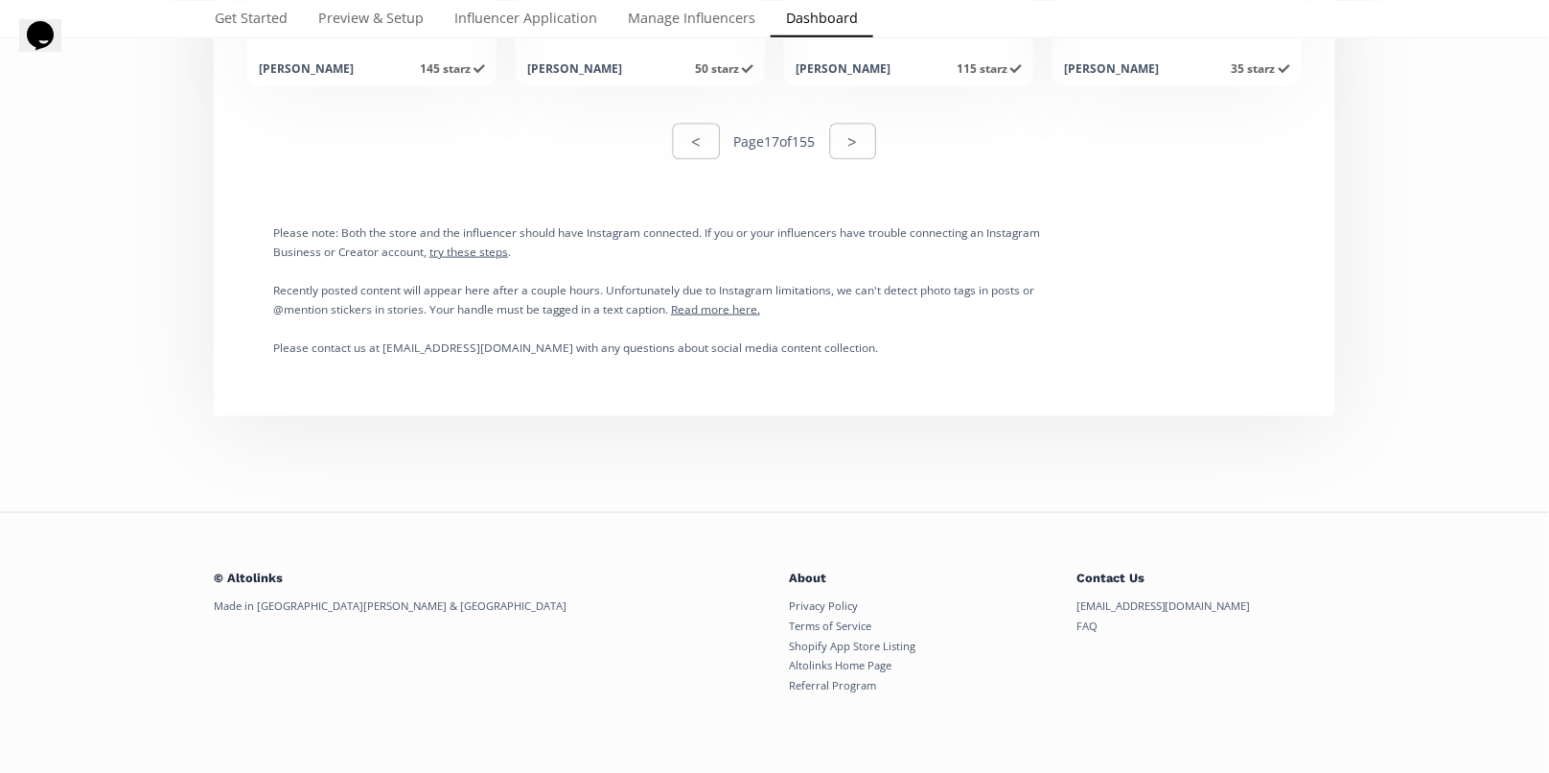
click at [865, 137] on button ">" at bounding box center [853, 141] width 46 height 35
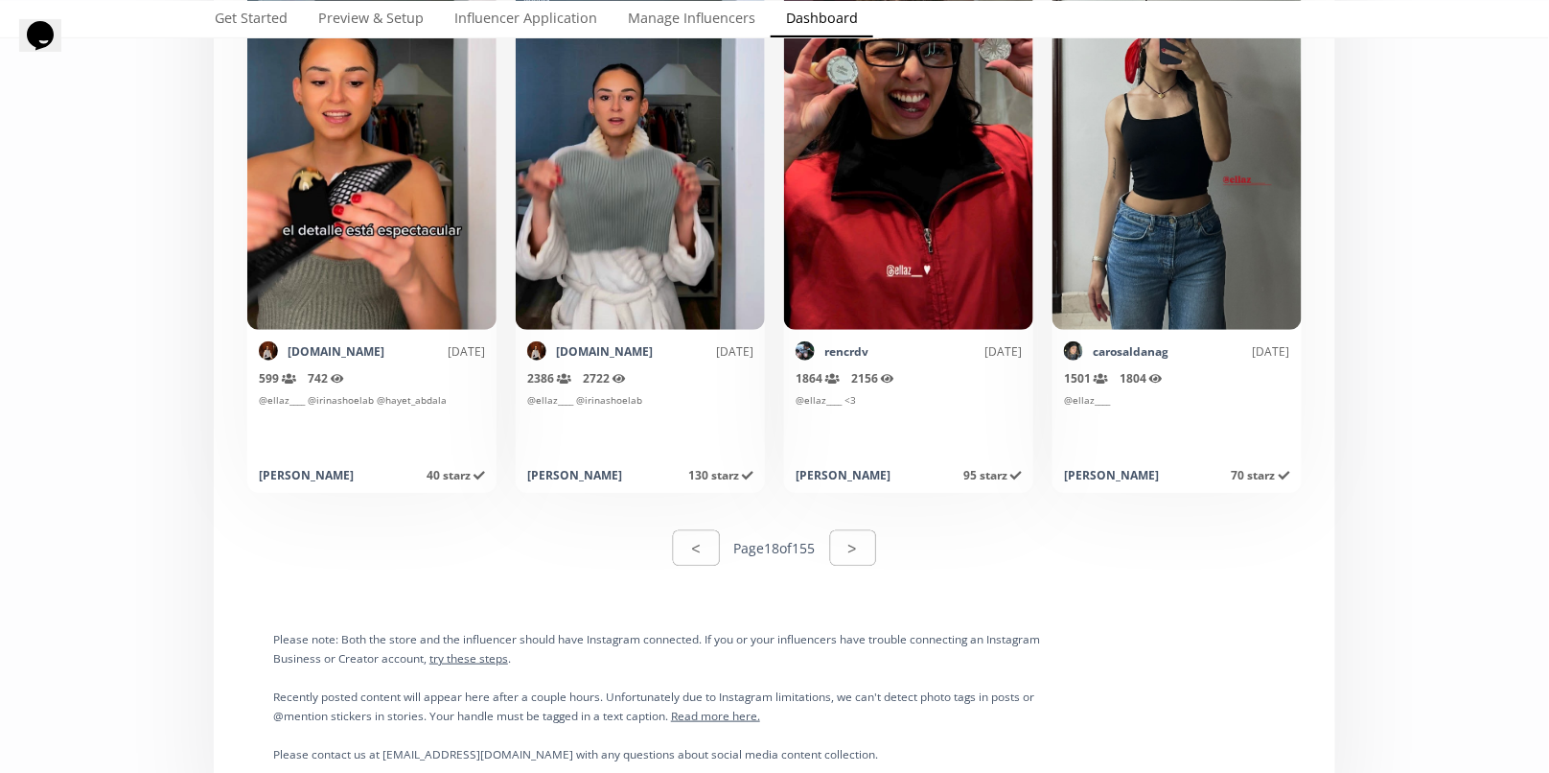
scroll to position [9519, 0]
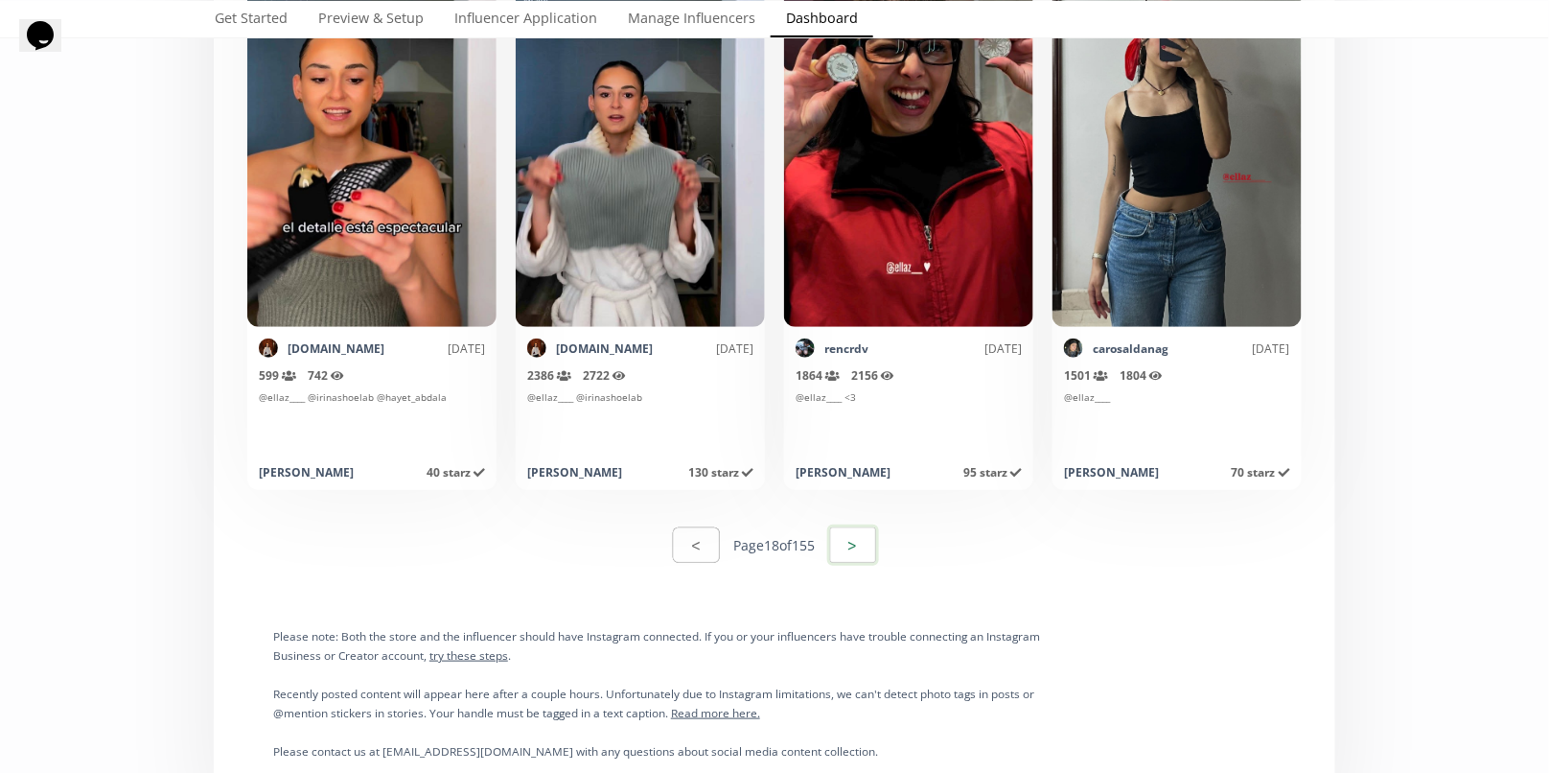
click at [863, 538] on button ">" at bounding box center [853, 544] width 52 height 41
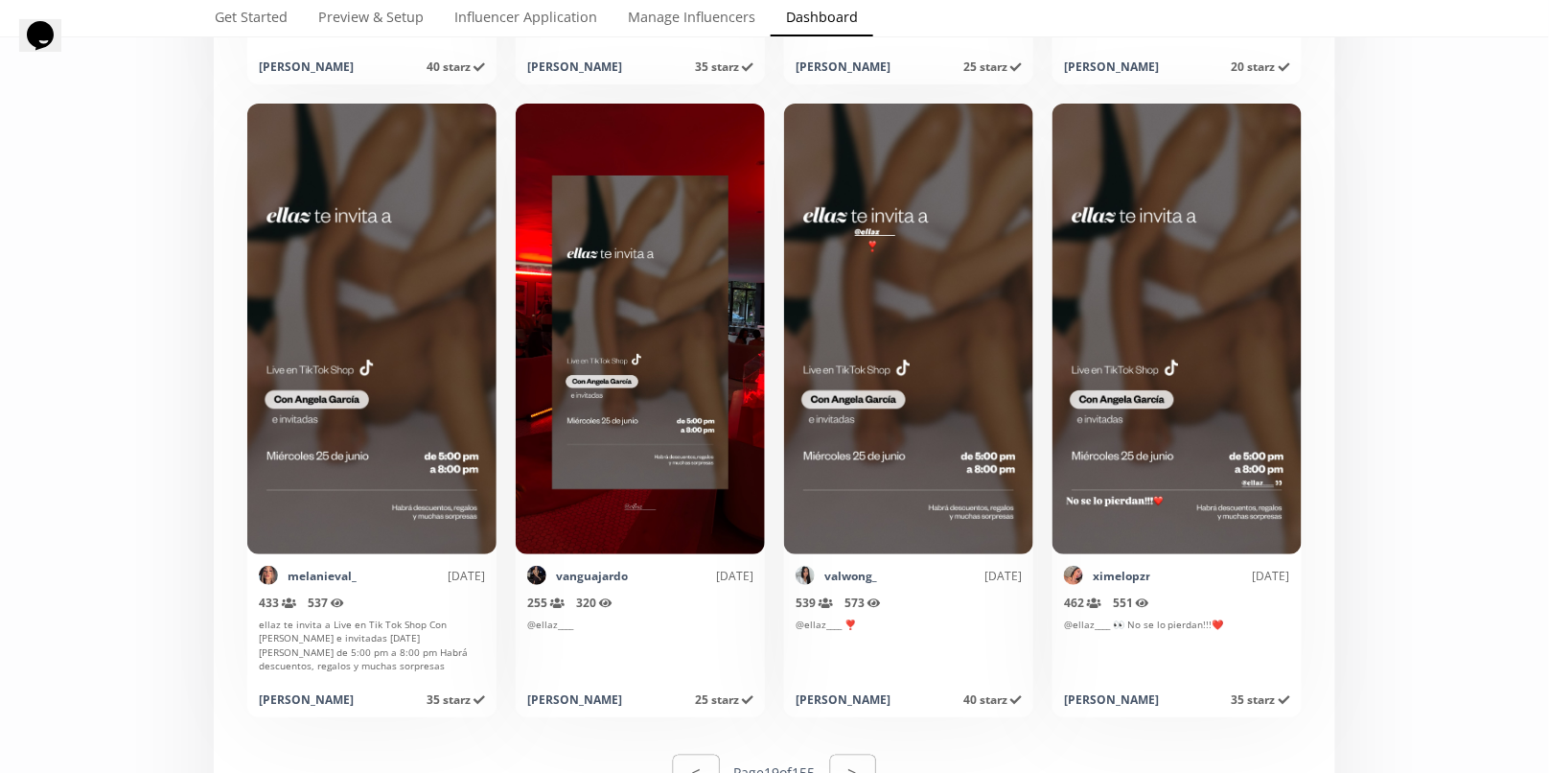
scroll to position [9923, 0]
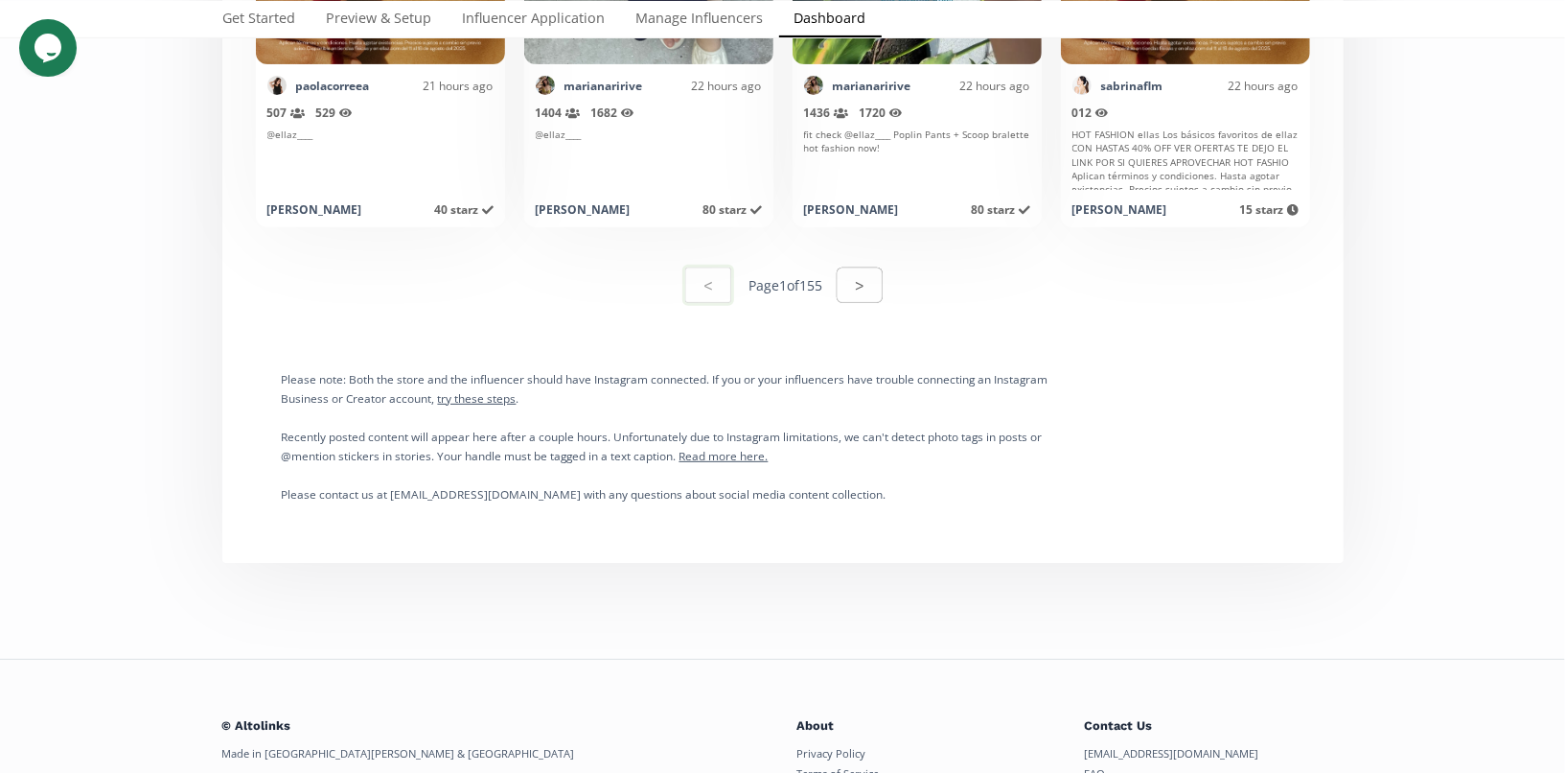
scroll to position [9933, 0]
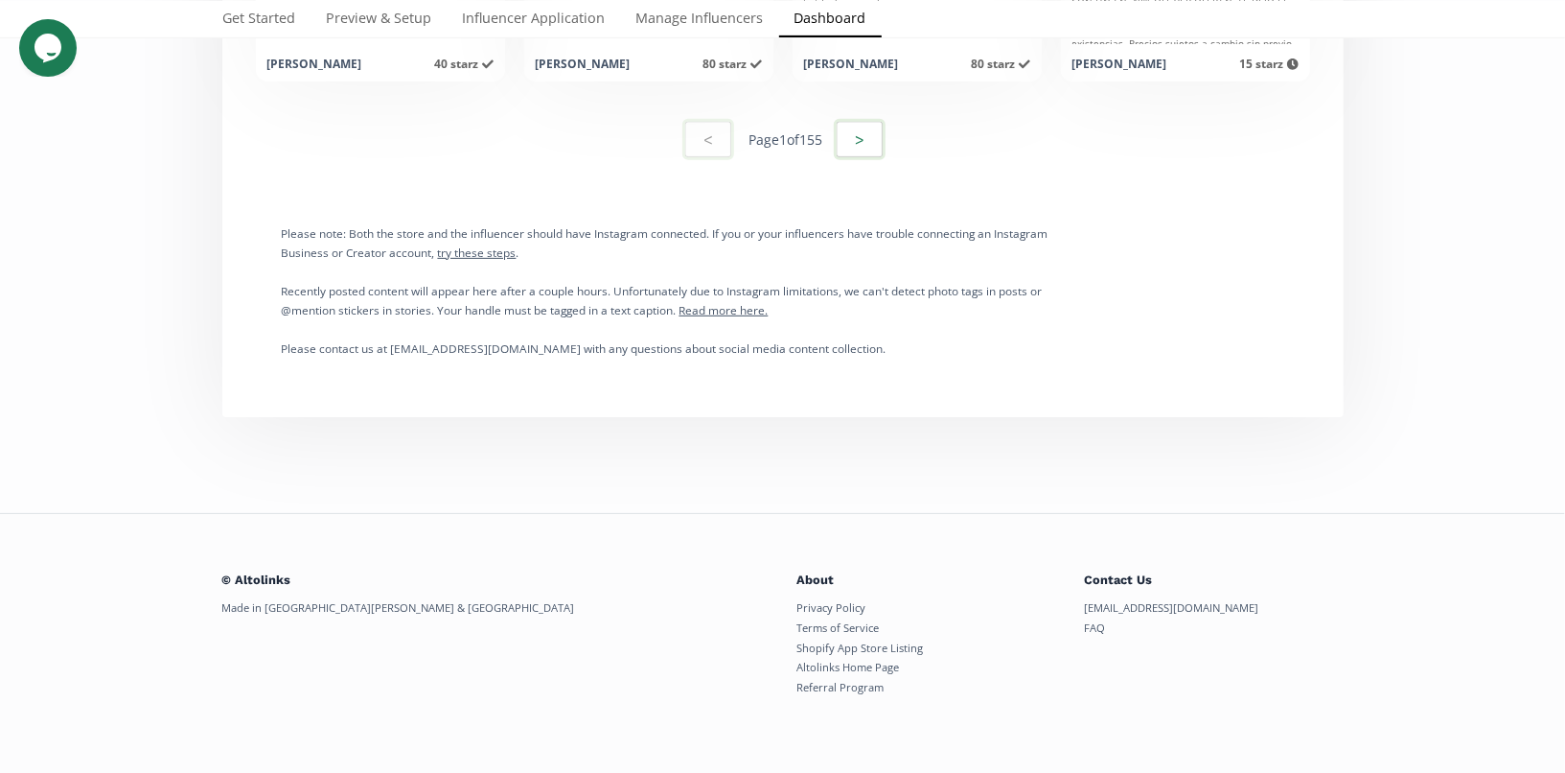
click at [859, 140] on button ">" at bounding box center [860, 139] width 52 height 41
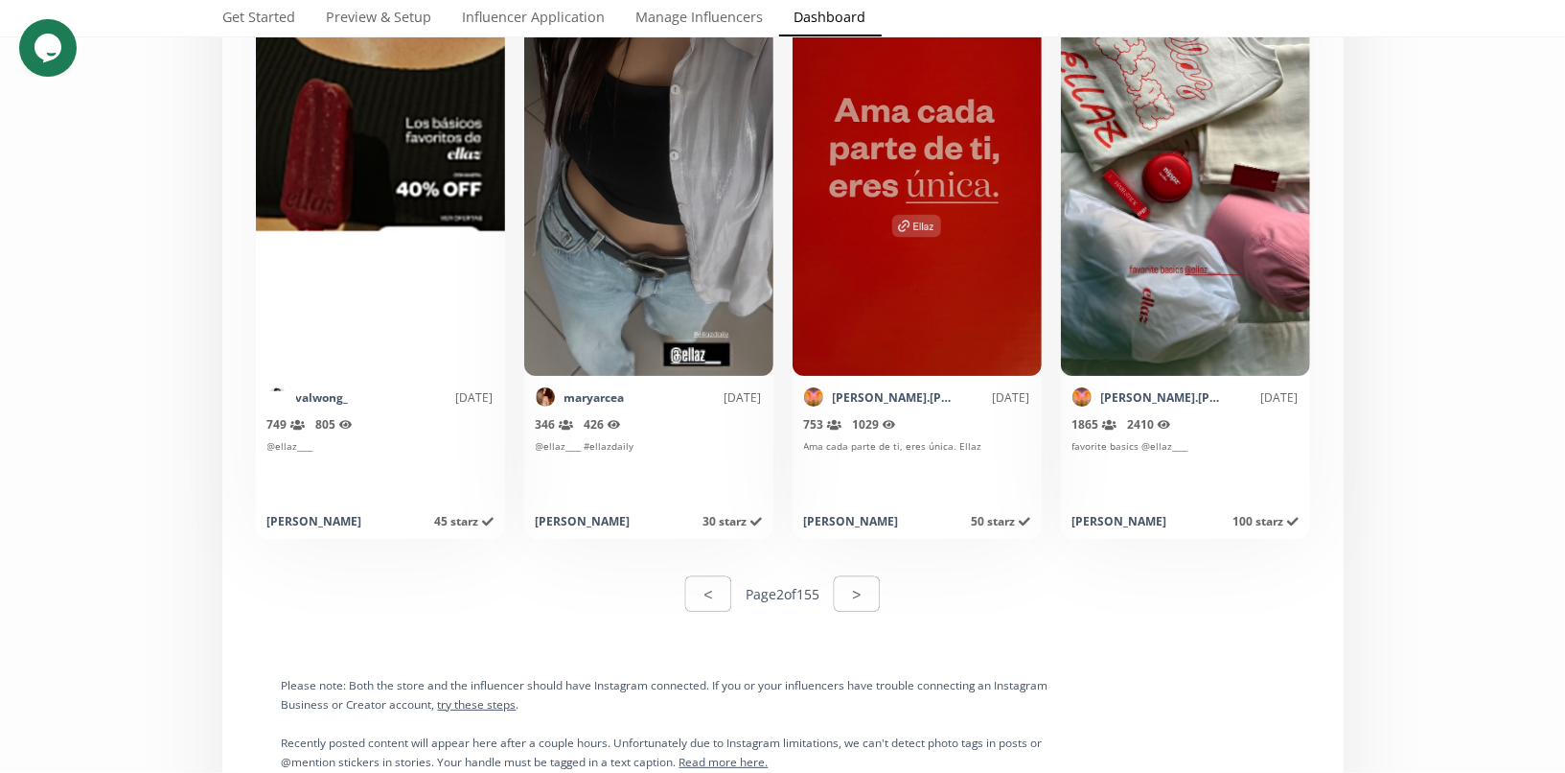
scroll to position [9457, 0]
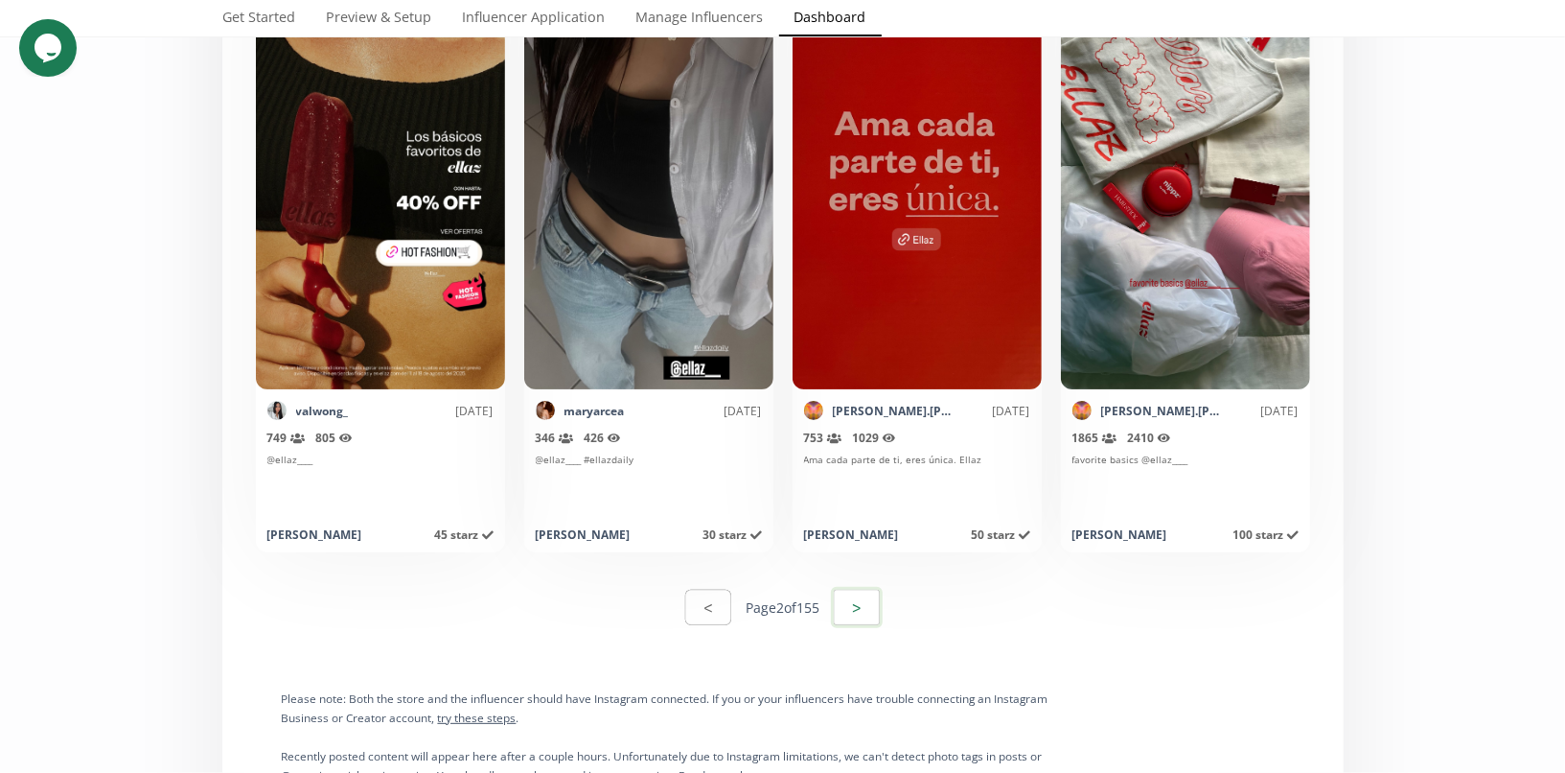
click at [859, 609] on button ">" at bounding box center [857, 607] width 52 height 41
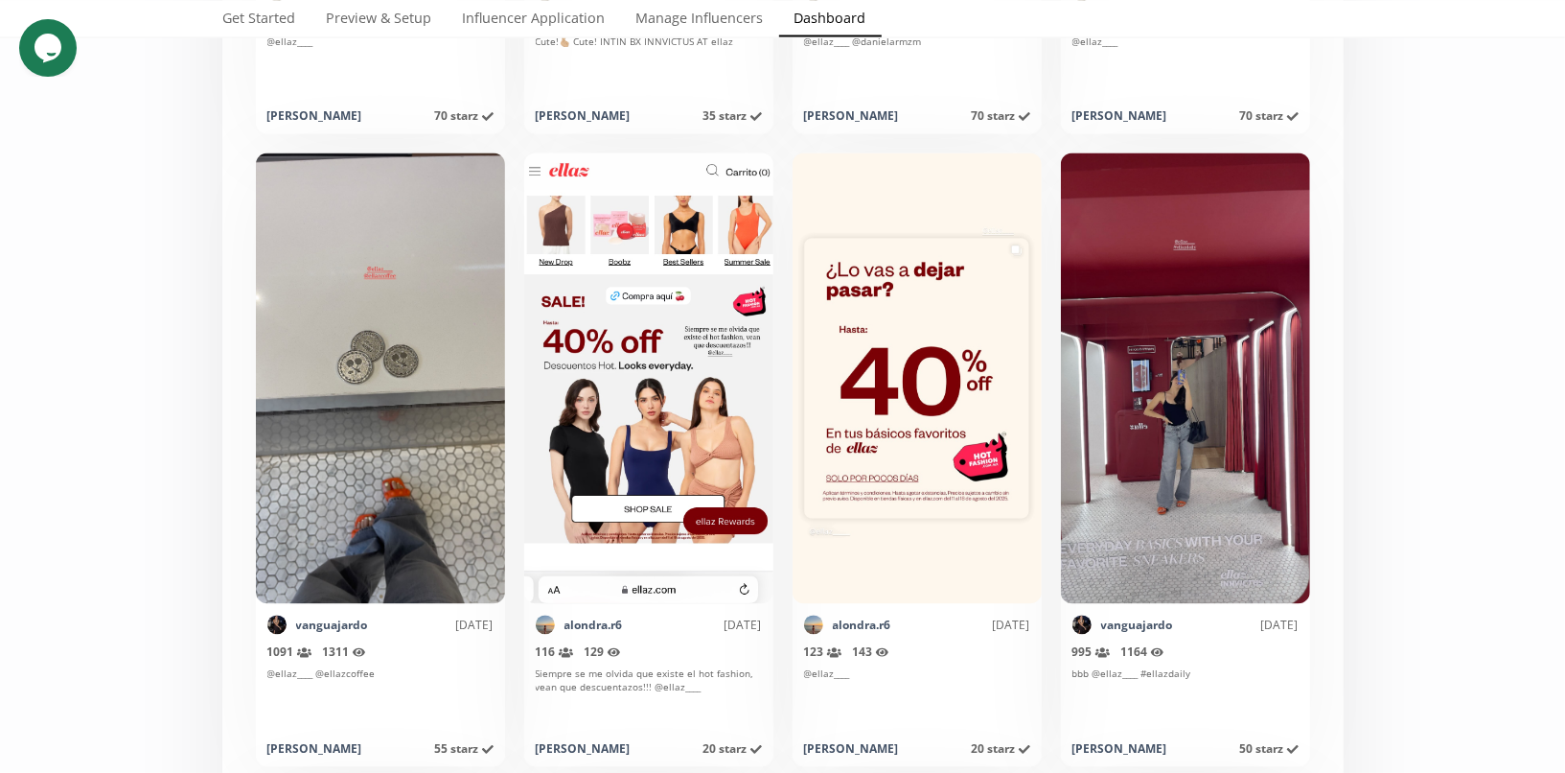
scroll to position [2273, 0]
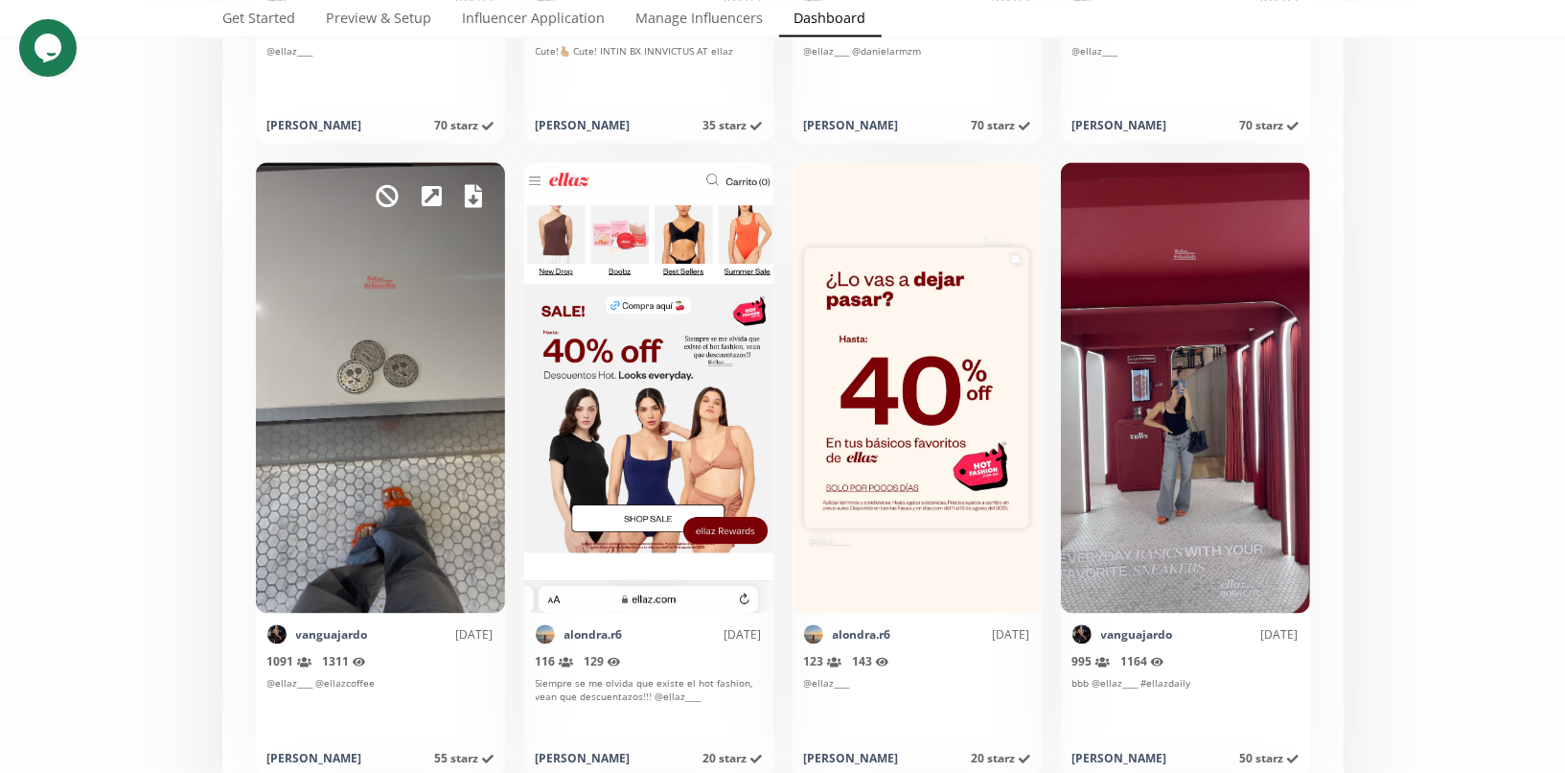
click at [465, 197] on icon at bounding box center [473, 196] width 17 height 23
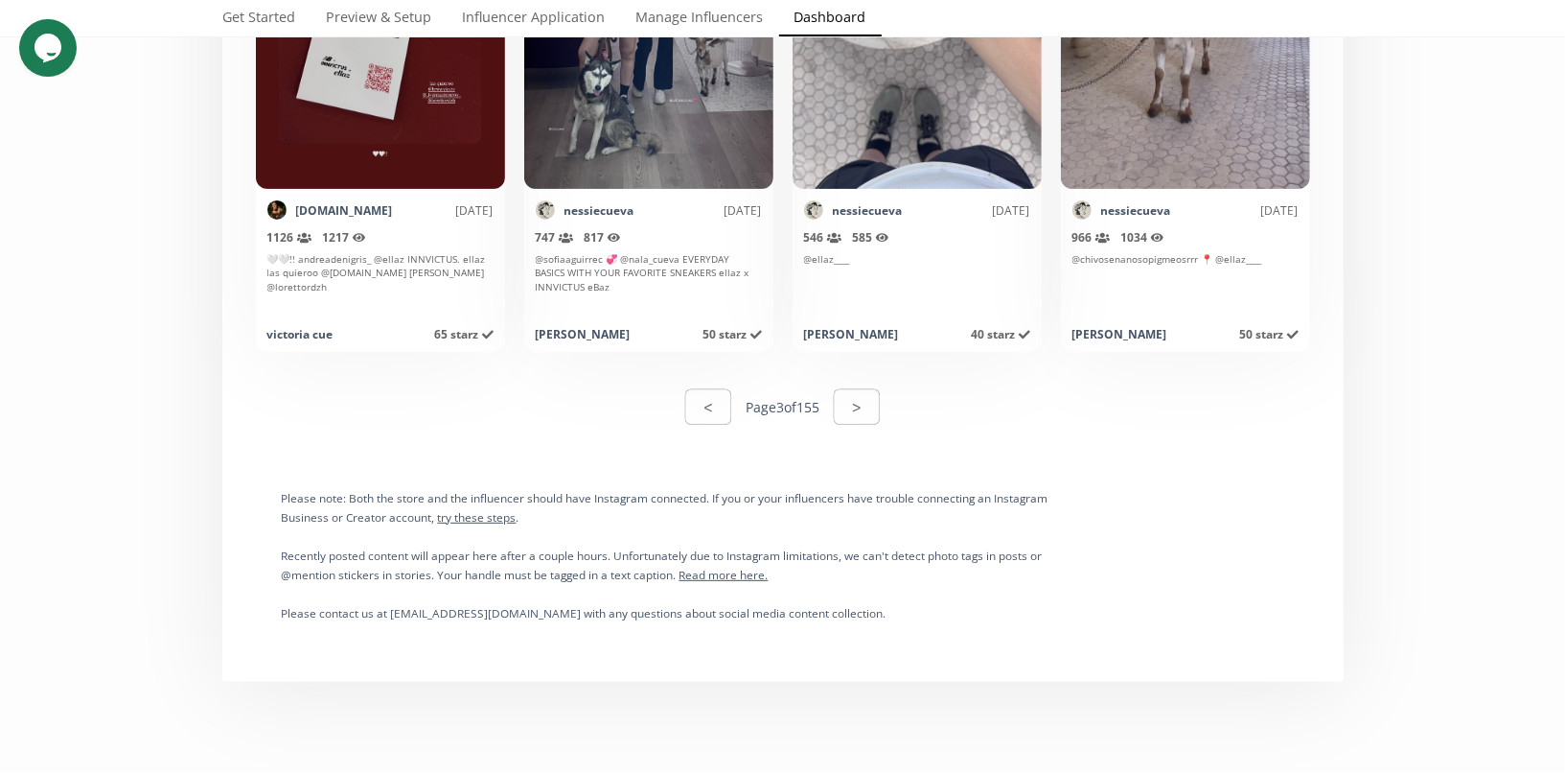
scroll to position [9923, 0]
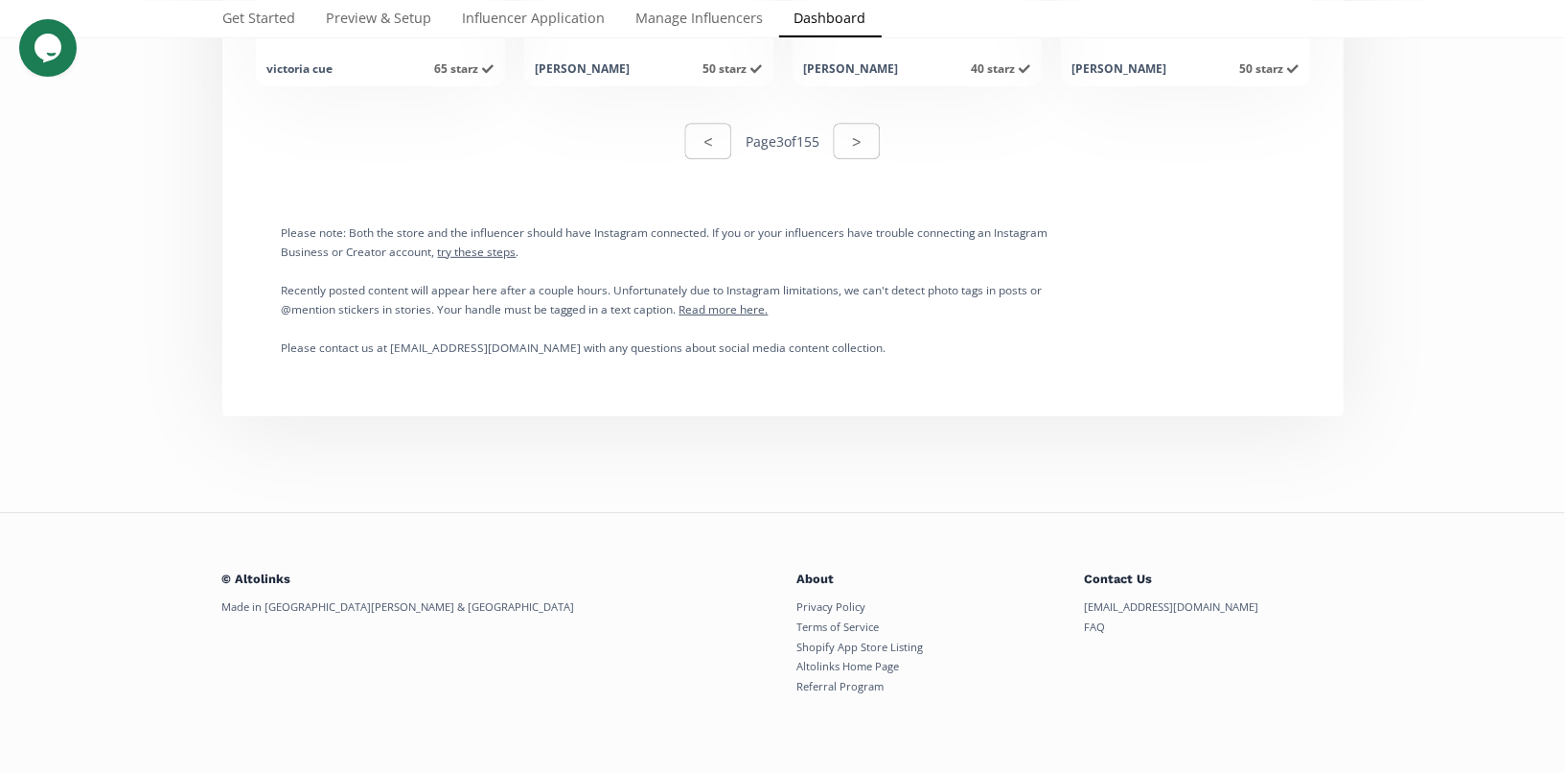
click at [816, 156] on div "< Page 3 of 155 >" at bounding box center [783, 141] width 196 height 41
click at [853, 156] on button ">" at bounding box center [857, 141] width 52 height 41
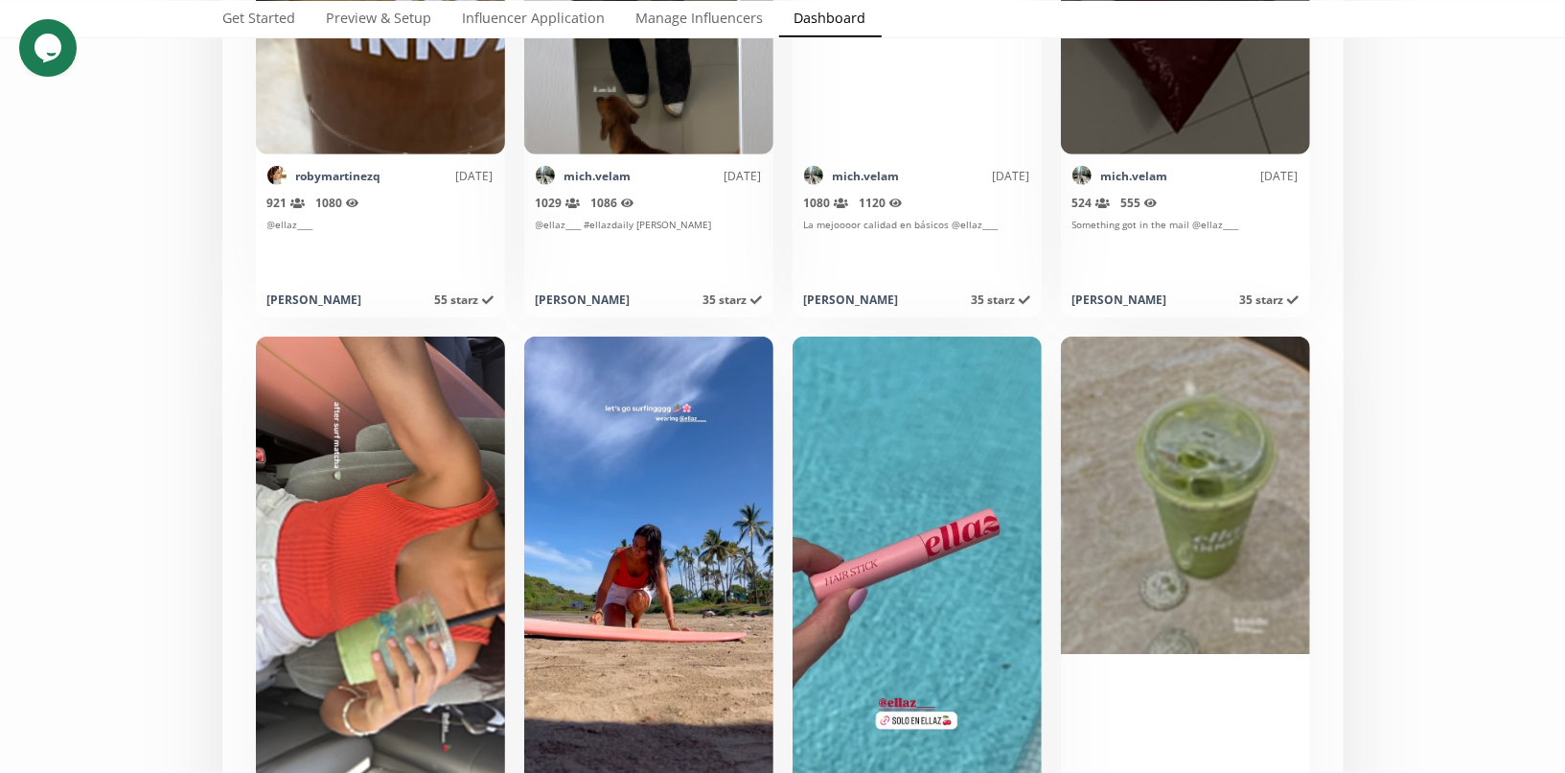
scroll to position [5264, 0]
